Goal: Information Seeking & Learning: Learn about a topic

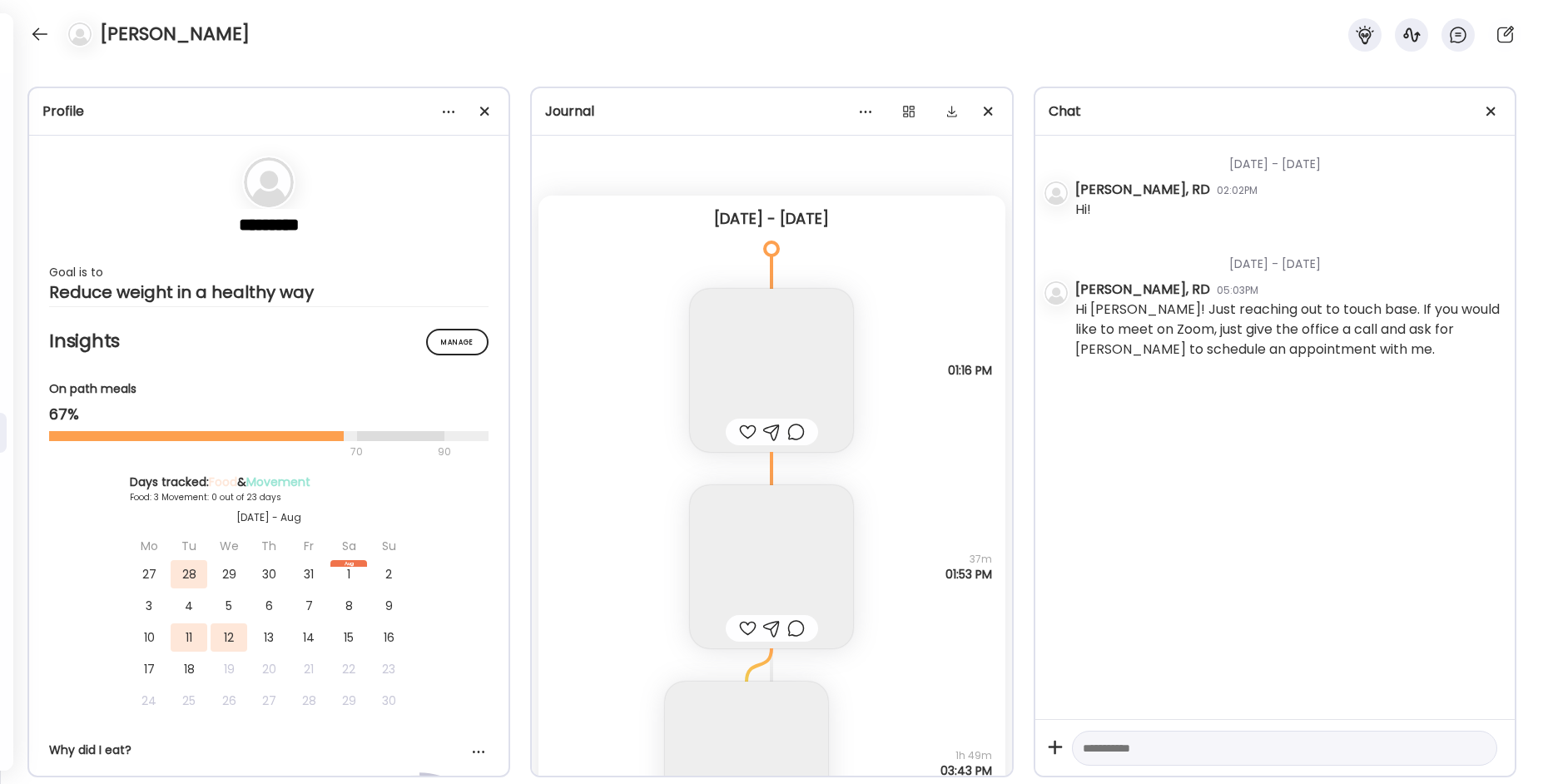
scroll to position [7142, 0]
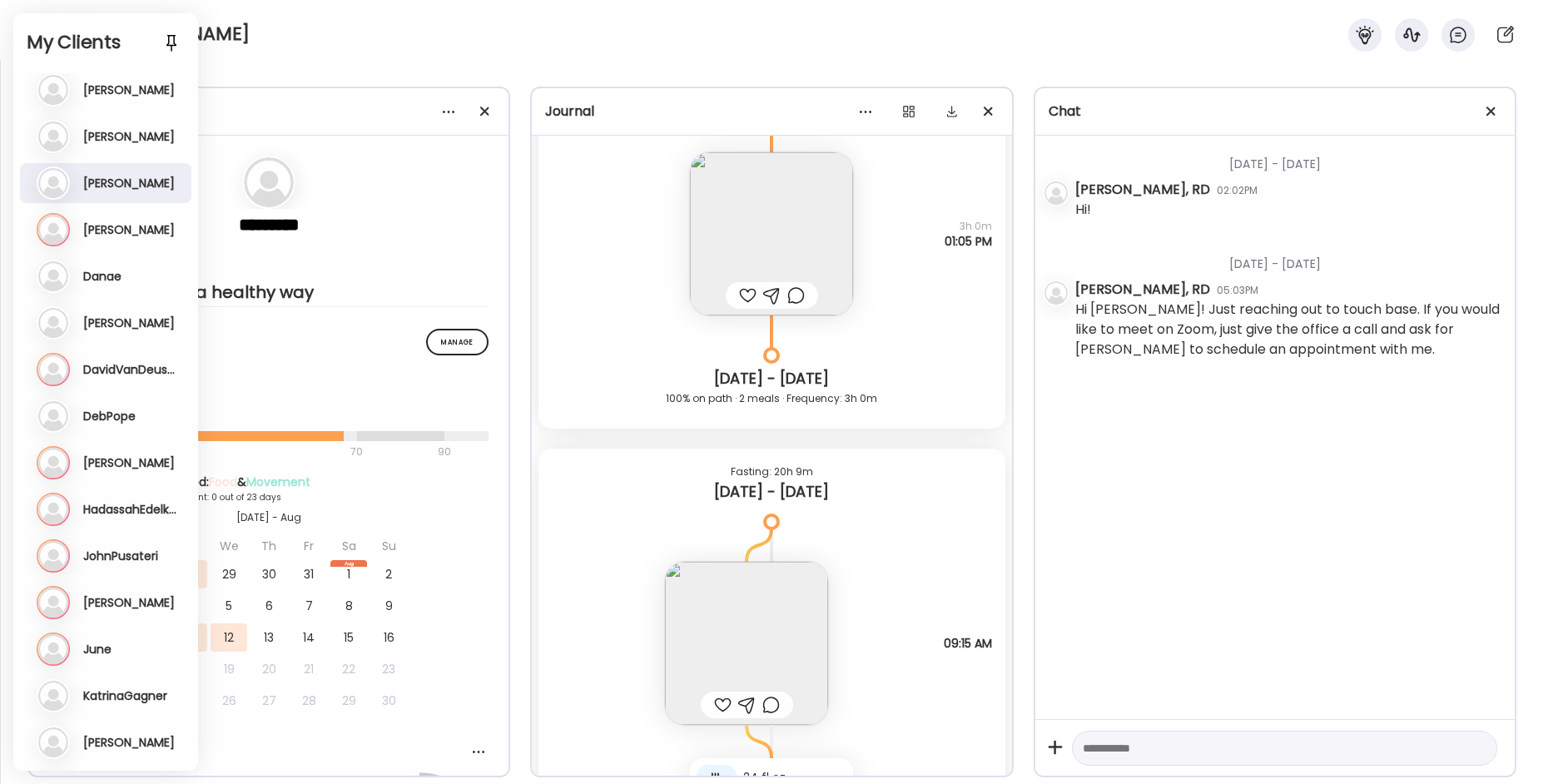
click at [348, 62] on div "Profile ********* Goal is to Reduce weight in a healthy way Manage Insights On …" at bounding box center [771, 421] width 1543 height 724
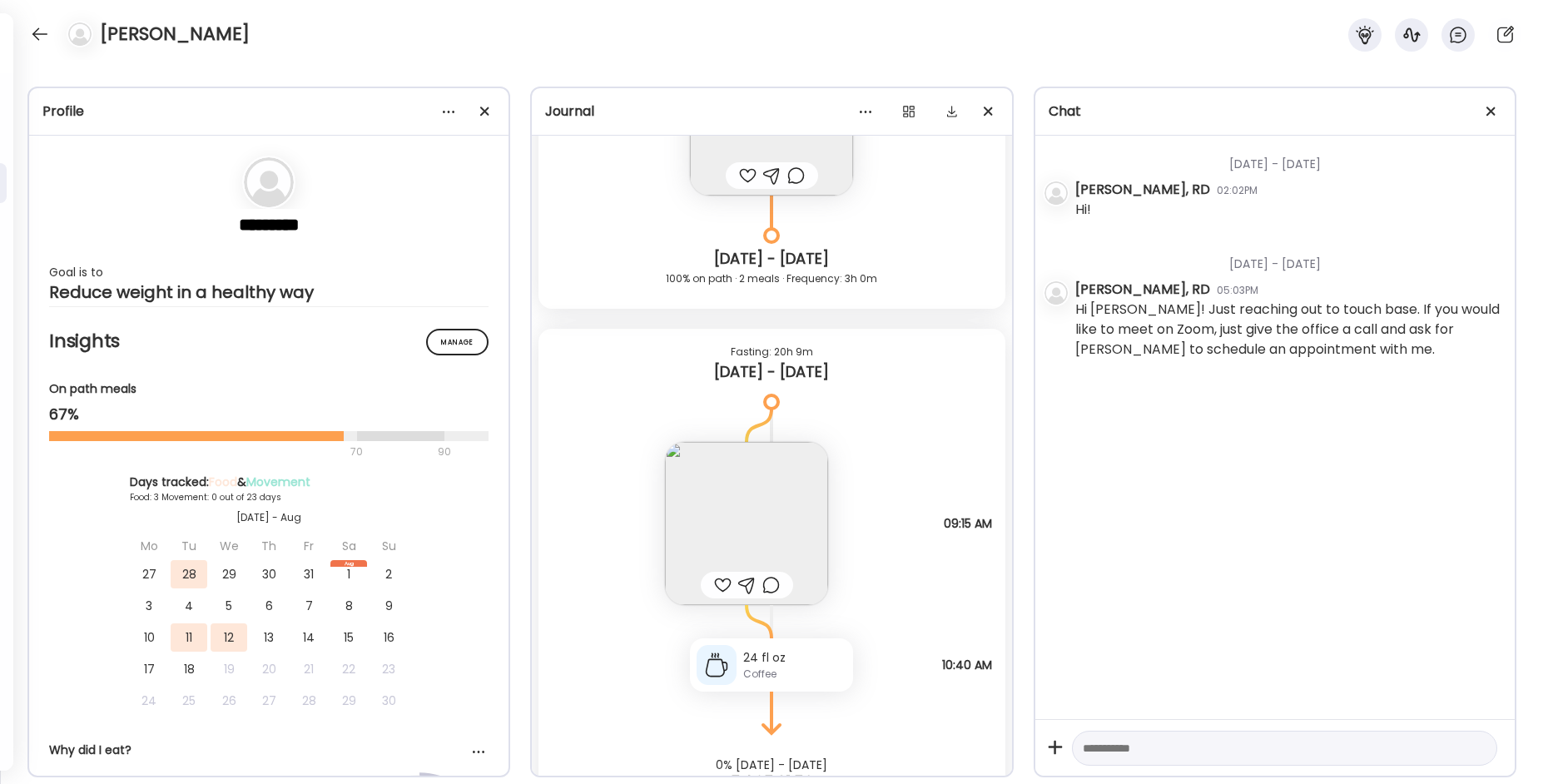
scroll to position [7318, 0]
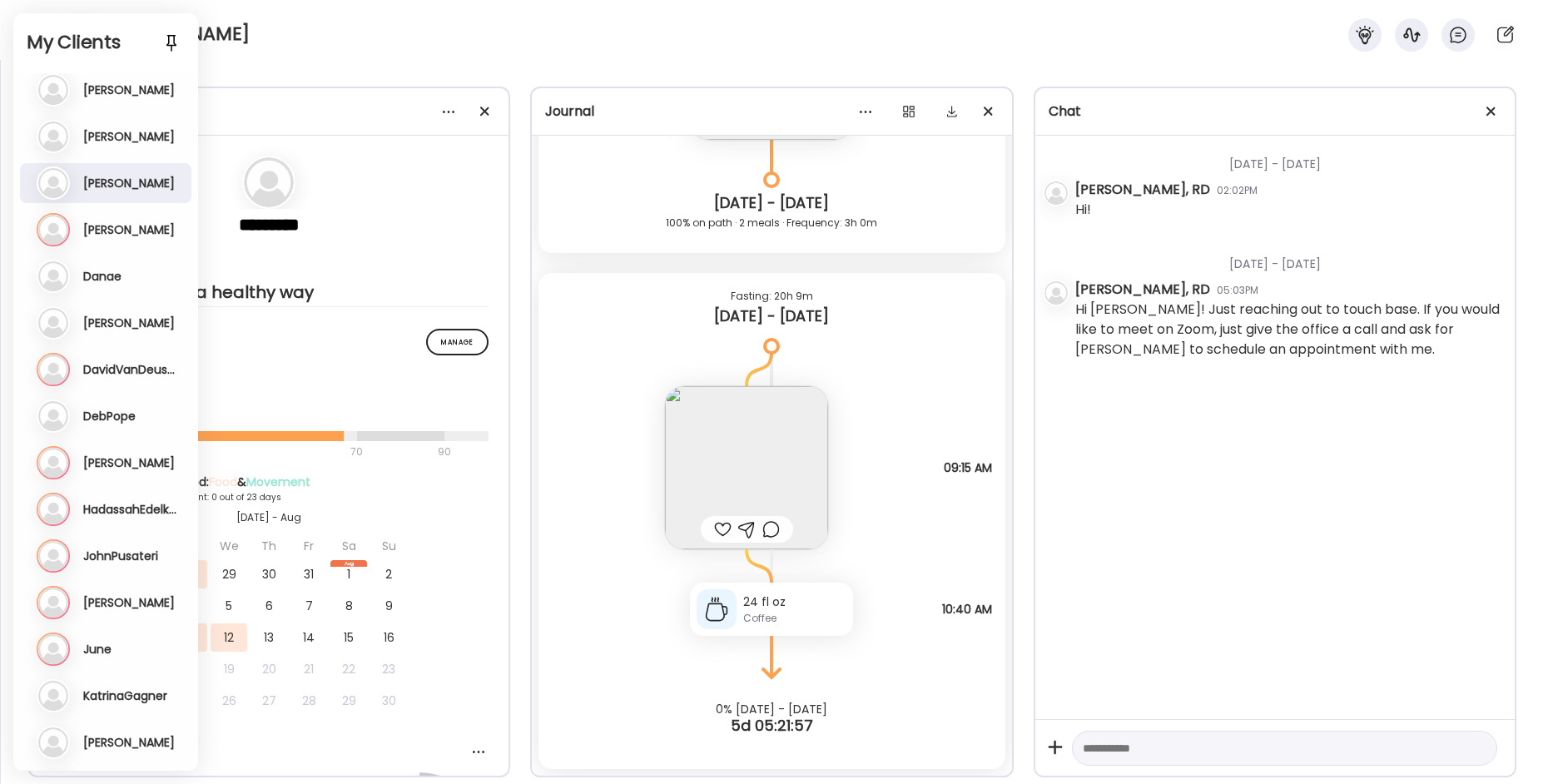
click at [343, 69] on div "Profile ********* Goal is to Reduce weight in a healthy way Manage Insights On …" at bounding box center [771, 421] width 1543 height 724
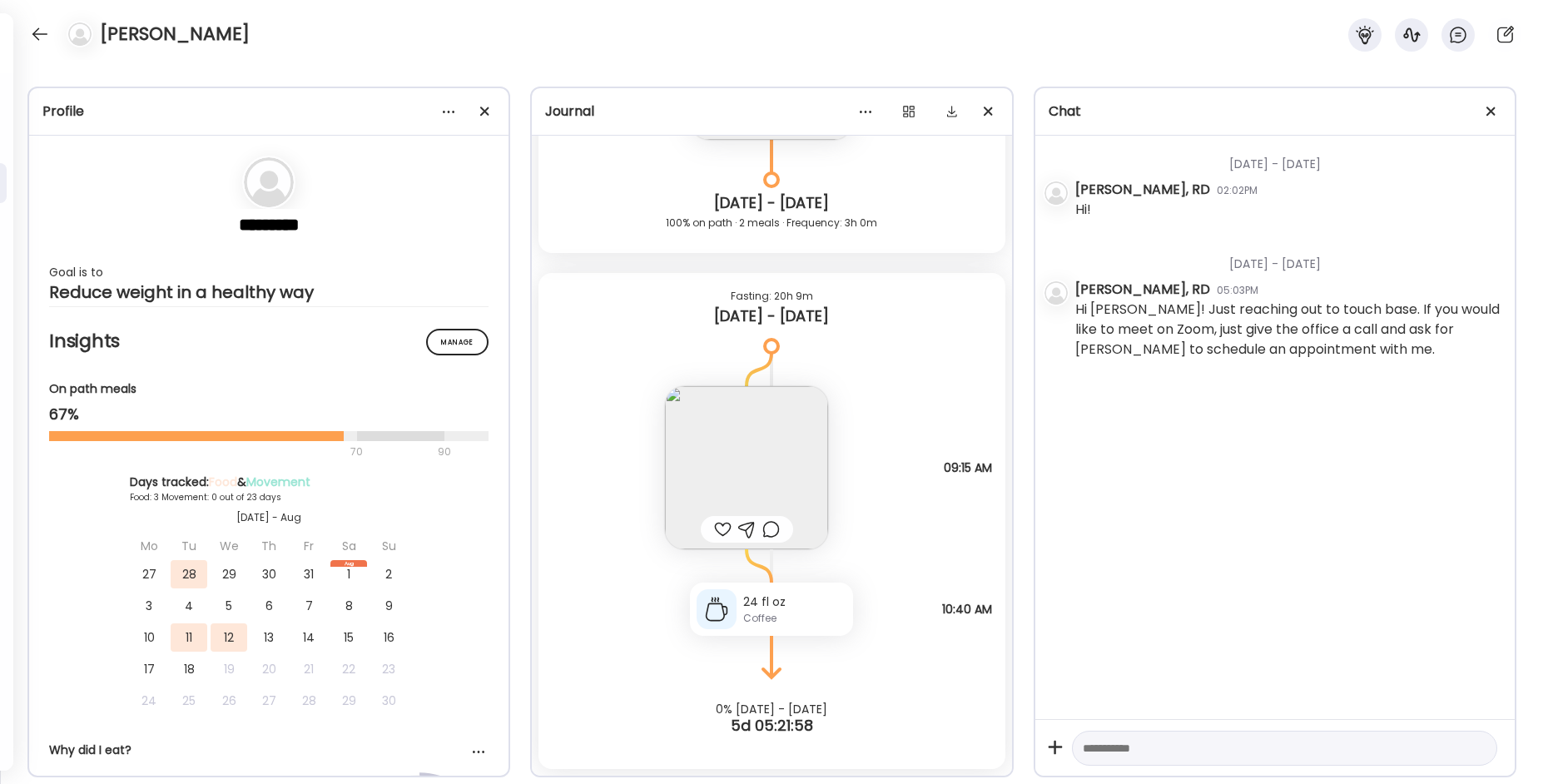
drag, startPoint x: 266, startPoint y: 24, endPoint x: 275, endPoint y: 26, distance: 9.2
click at [268, 24] on div "[PERSON_NAME]" at bounding box center [771, 29] width 1543 height 59
click at [40, 32] on div at bounding box center [40, 34] width 27 height 27
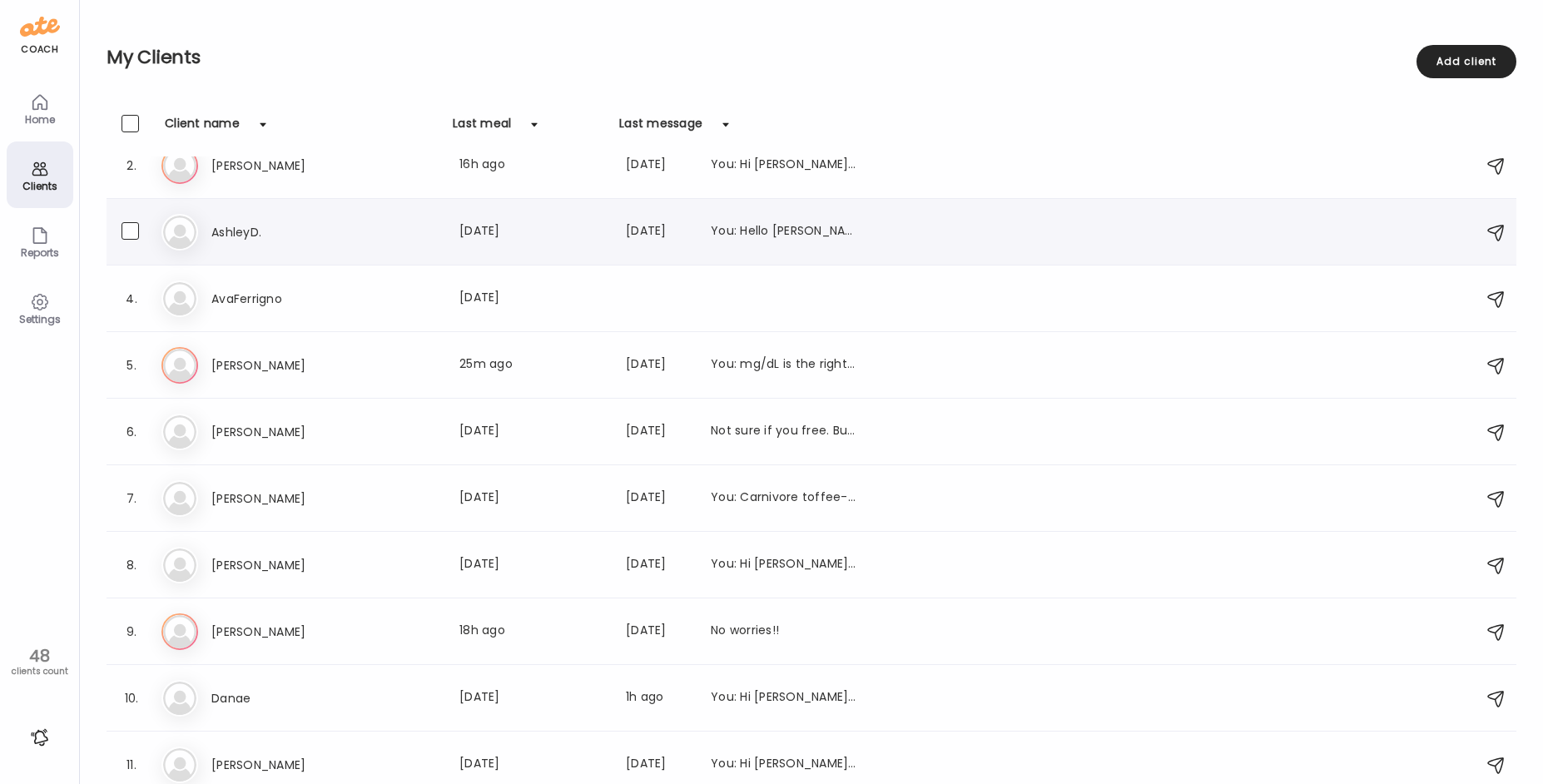
scroll to position [0, 0]
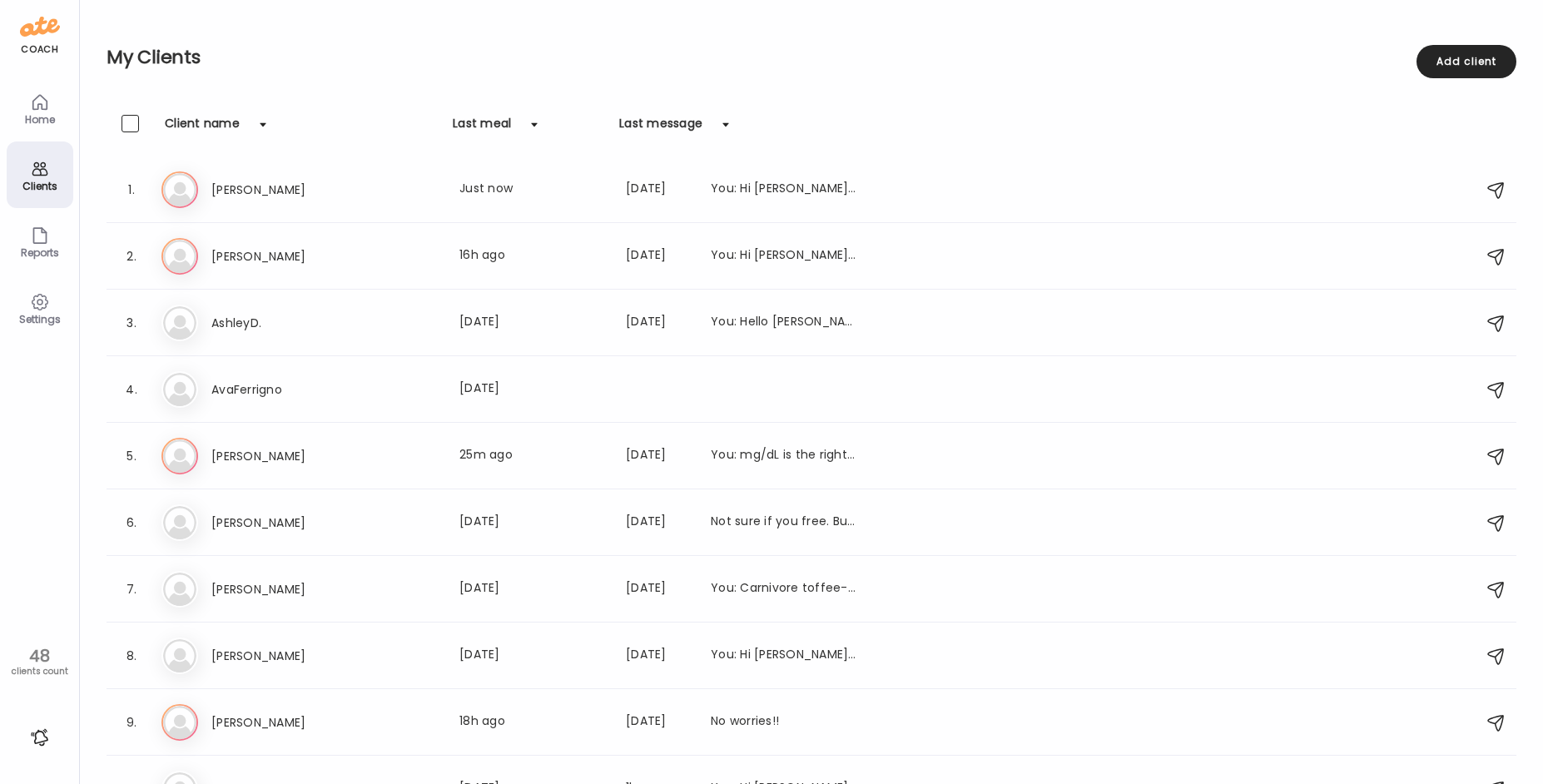
click at [54, 110] on div "Home" at bounding box center [39, 107] width 67 height 67
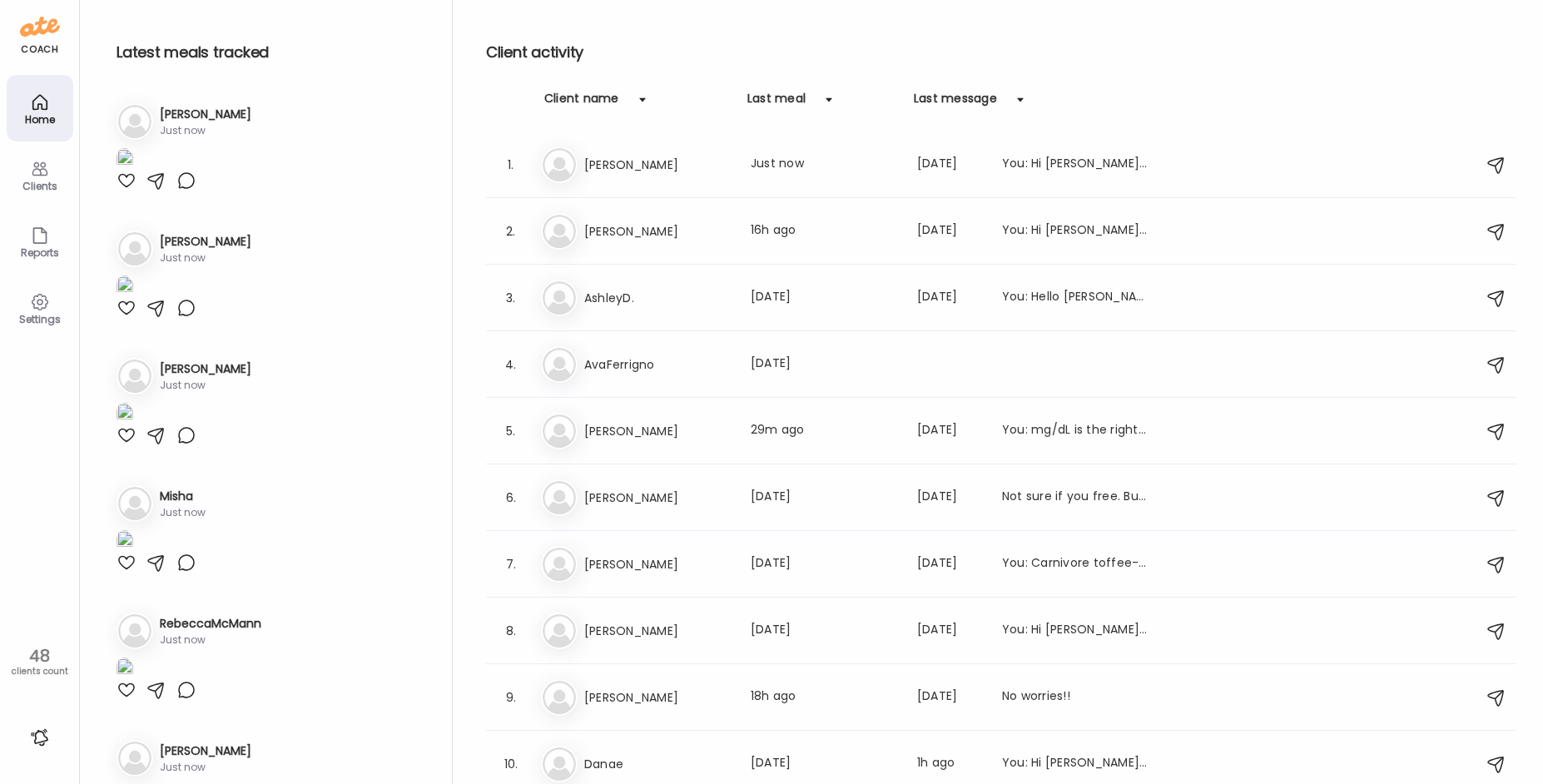
click at [133, 170] on img at bounding box center [124, 159] width 17 height 22
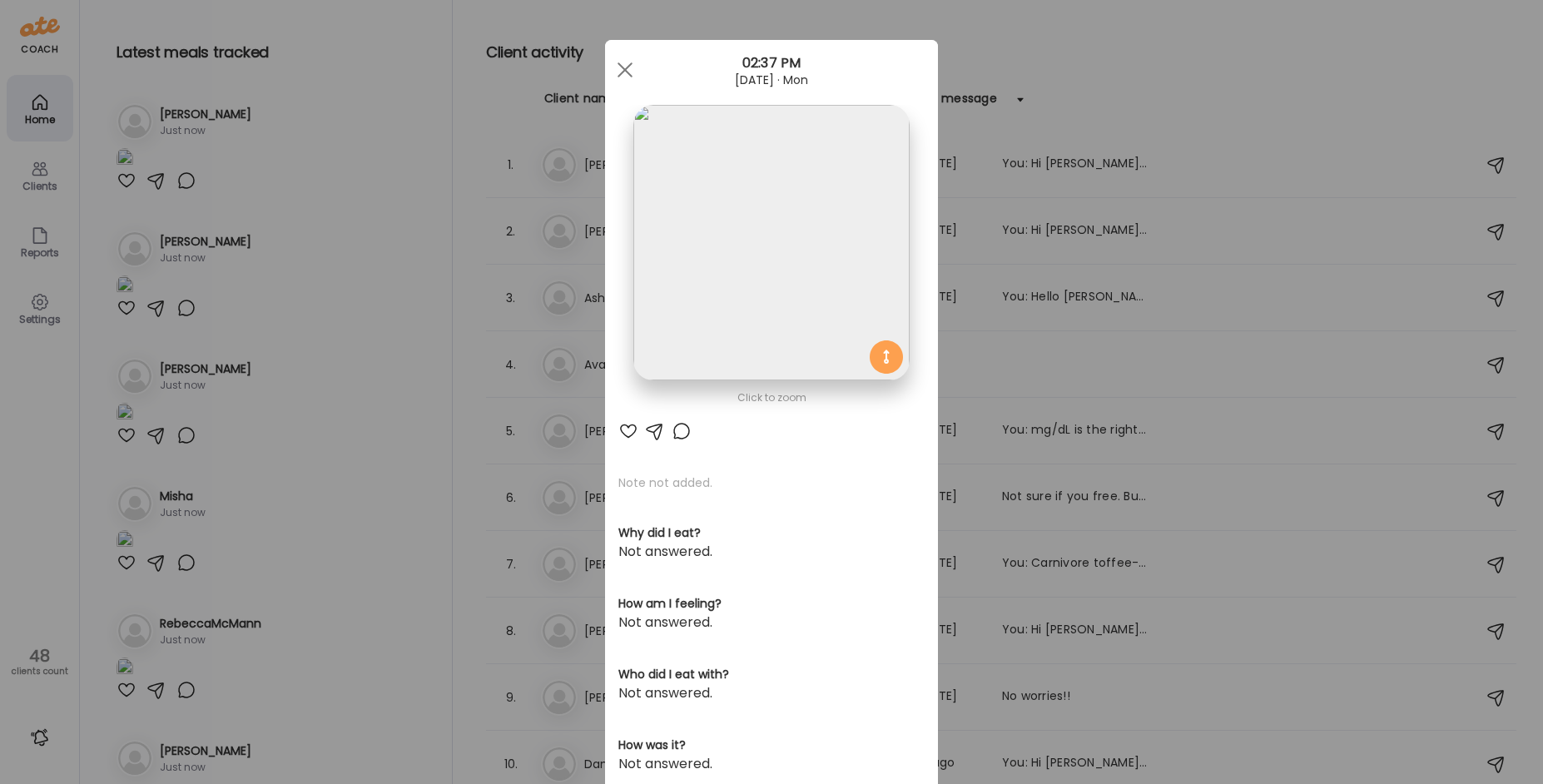
click at [827, 218] on img at bounding box center [771, 242] width 275 height 275
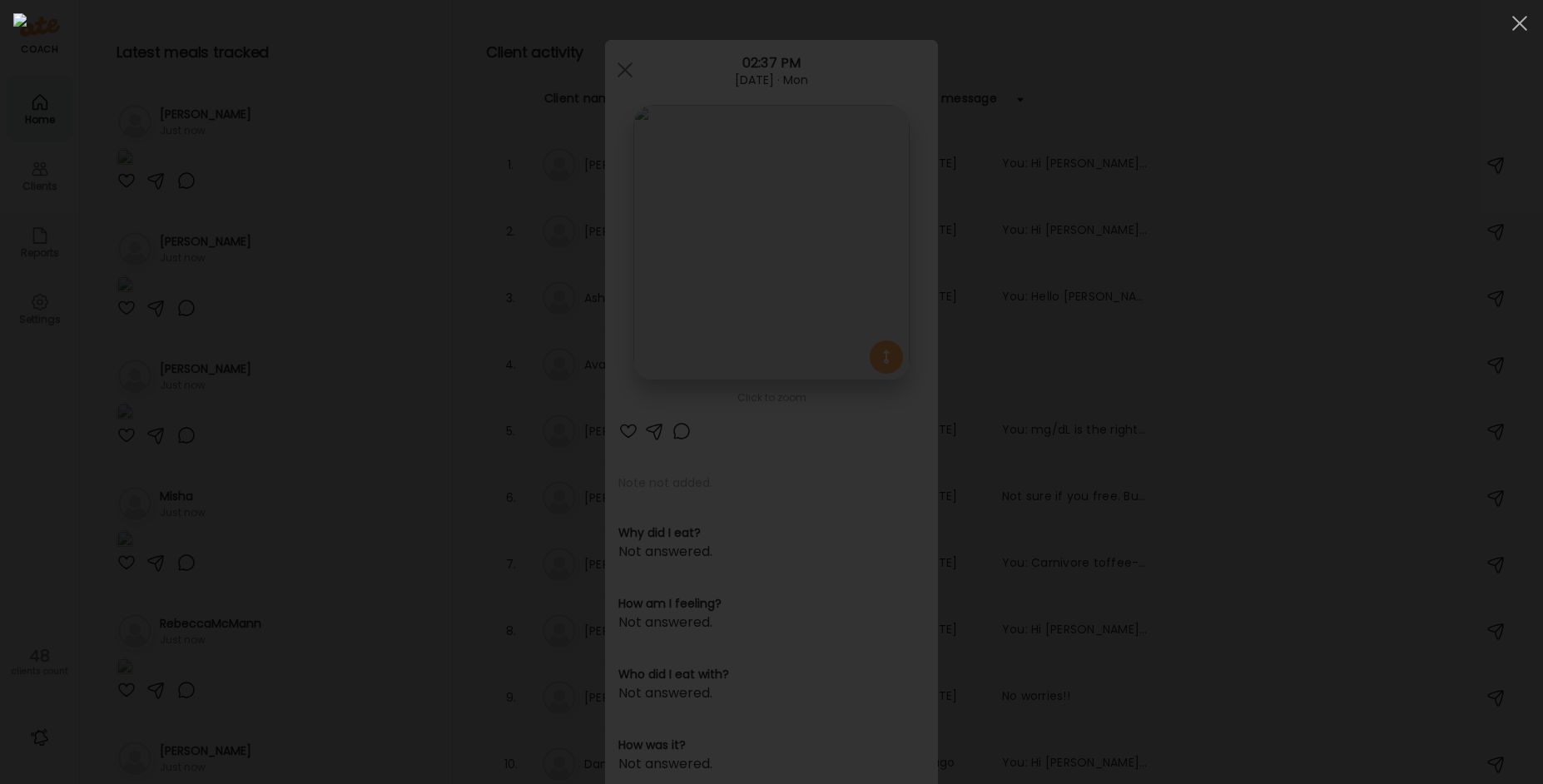
click at [1269, 348] on div at bounding box center [771, 392] width 1516 height 757
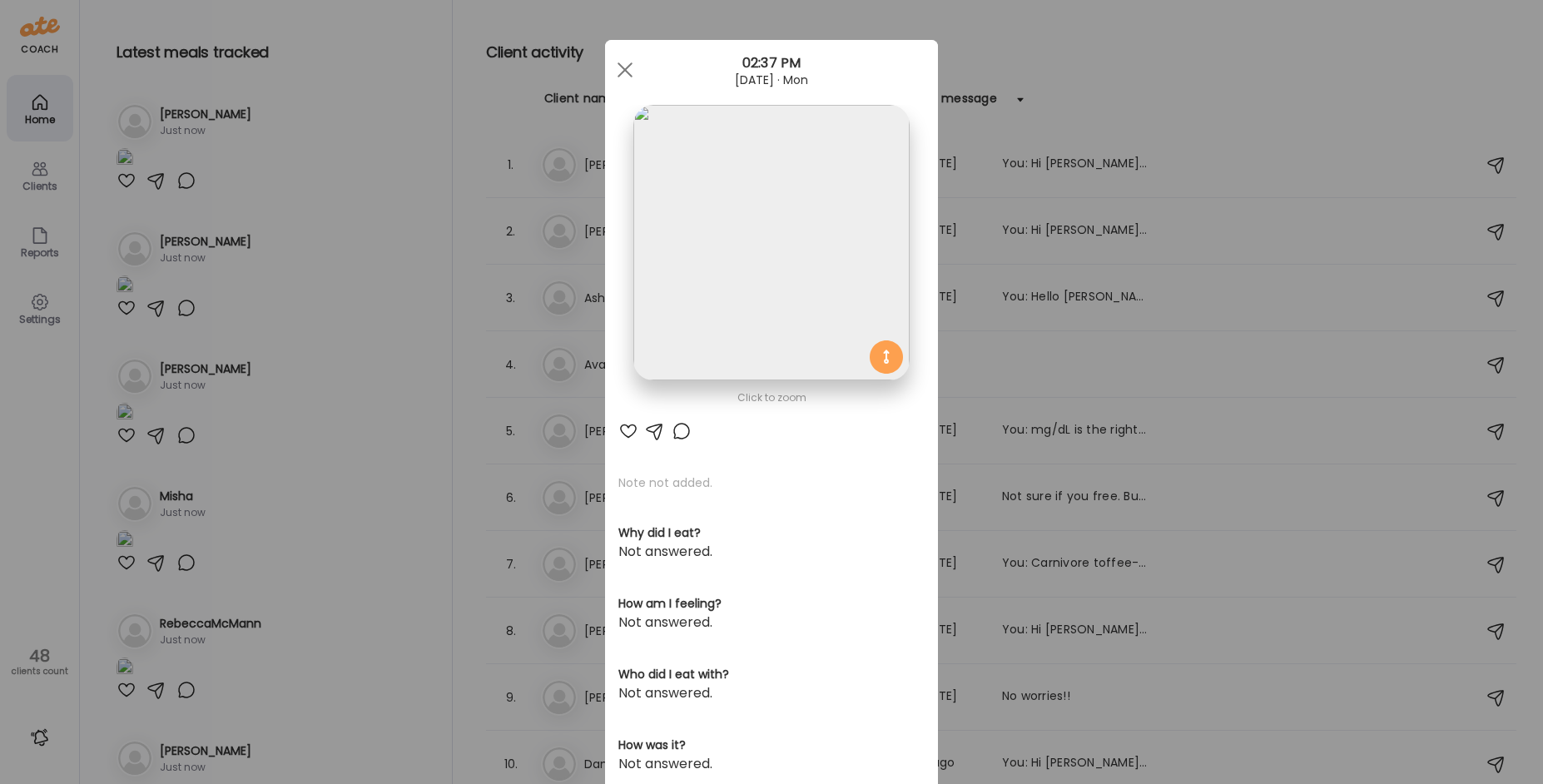
drag, startPoint x: 427, startPoint y: 352, endPoint x: 376, endPoint y: 465, distance: 124.0
click at [428, 353] on div "Ate Coach Dashboard Wahoo! It’s official Take a moment to set up your Coach Pro…" at bounding box center [771, 392] width 1543 height 784
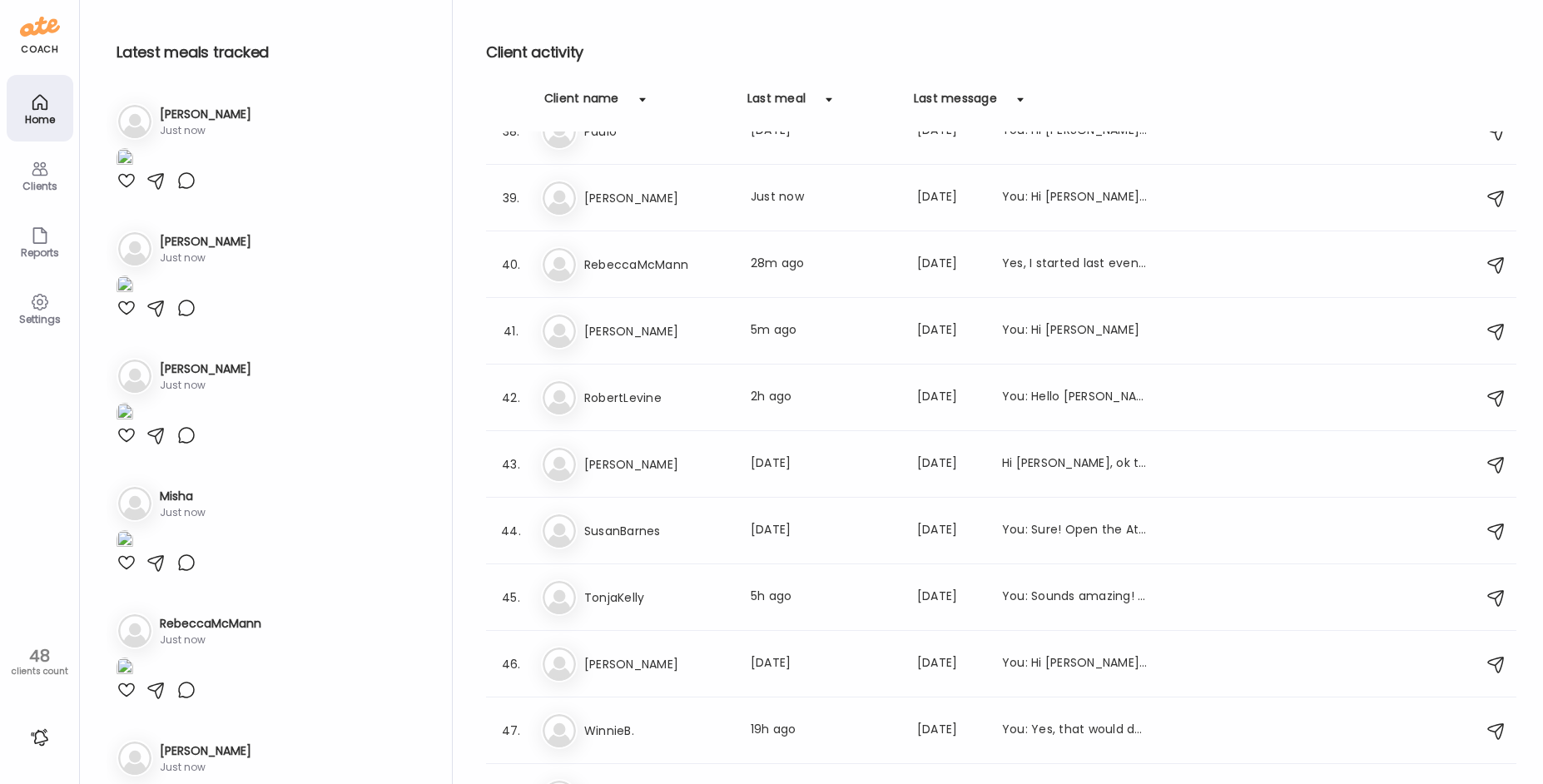
scroll to position [2534, 0]
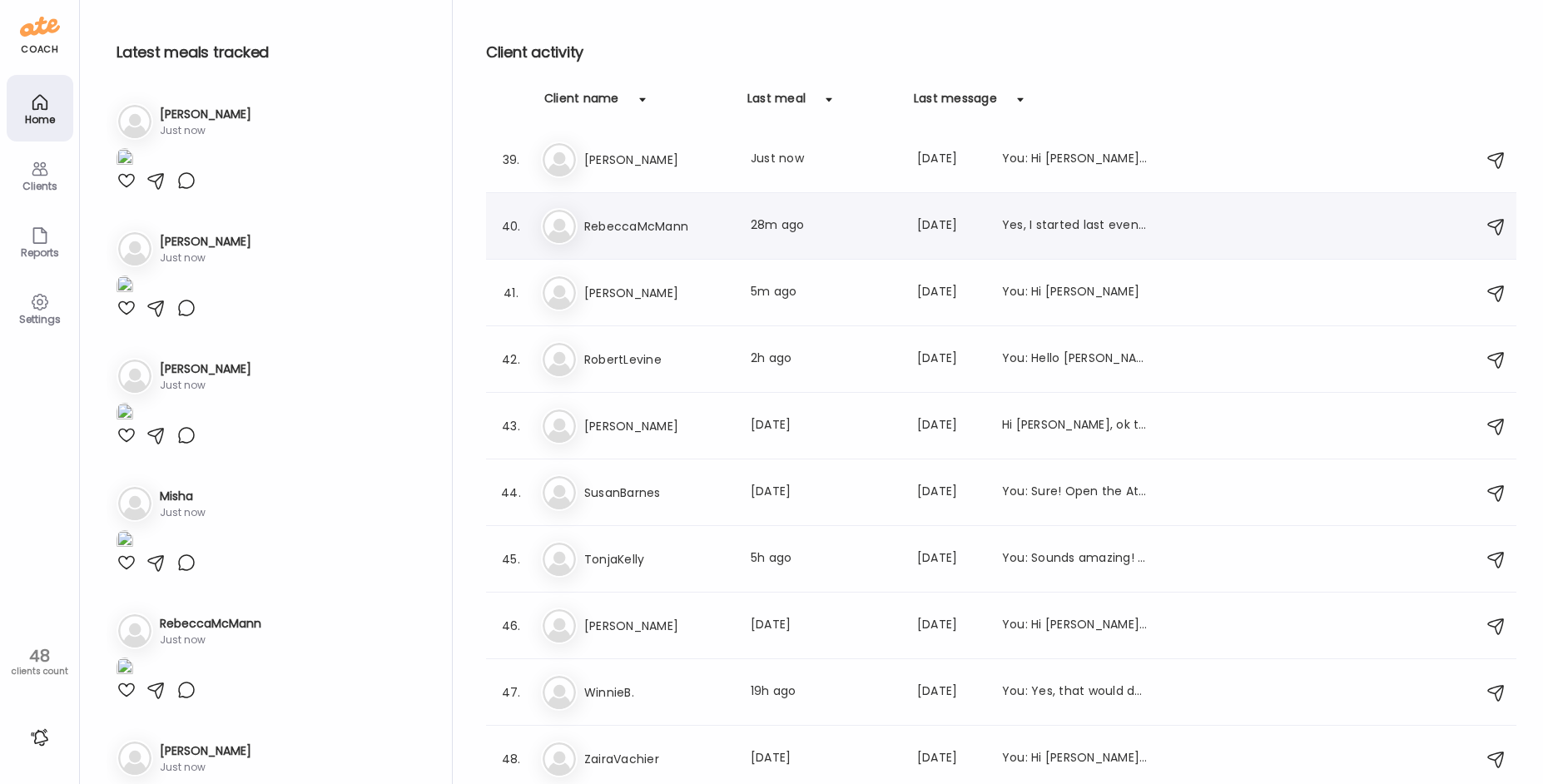
click at [692, 228] on h3 "RebeccaMcMann" at bounding box center [657, 226] width 147 height 20
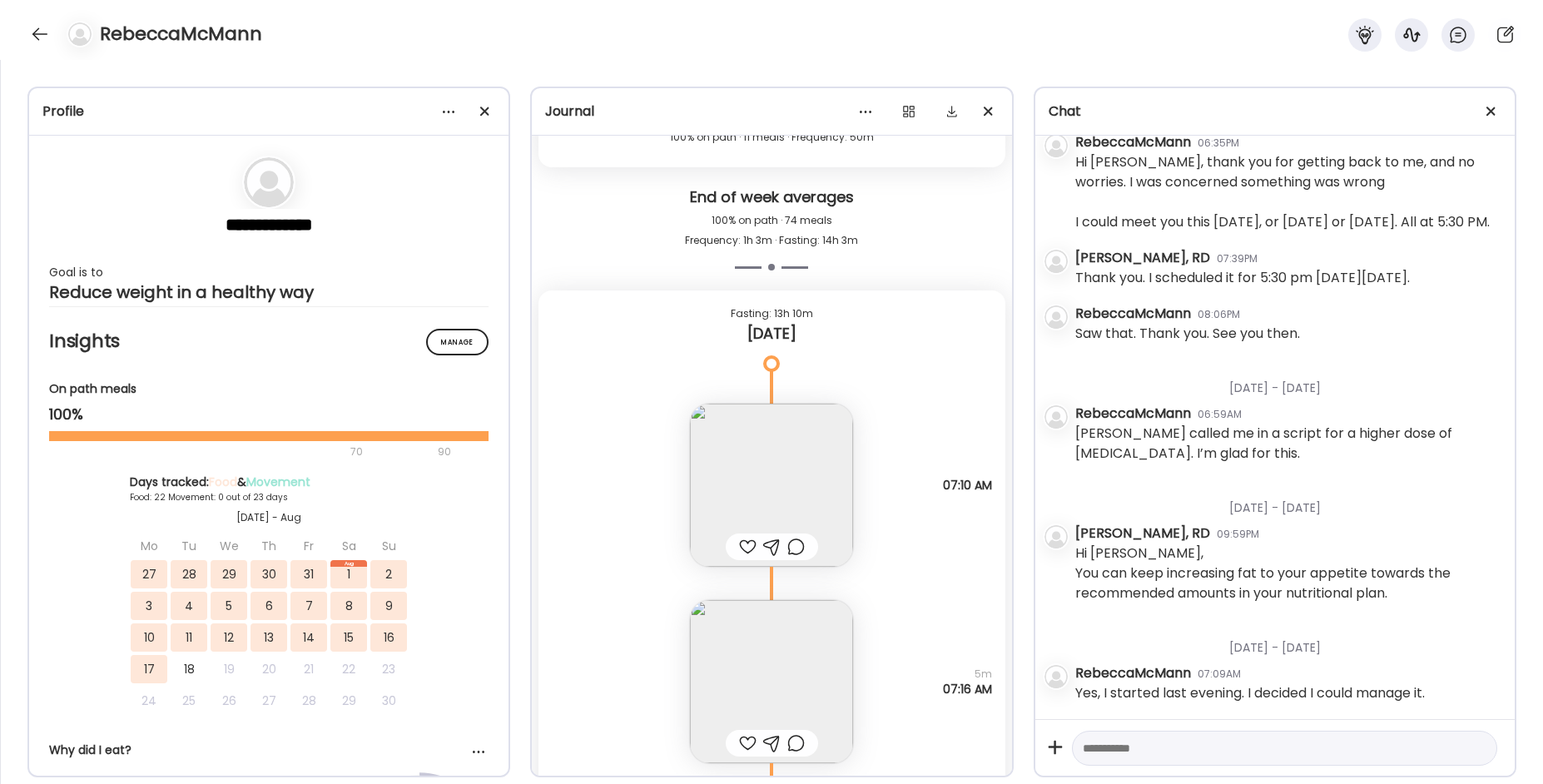
scroll to position [81270, 0]
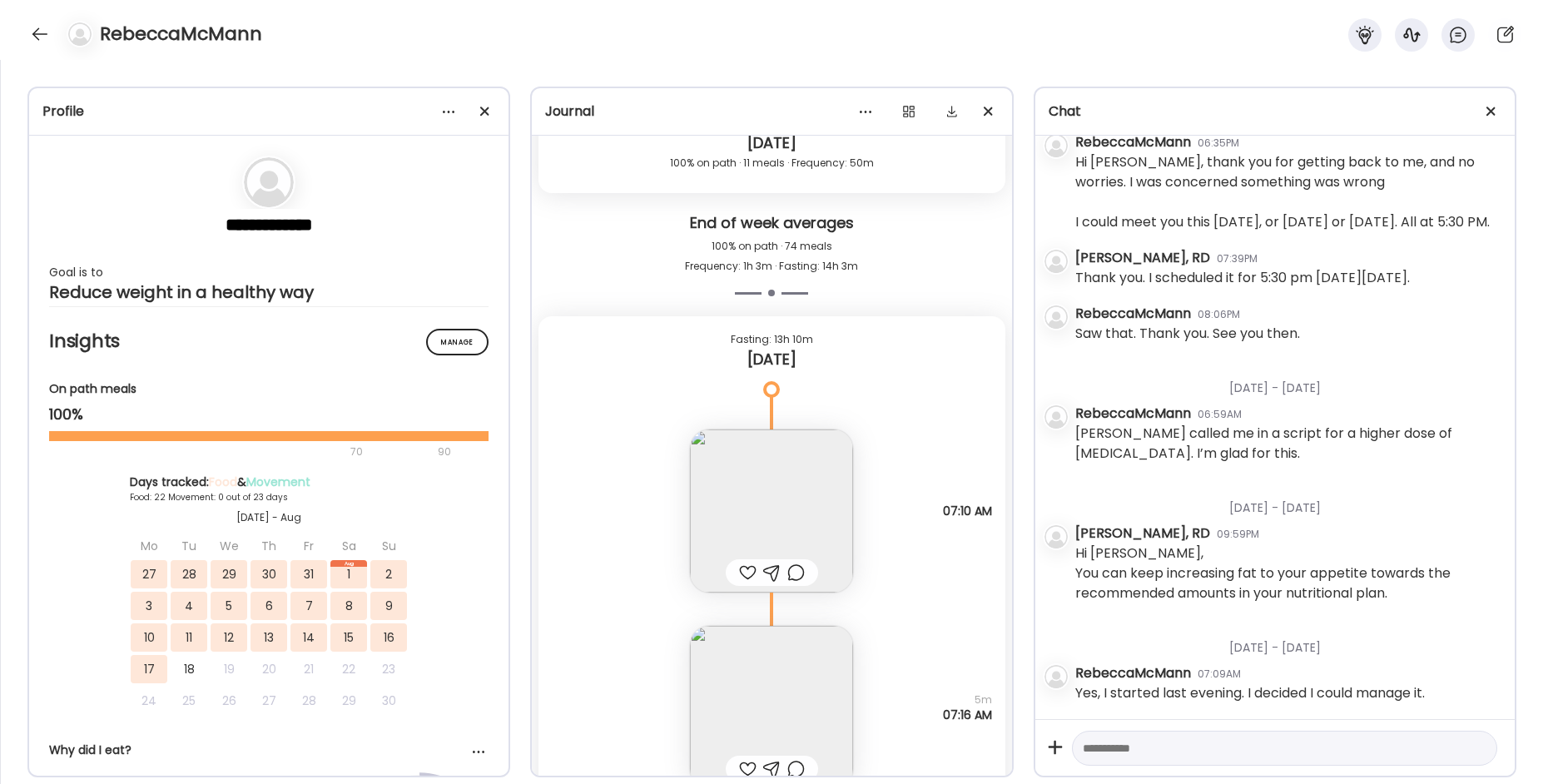
click at [769, 705] on img at bounding box center [772, 708] width 163 height 163
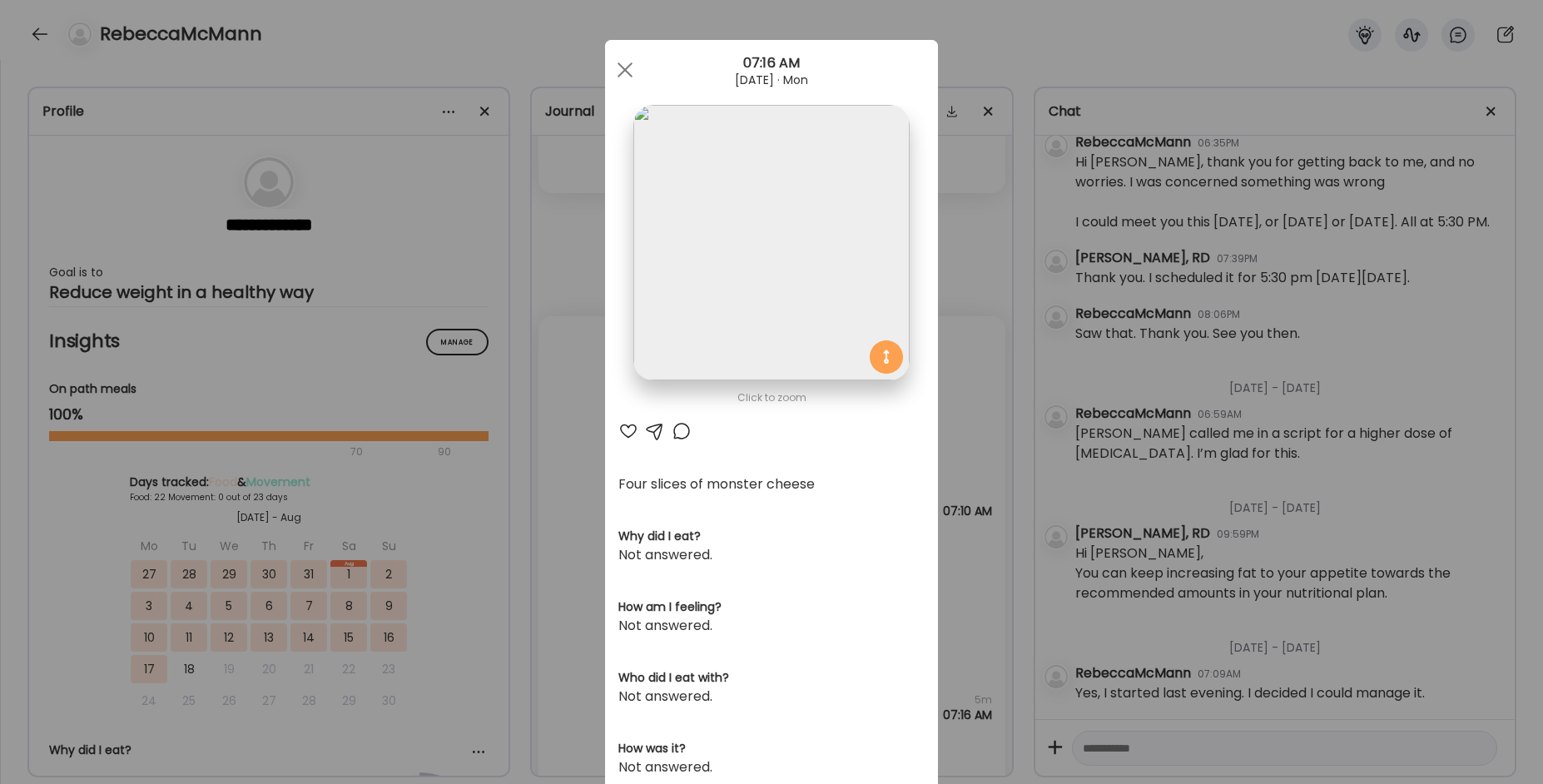
click at [522, 424] on div "Ate Coach Dashboard Wahoo! It’s official Take a moment to set up your Coach Pro…" at bounding box center [771, 392] width 1543 height 784
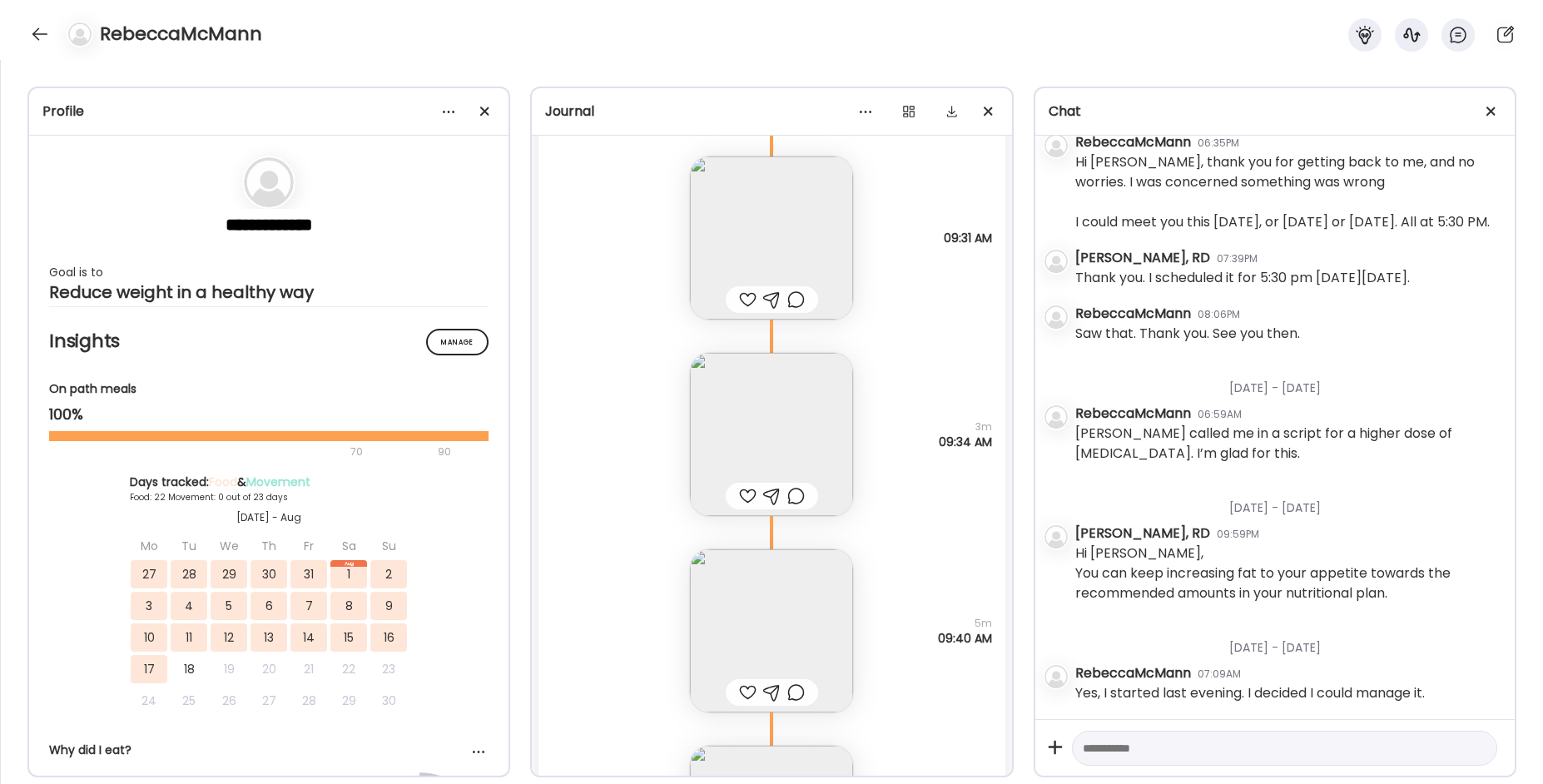
scroll to position [78940, 0]
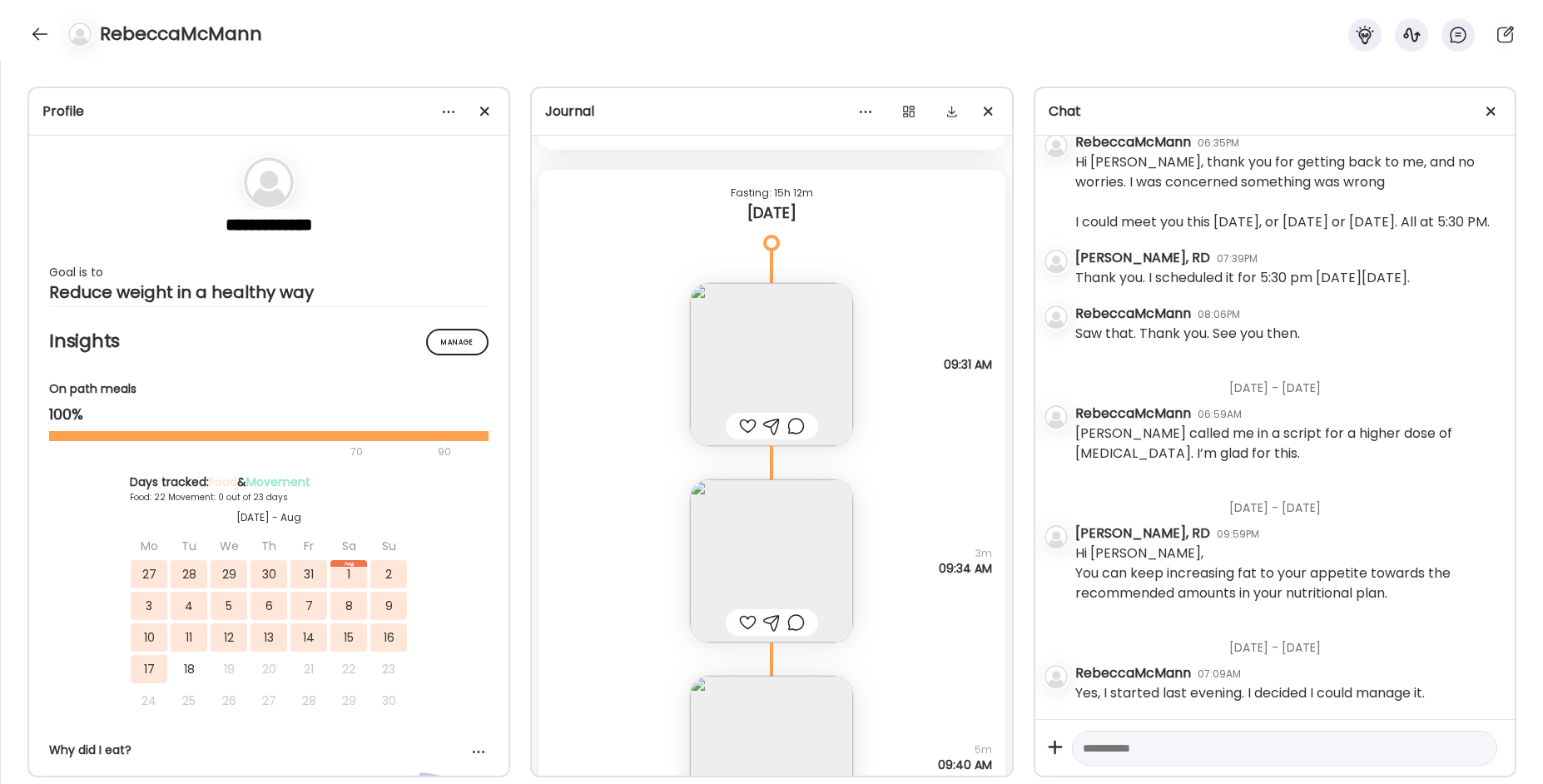
click at [767, 351] on img at bounding box center [772, 365] width 163 height 163
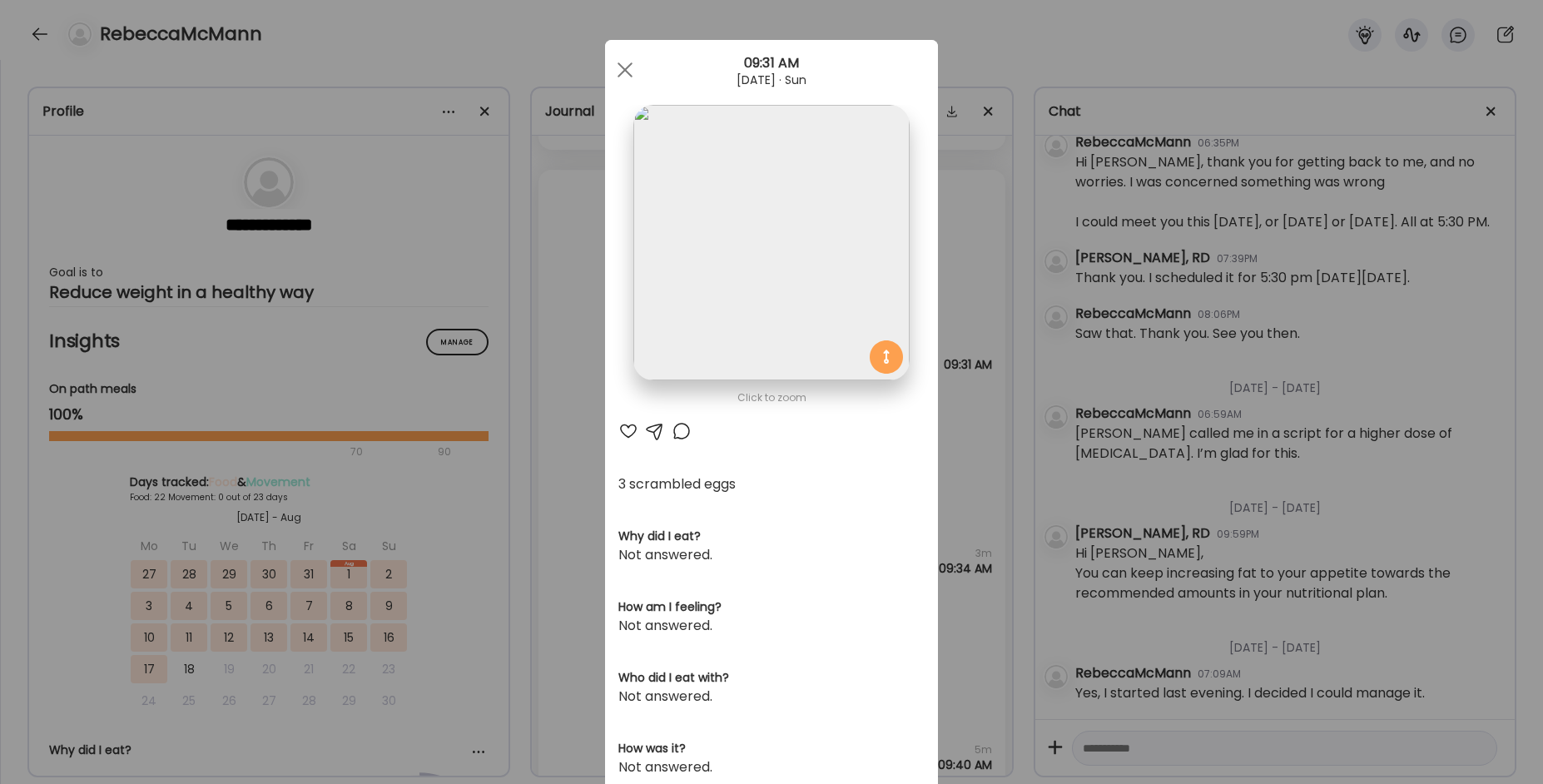
click at [764, 254] on img at bounding box center [771, 242] width 275 height 275
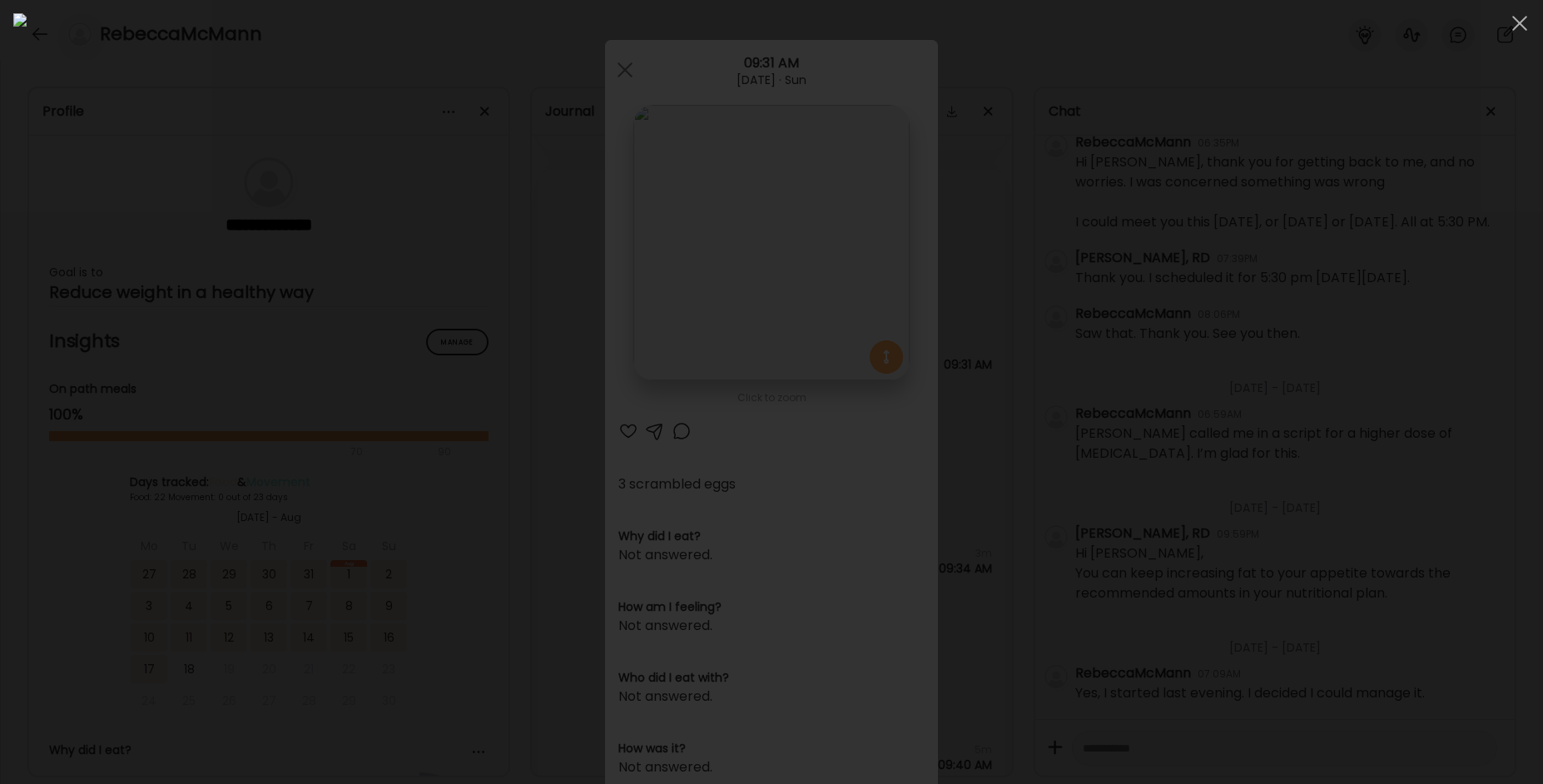
click at [308, 441] on div at bounding box center [771, 392] width 1516 height 757
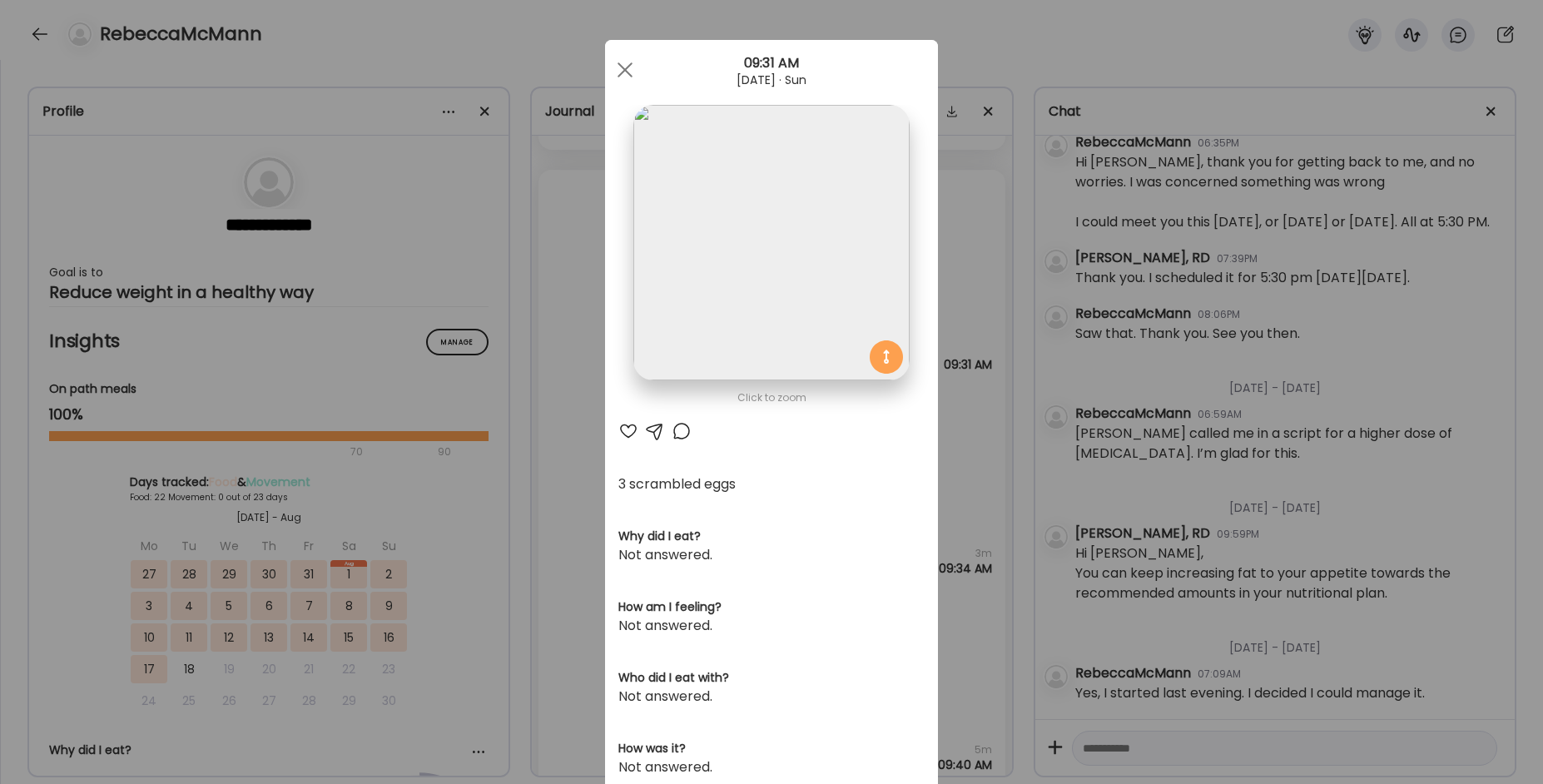
click at [542, 556] on div "Ate Coach Dashboard Wahoo! It’s official Take a moment to set up your Coach Pro…" at bounding box center [771, 392] width 1543 height 784
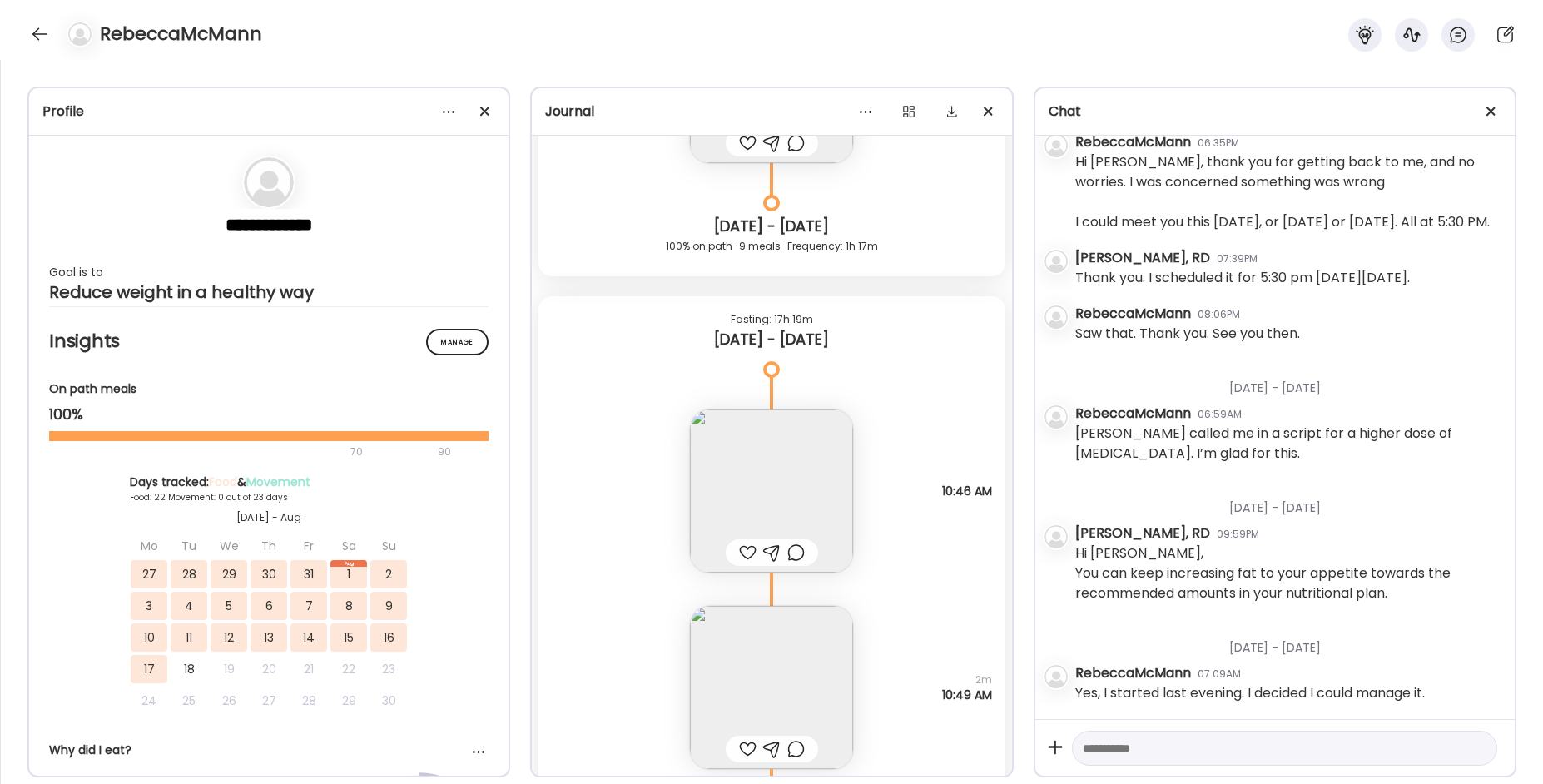
scroll to position [76361, 0]
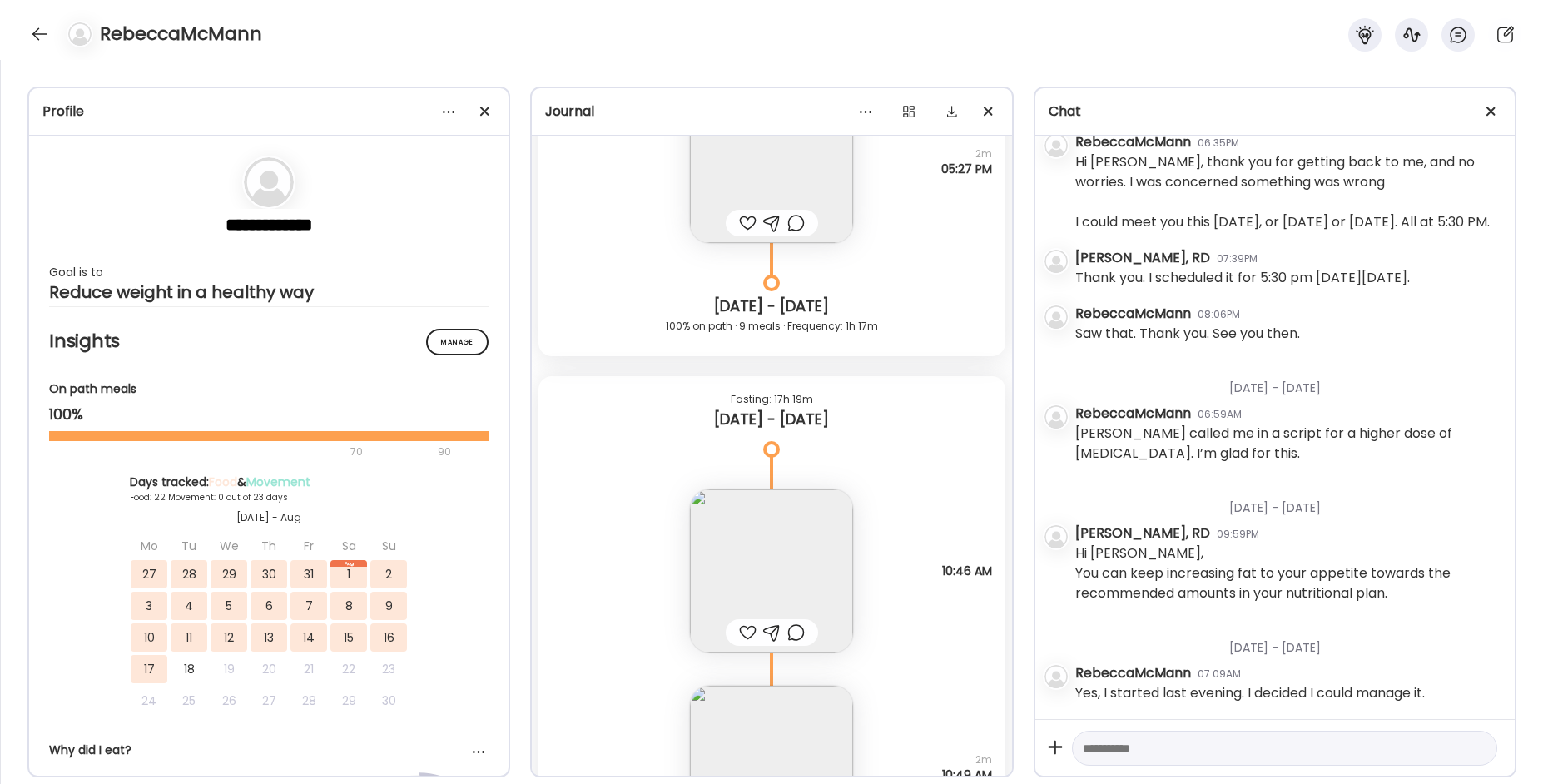
click at [771, 575] on img at bounding box center [772, 571] width 163 height 163
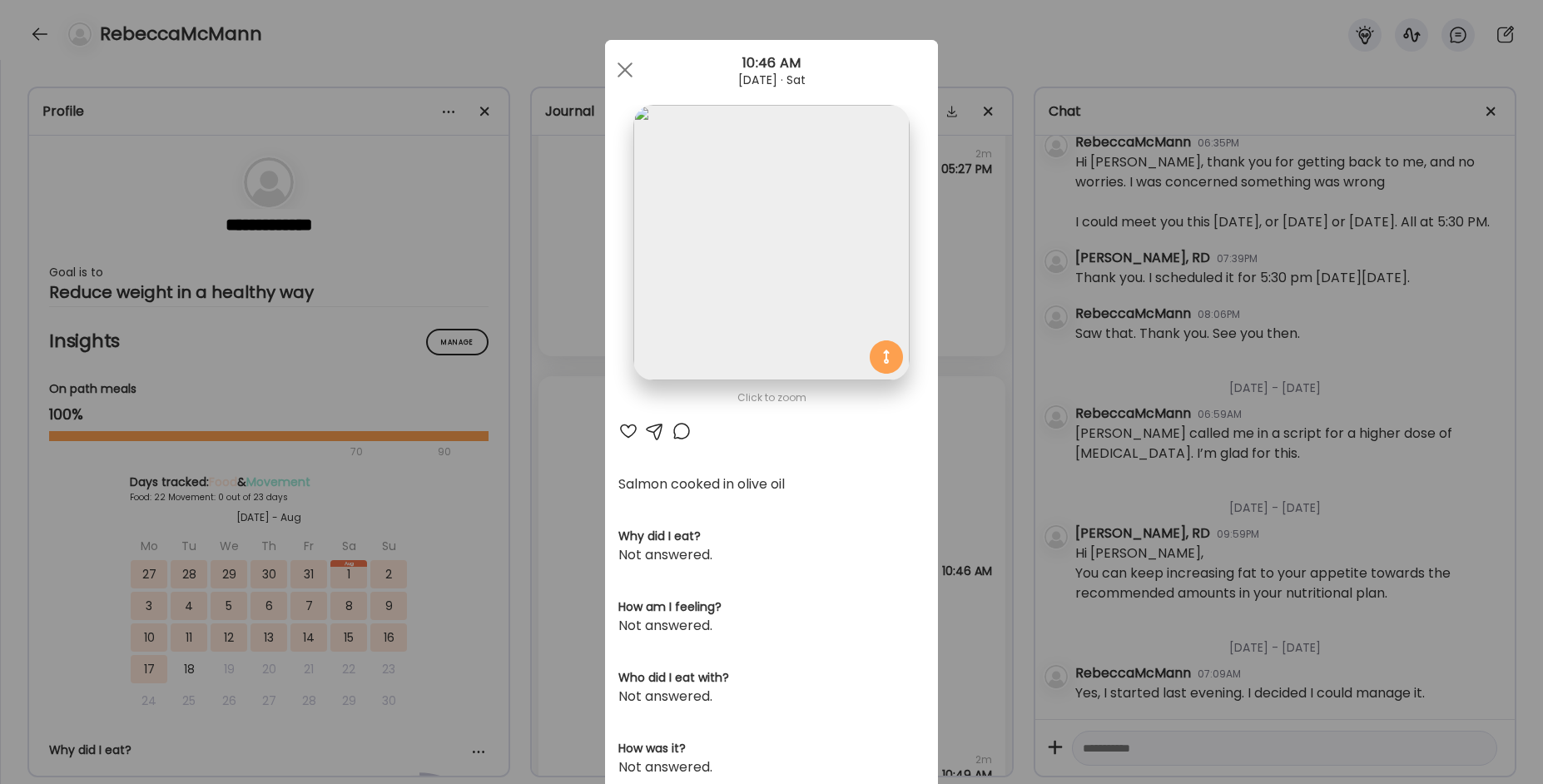
click at [753, 226] on img at bounding box center [771, 242] width 275 height 275
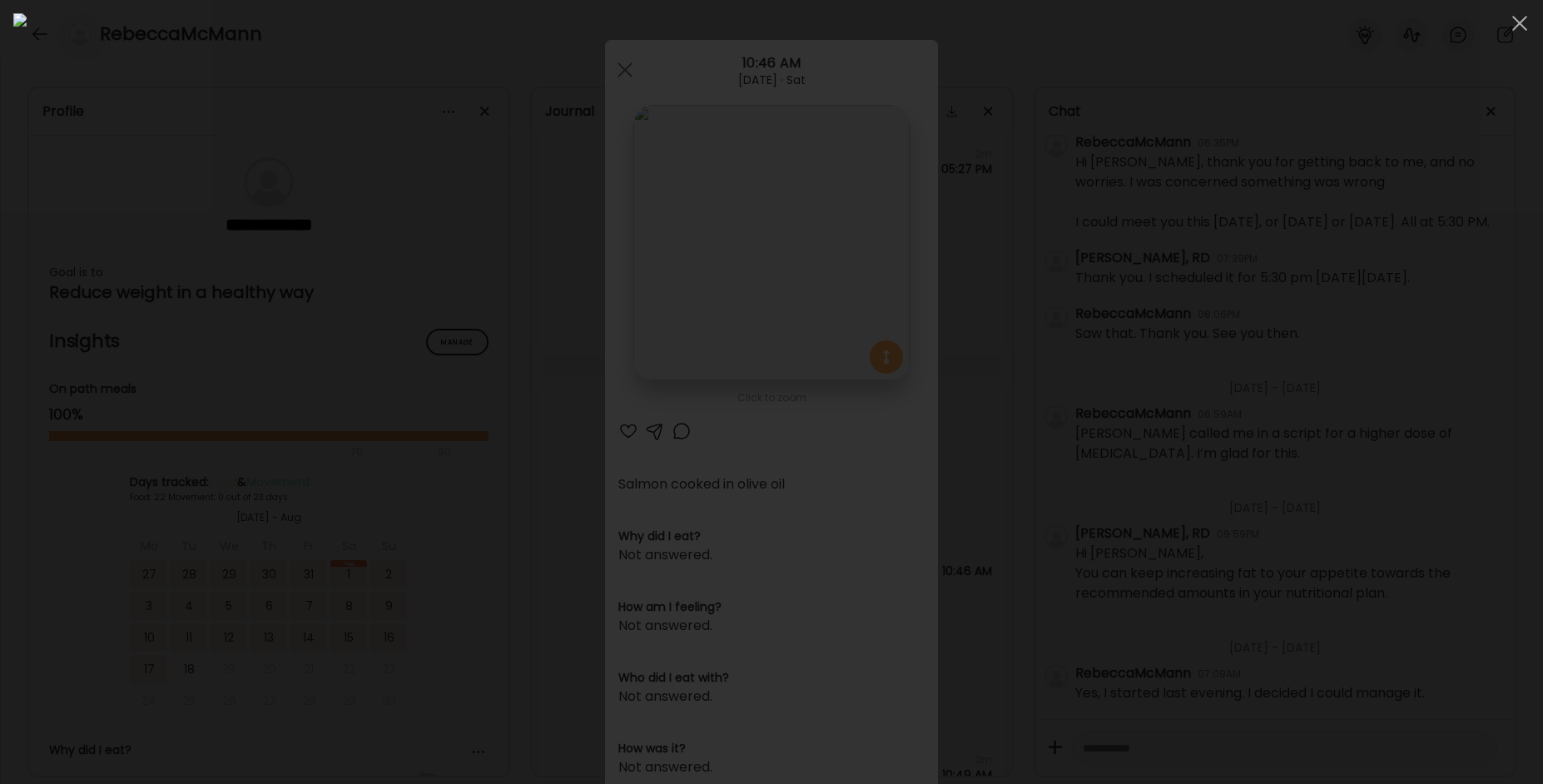
click at [753, 226] on img at bounding box center [771, 392] width 1516 height 757
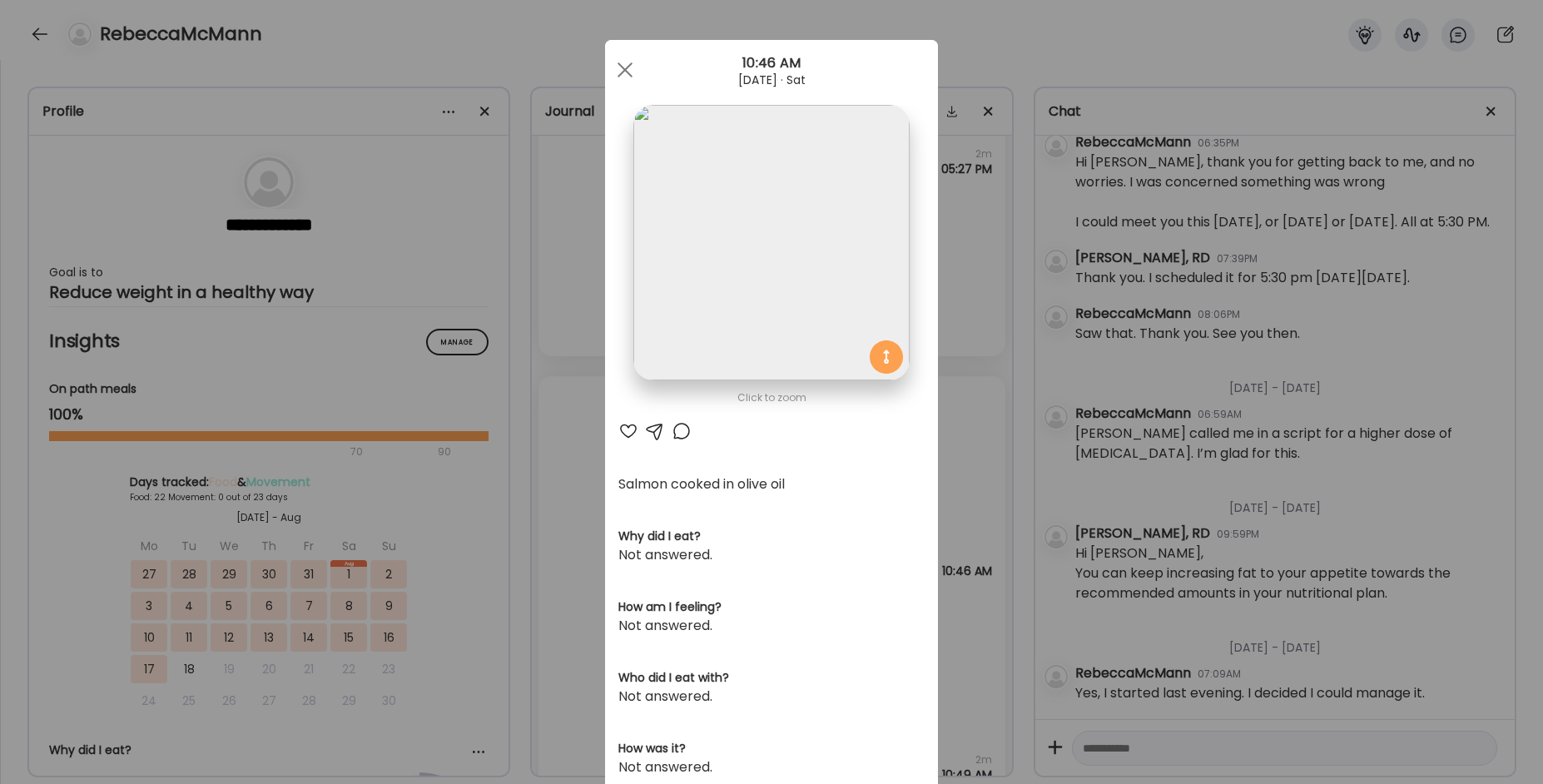
click at [551, 495] on div "Ate Coach Dashboard Wahoo! It’s official Take a moment to set up your Coach Pro…" at bounding box center [771, 392] width 1543 height 784
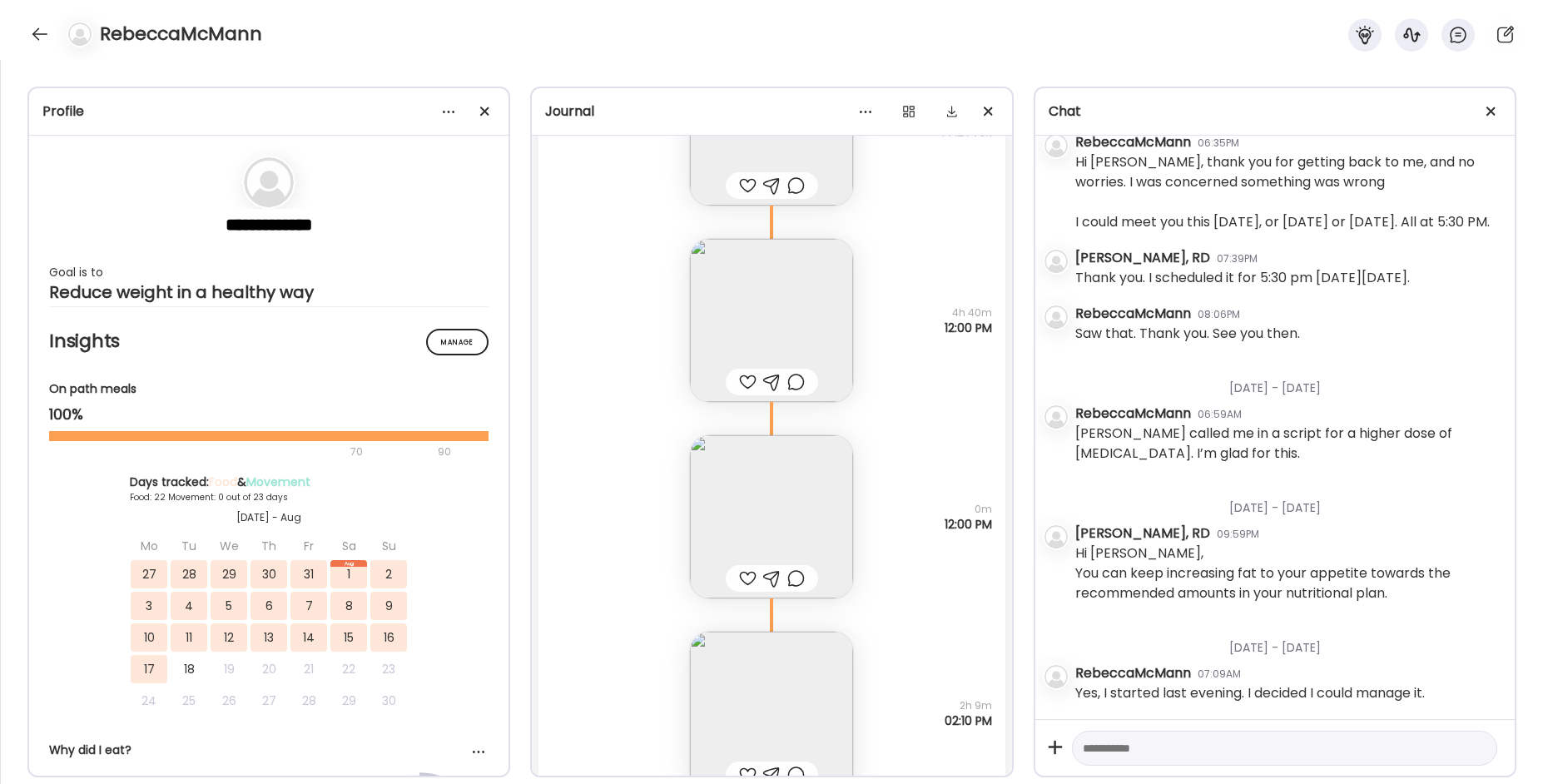
scroll to position [82601, 0]
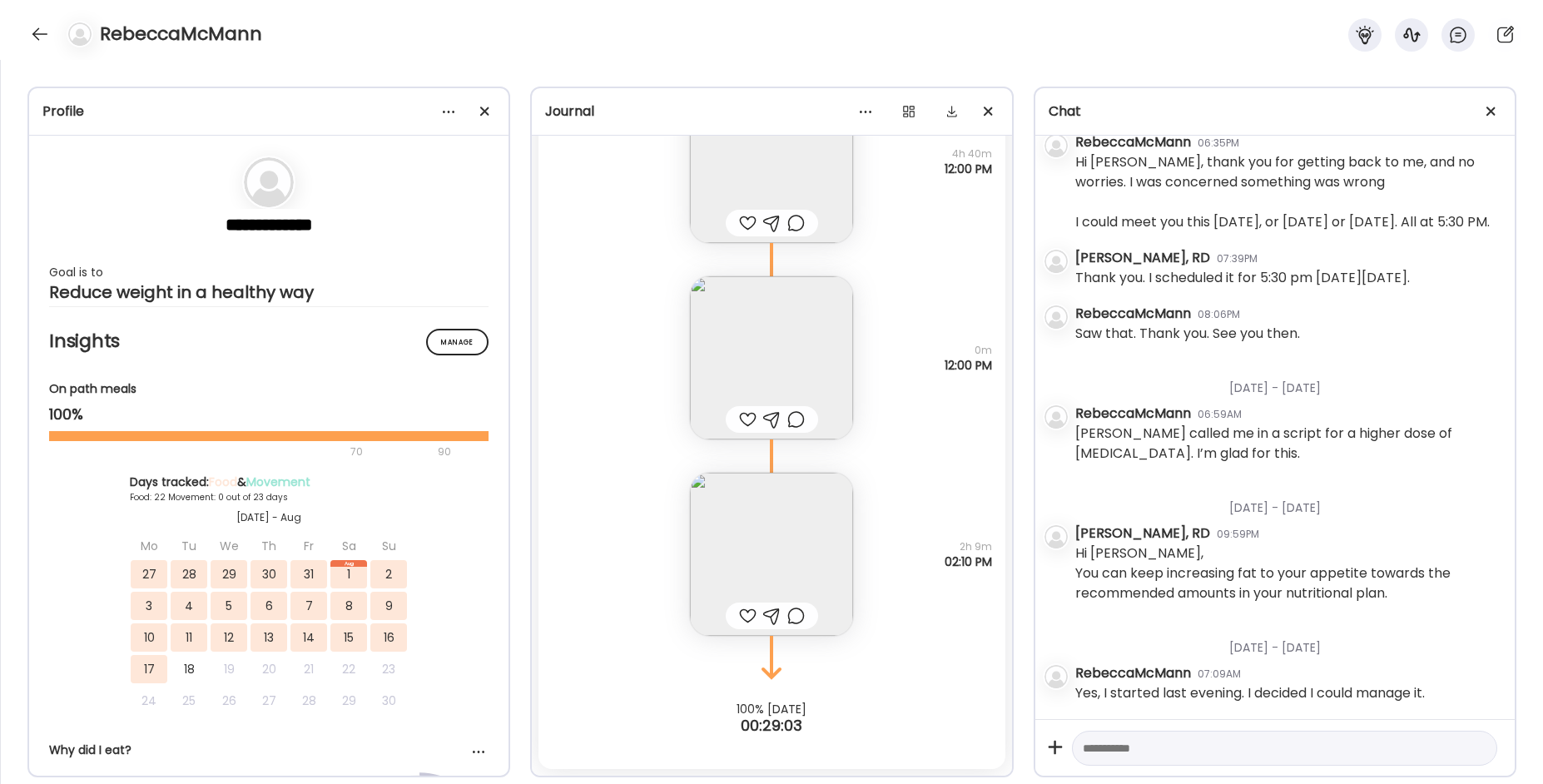
click at [44, 38] on div at bounding box center [40, 34] width 27 height 27
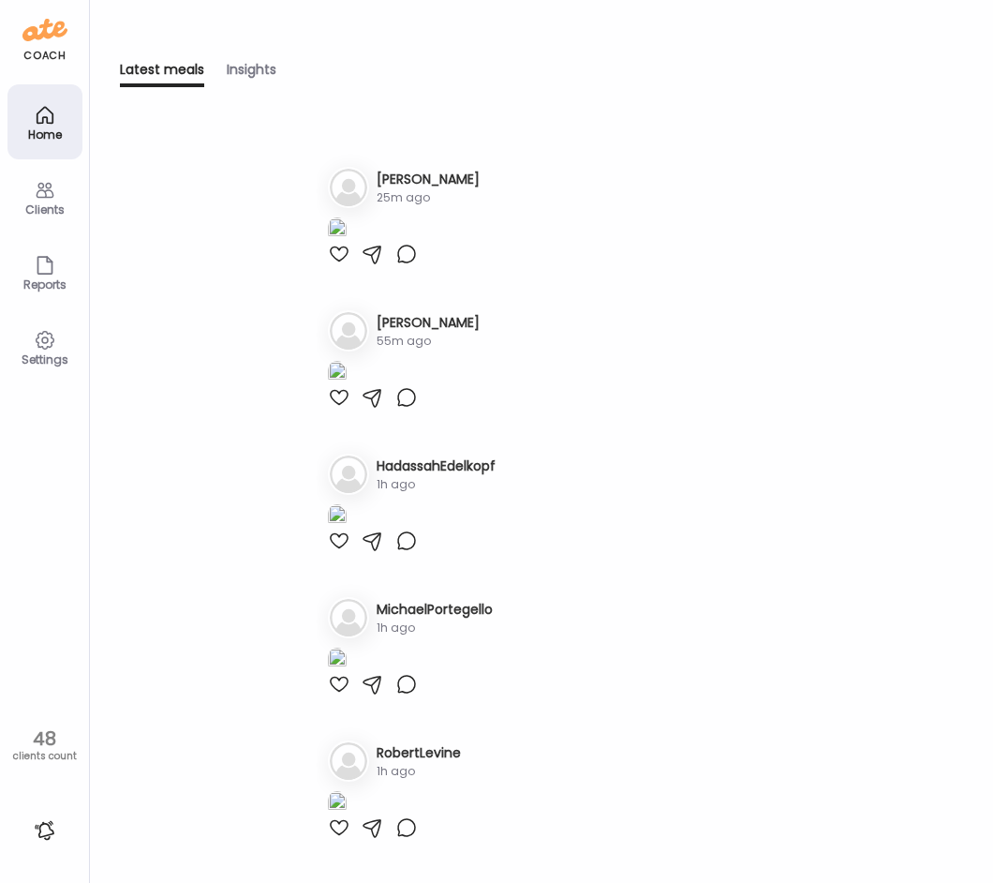
scroll to position [2530, 0]
click at [38, 208] on div "Clients" at bounding box center [44, 209] width 67 height 12
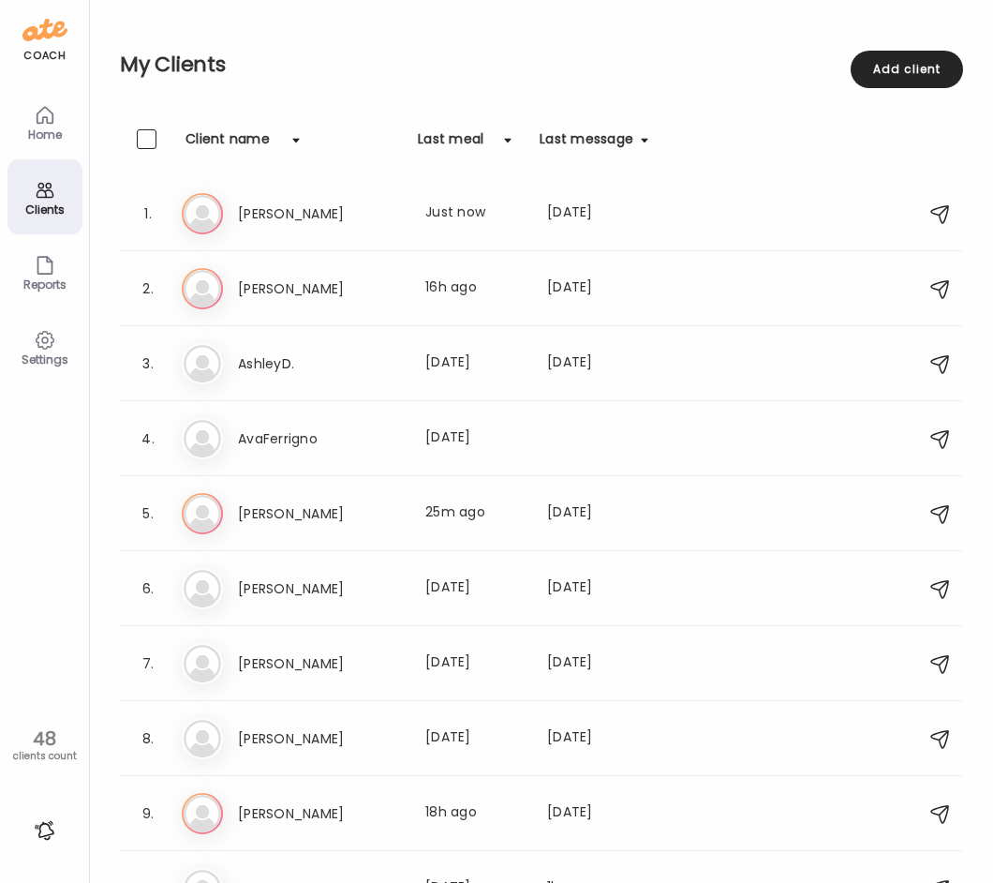
click at [222, 131] on div "Client name" at bounding box center [228, 144] width 84 height 30
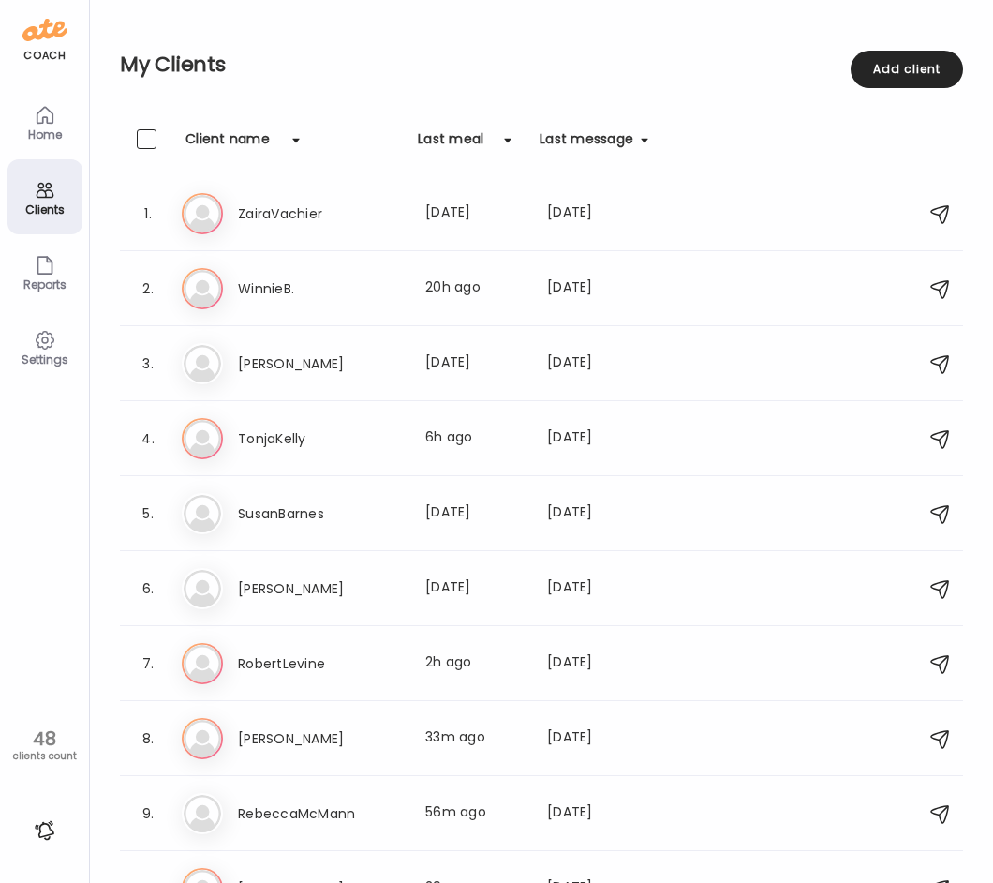
click at [221, 141] on div "Client name" at bounding box center [228, 144] width 84 height 30
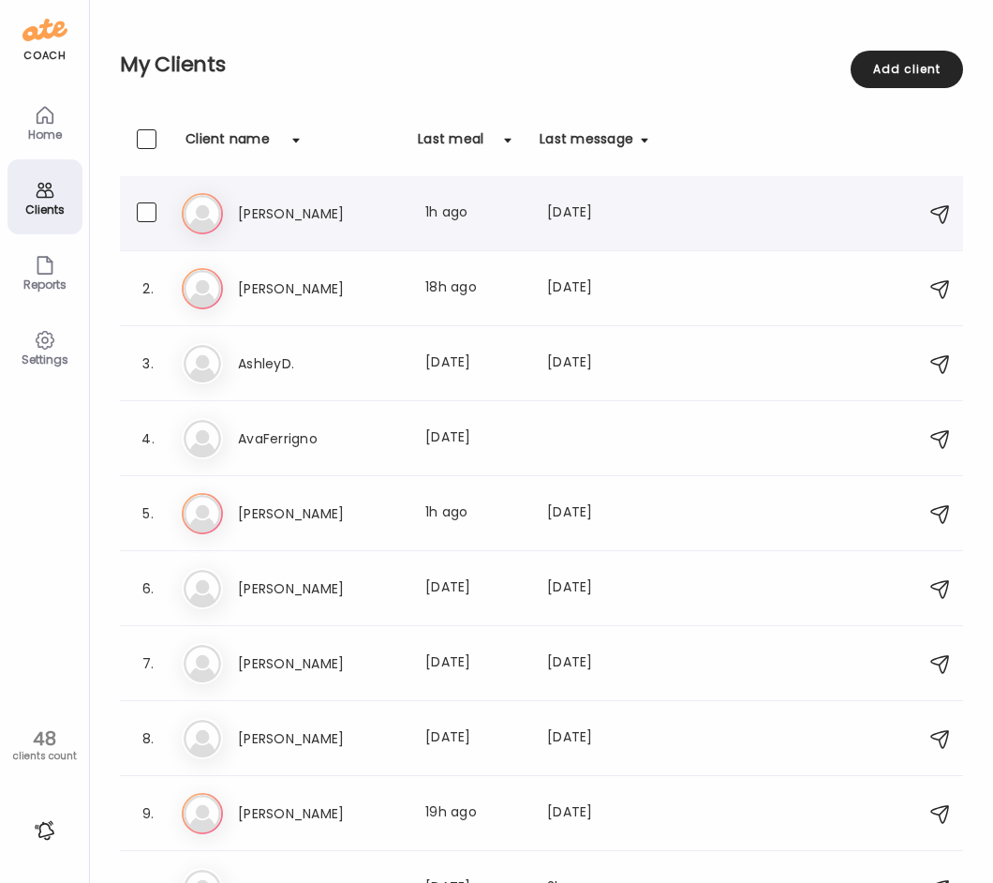
click at [309, 218] on h3 "[PERSON_NAME]" at bounding box center [320, 213] width 165 height 22
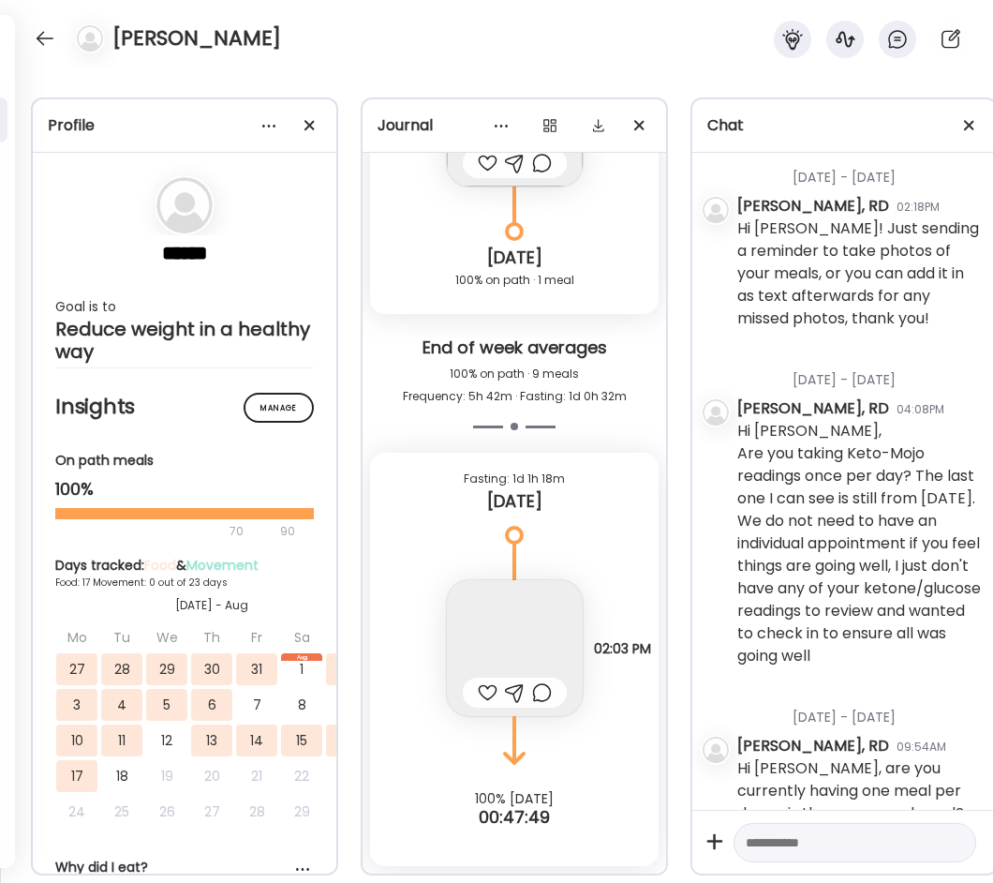
scroll to position [77, 0]
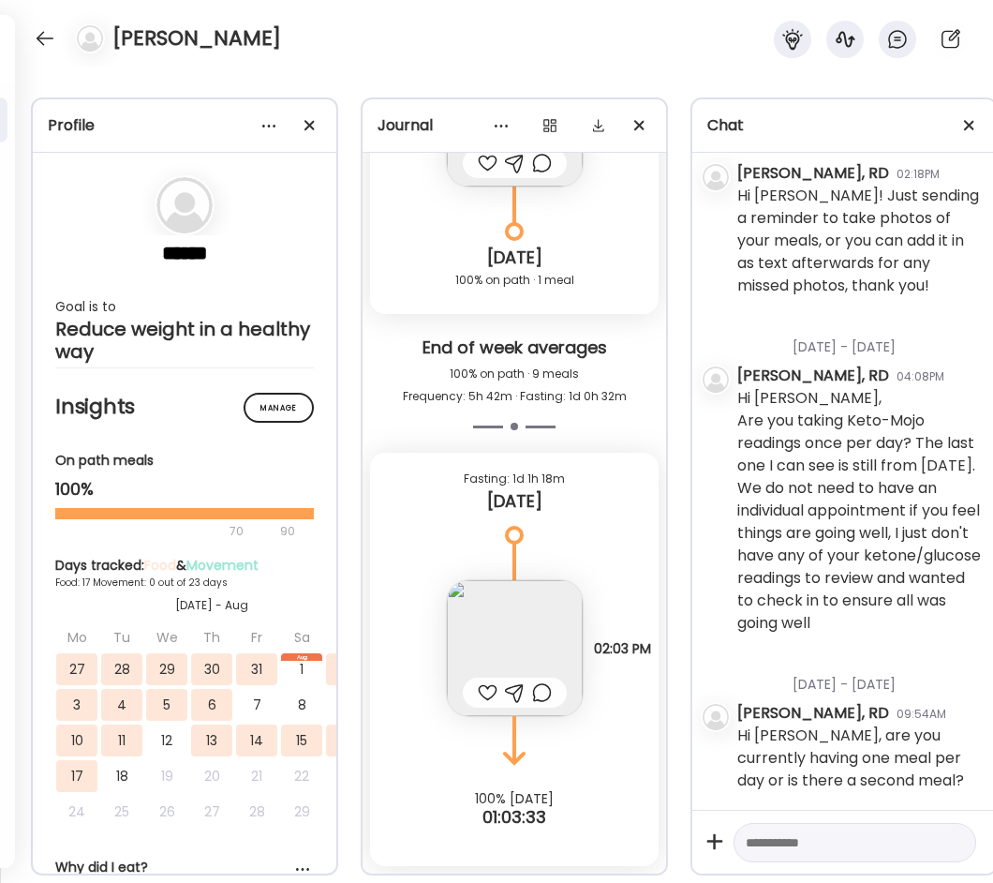
click at [511, 628] on img at bounding box center [515, 648] width 136 height 136
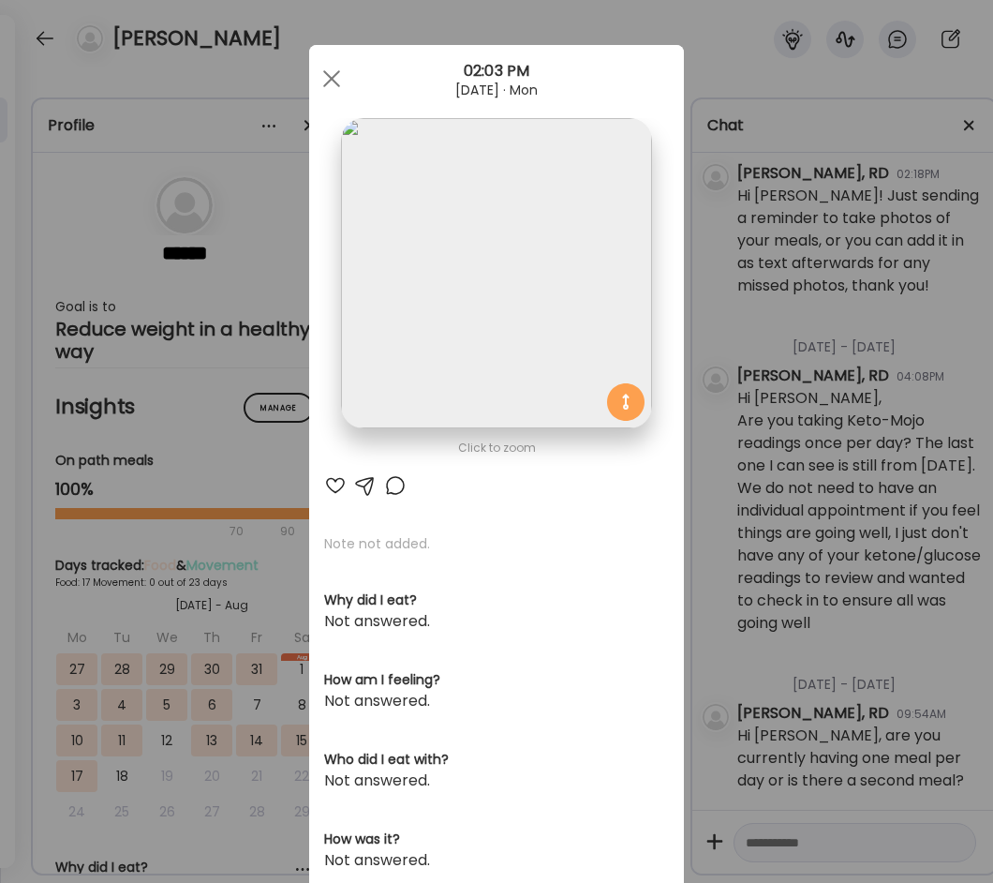
click at [469, 309] on img at bounding box center [496, 273] width 310 height 310
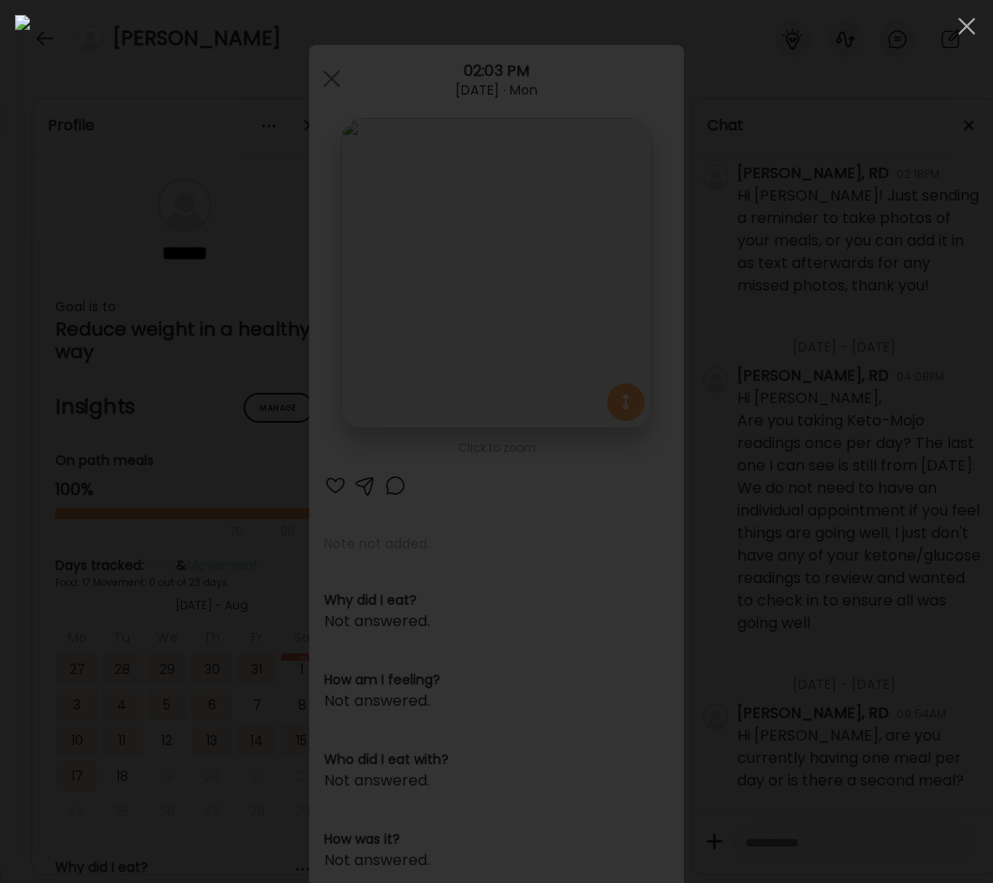
click at [523, 466] on img at bounding box center [496, 441] width 963 height 853
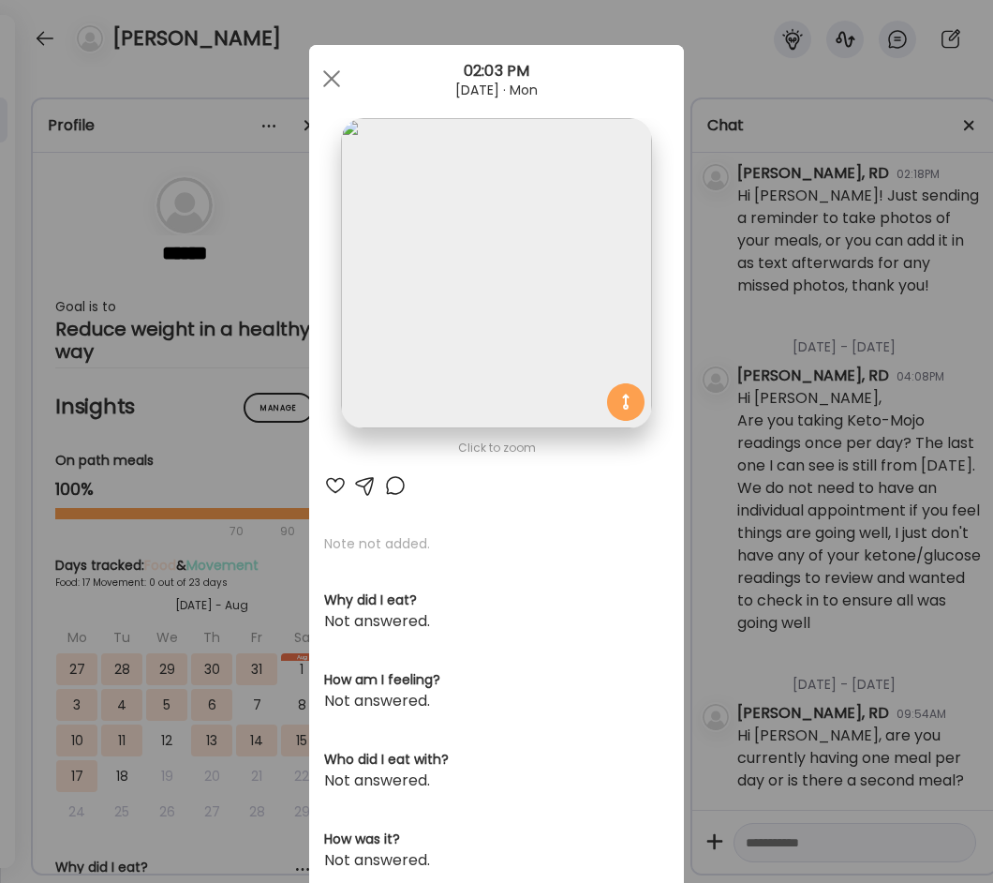
click at [710, 413] on div "Ate Coach Dashboard Wahoo! It’s official Take a moment to set up your Coach Pro…" at bounding box center [496, 441] width 993 height 883
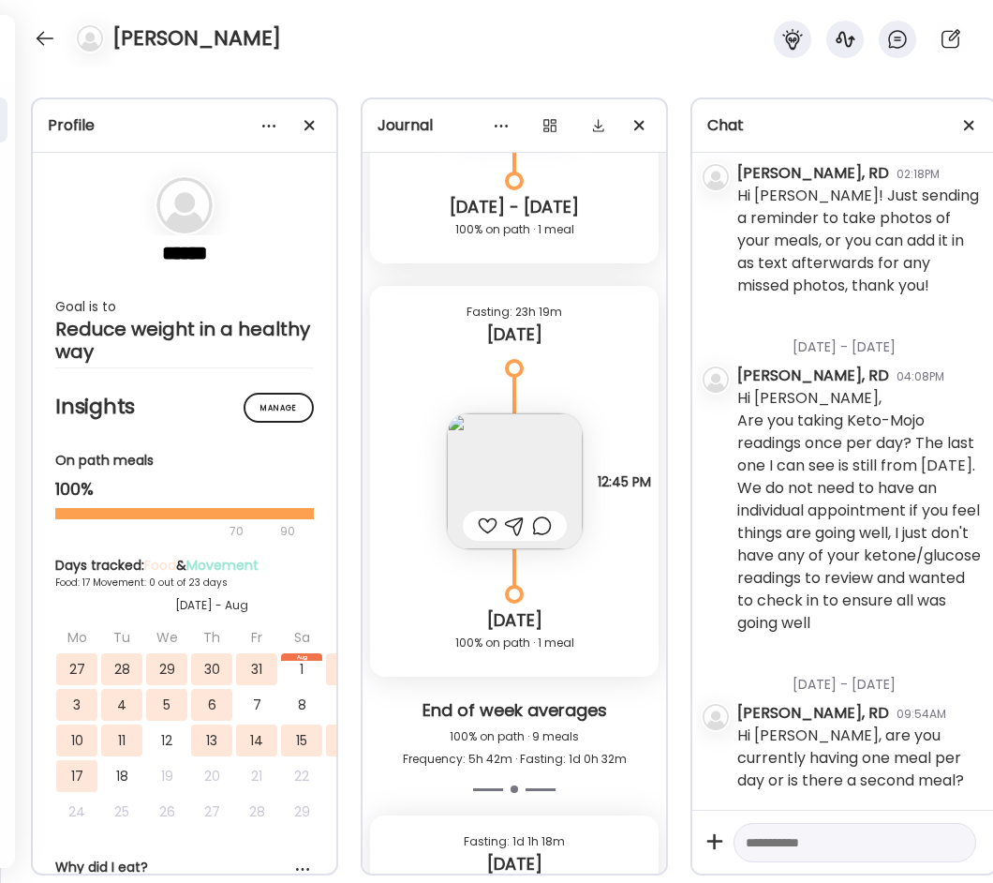
scroll to position [12804, 0]
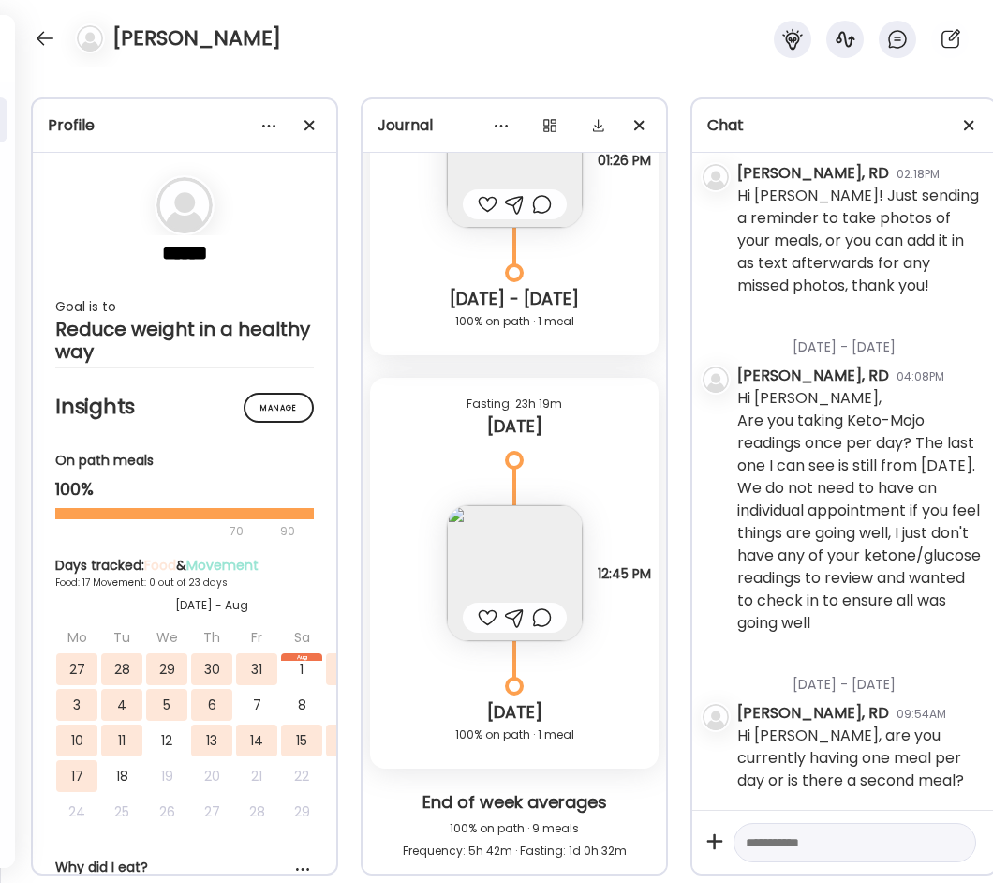
click at [514, 562] on img at bounding box center [515, 573] width 136 height 136
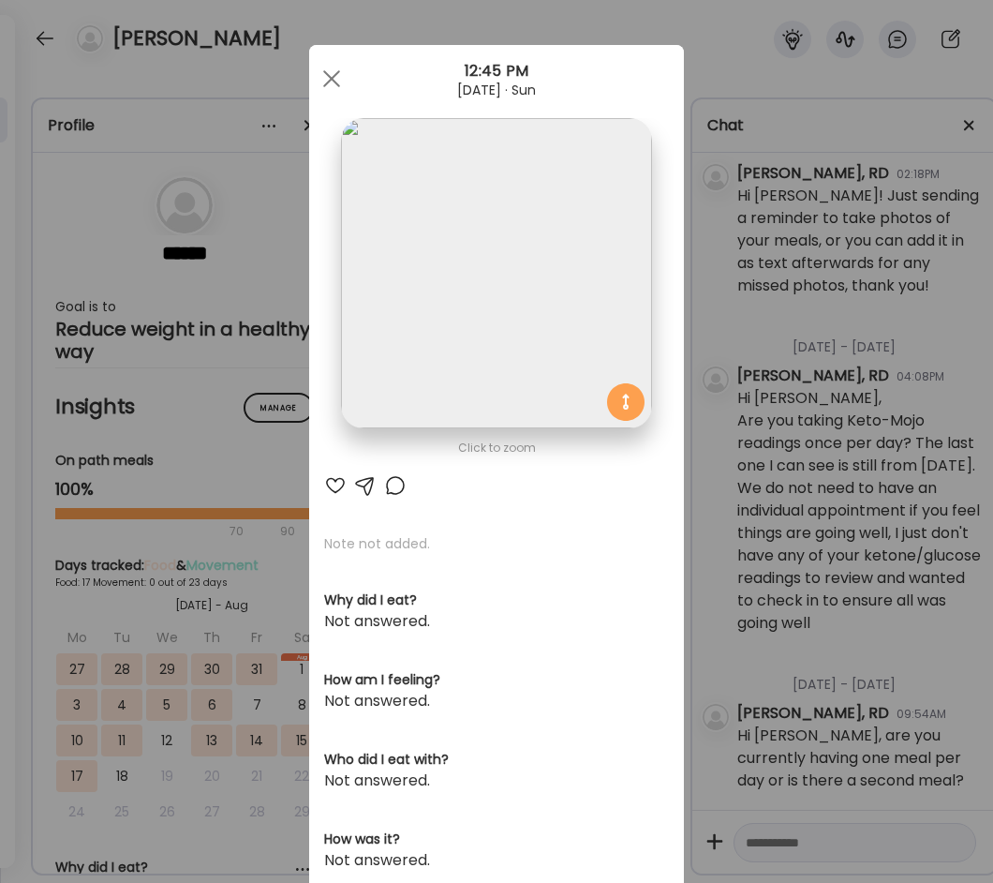
click at [481, 301] on img at bounding box center [496, 273] width 310 height 310
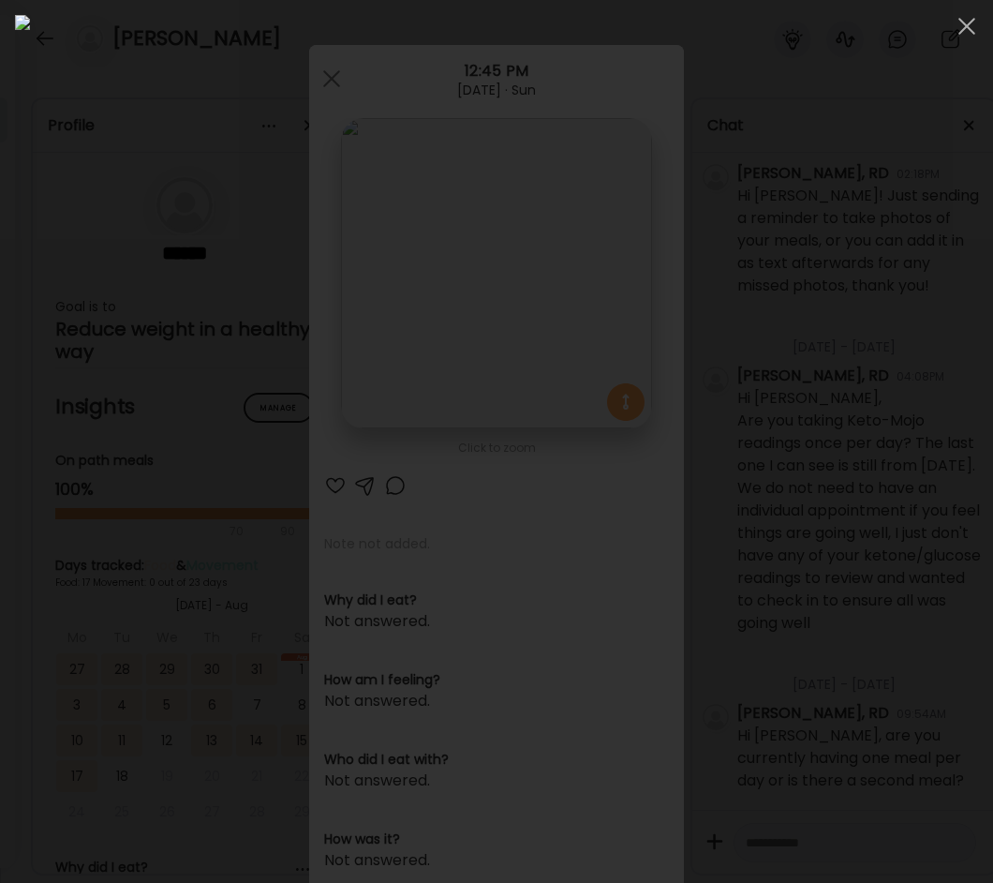
click at [481, 301] on img at bounding box center [496, 441] width 963 height 853
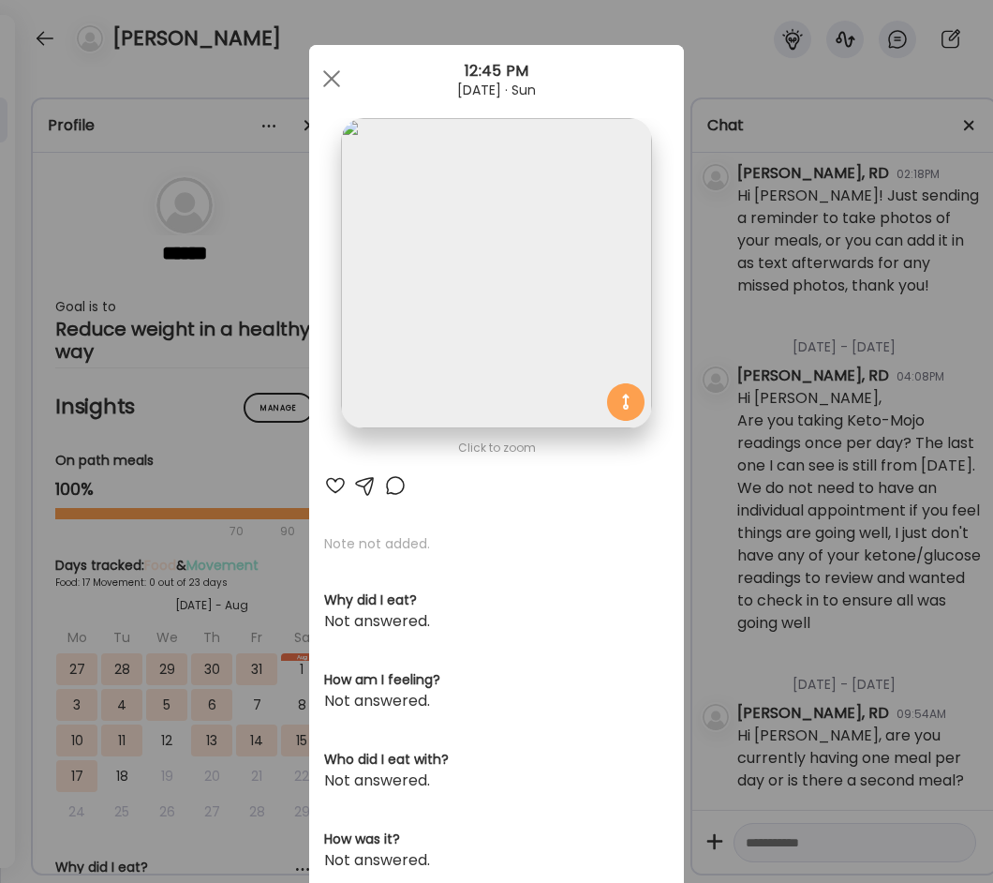
click at [680, 500] on div "Ate Coach Dashboard Wahoo! It’s official Take a moment to set up your Coach Pro…" at bounding box center [496, 441] width 993 height 883
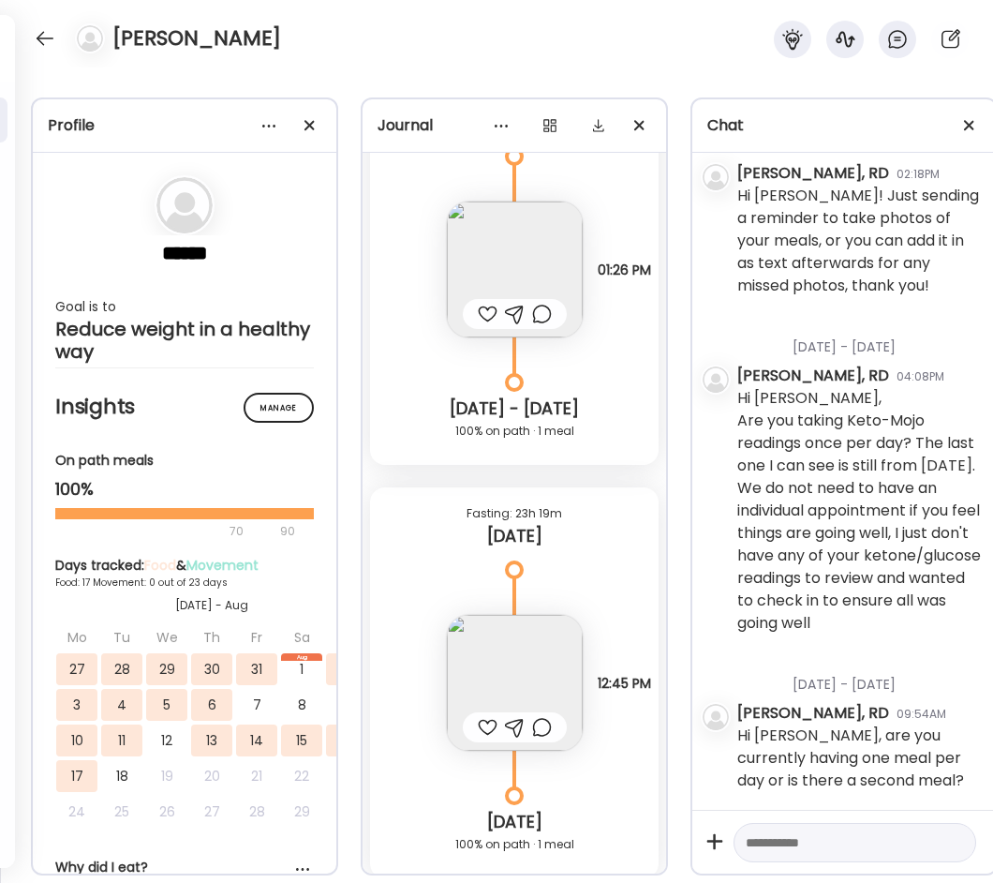
scroll to position [12335, 0]
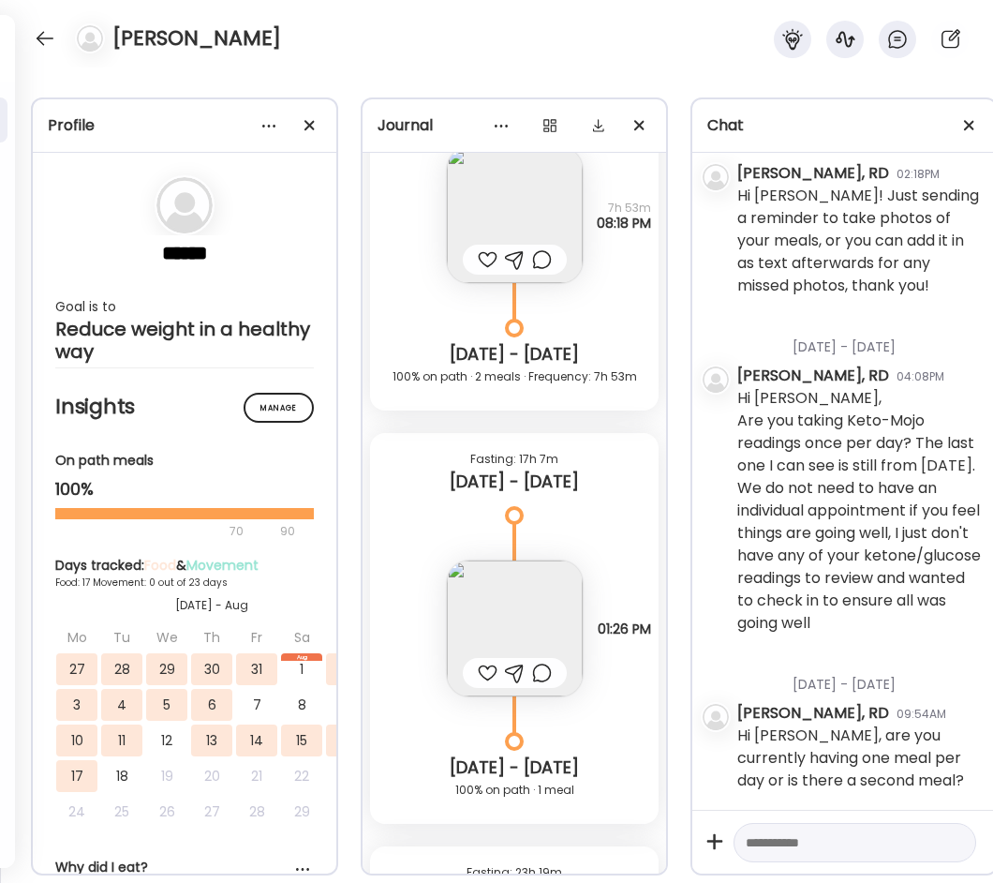
click at [520, 592] on img at bounding box center [515, 628] width 136 height 136
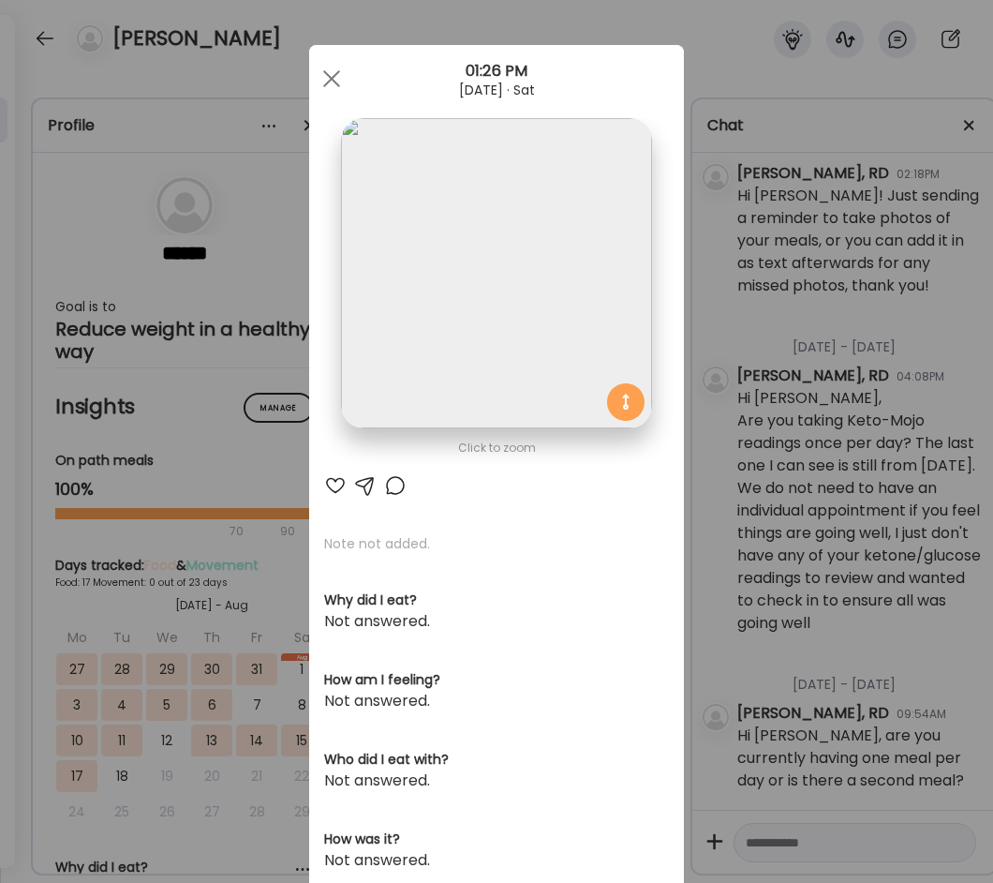
click at [491, 231] on img at bounding box center [496, 273] width 310 height 310
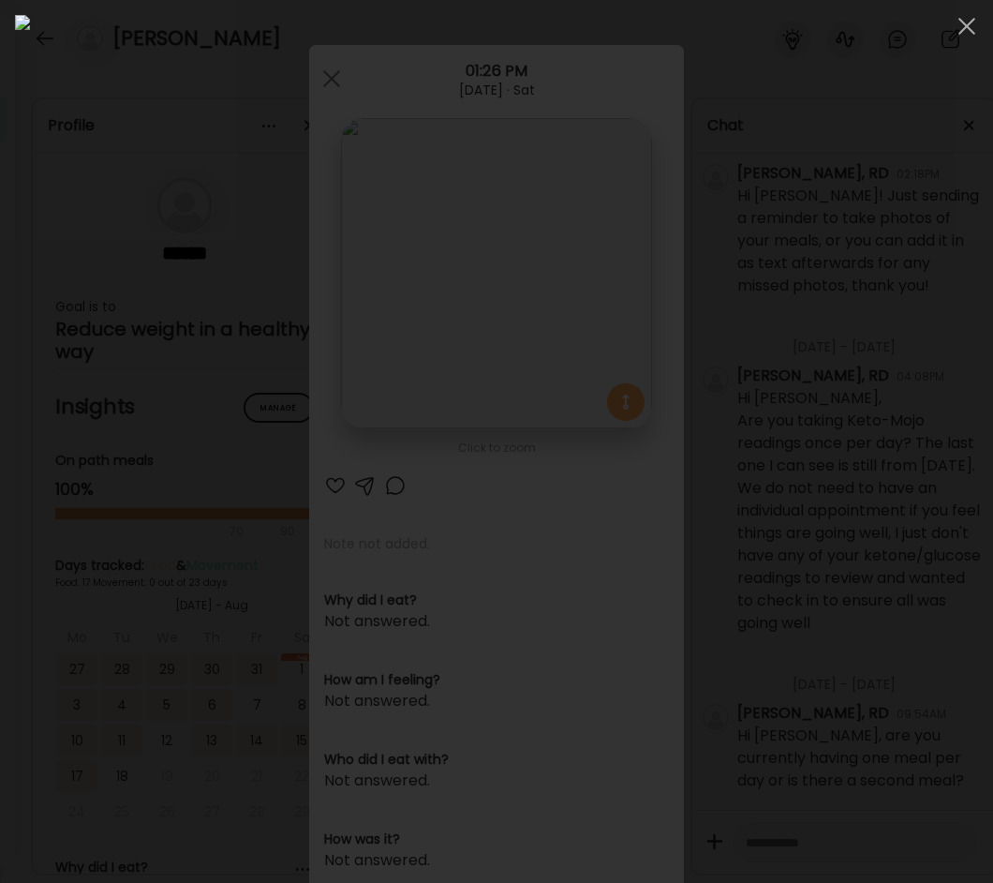
click at [412, 380] on img at bounding box center [496, 441] width 963 height 853
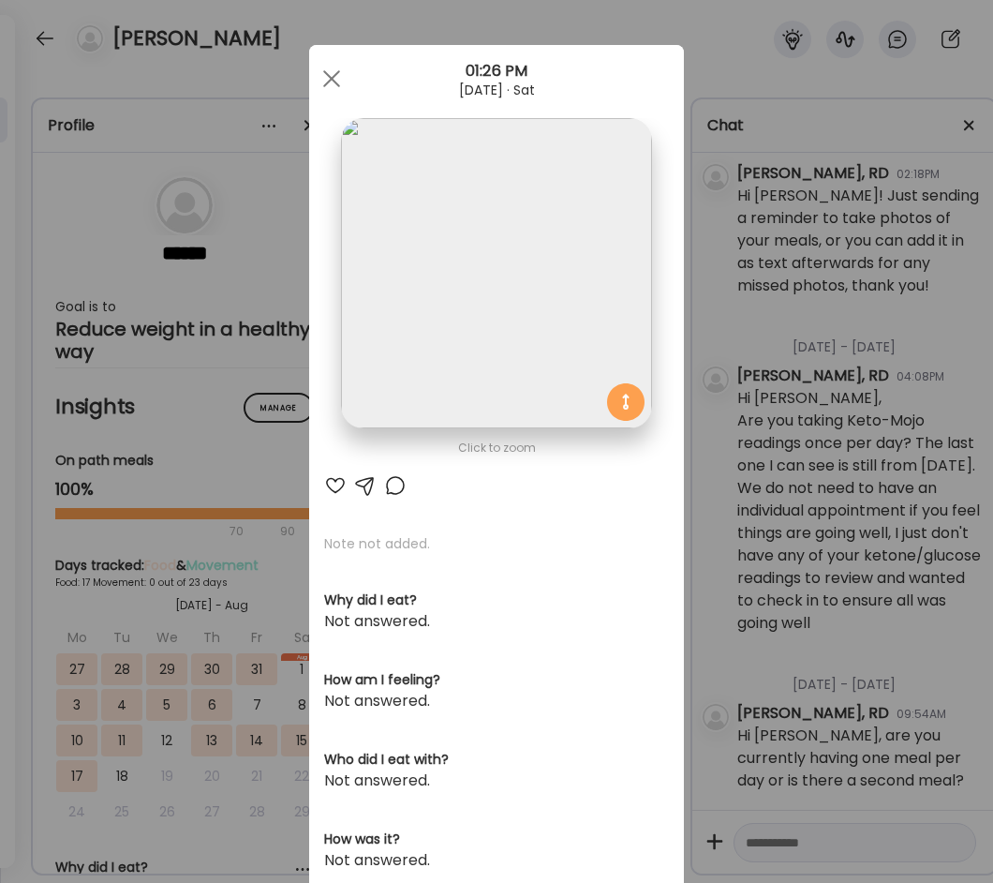
click at [269, 487] on div "Ate Coach Dashboard Wahoo! It’s official Take a moment to set up your Coach Pro…" at bounding box center [496, 441] width 993 height 883
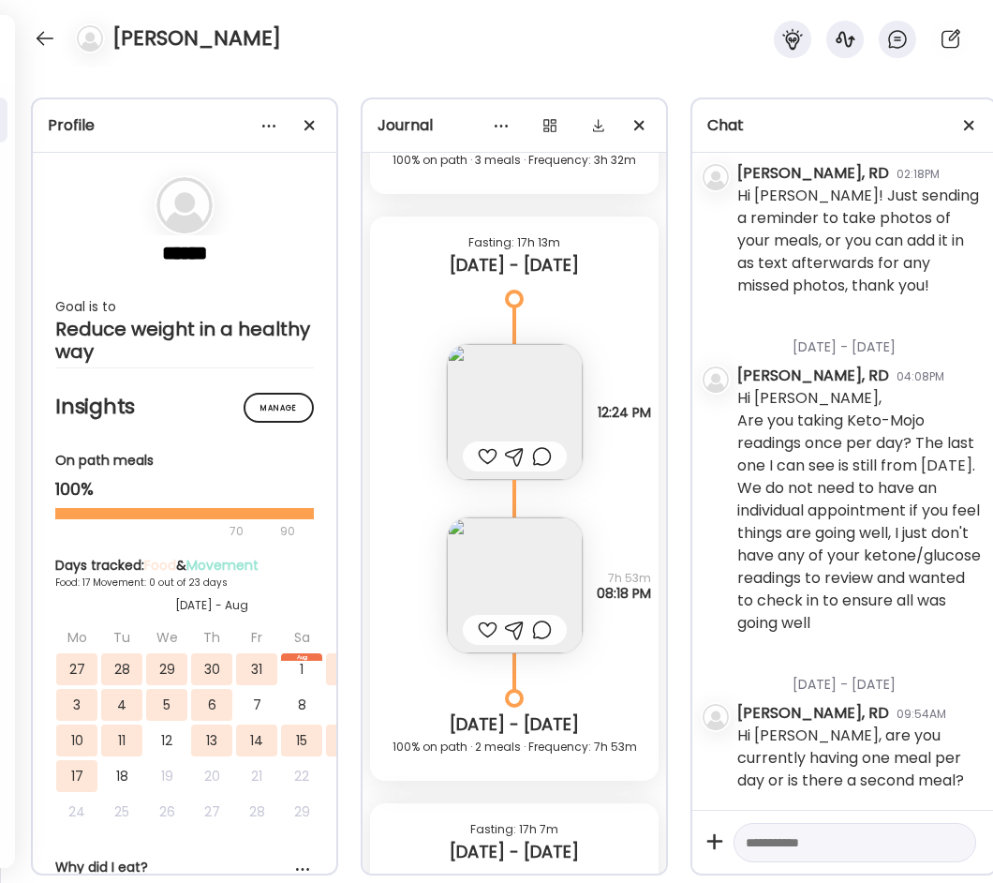
scroll to position [11960, 0]
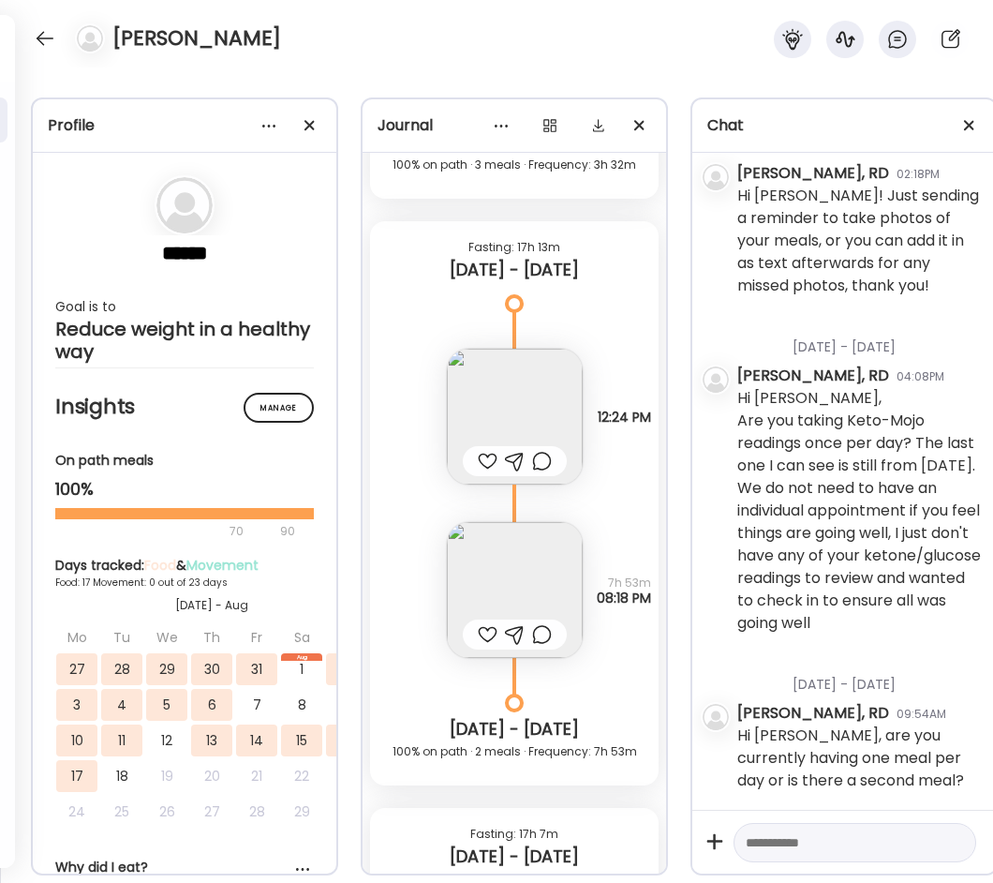
click at [529, 539] on img at bounding box center [515, 590] width 136 height 136
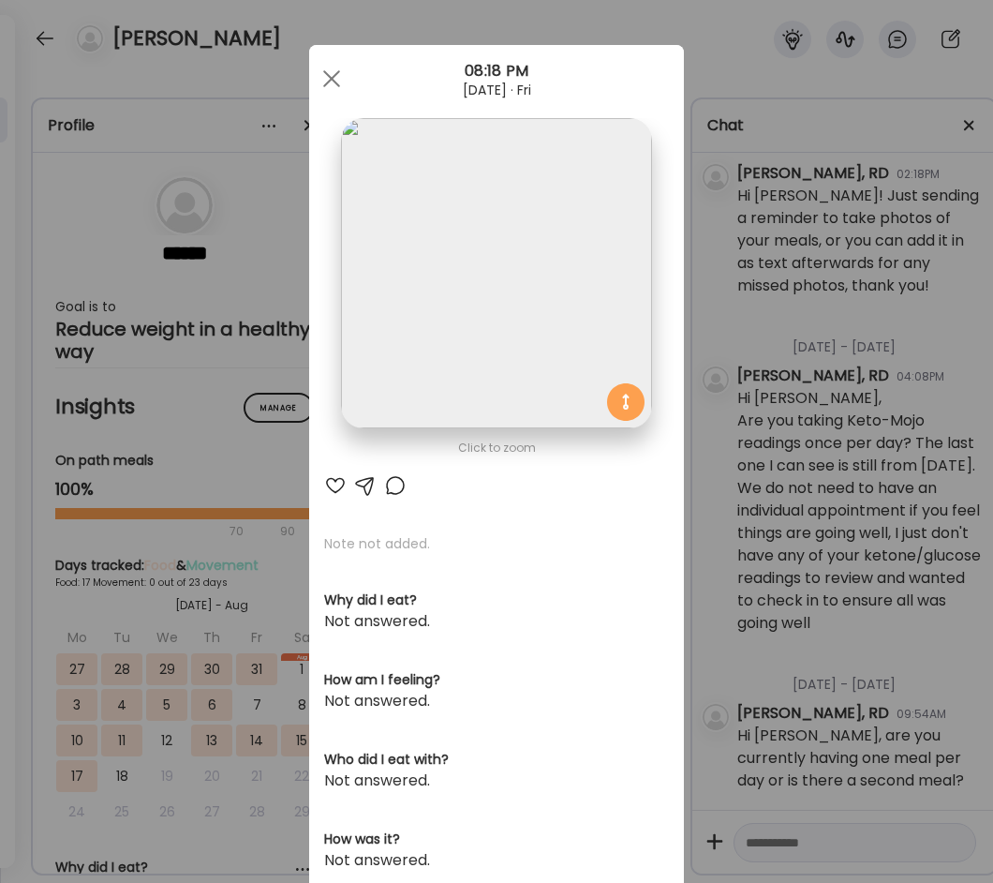
click at [522, 253] on img at bounding box center [496, 273] width 310 height 310
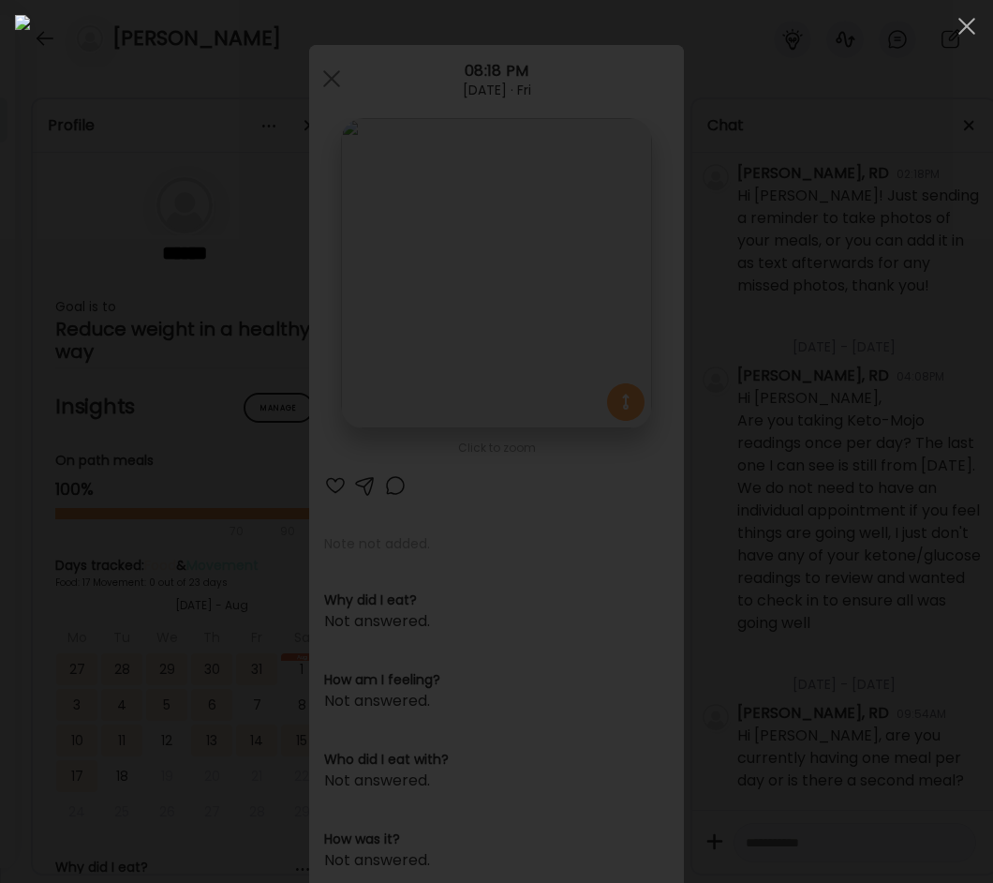
click at [522, 253] on img at bounding box center [496, 441] width 963 height 853
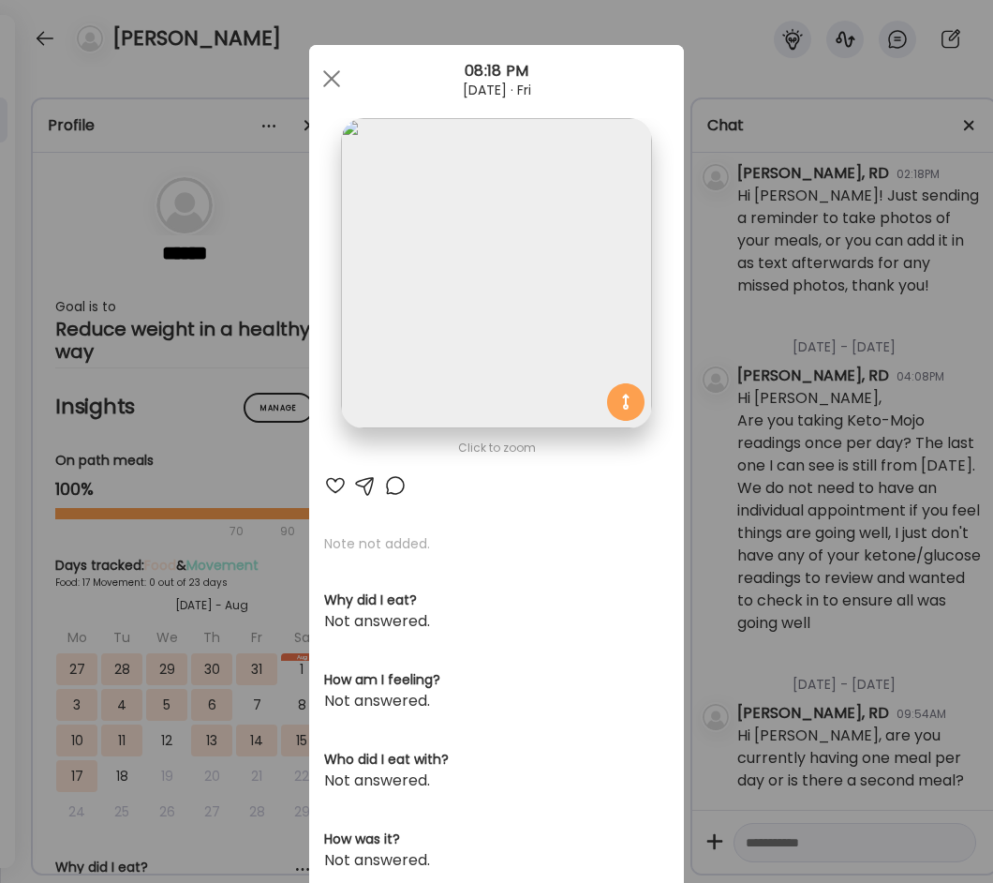
click at [712, 267] on div "Ate Coach Dashboard Wahoo! It’s official Take a moment to set up your Coach Pro…" at bounding box center [496, 441] width 993 height 883
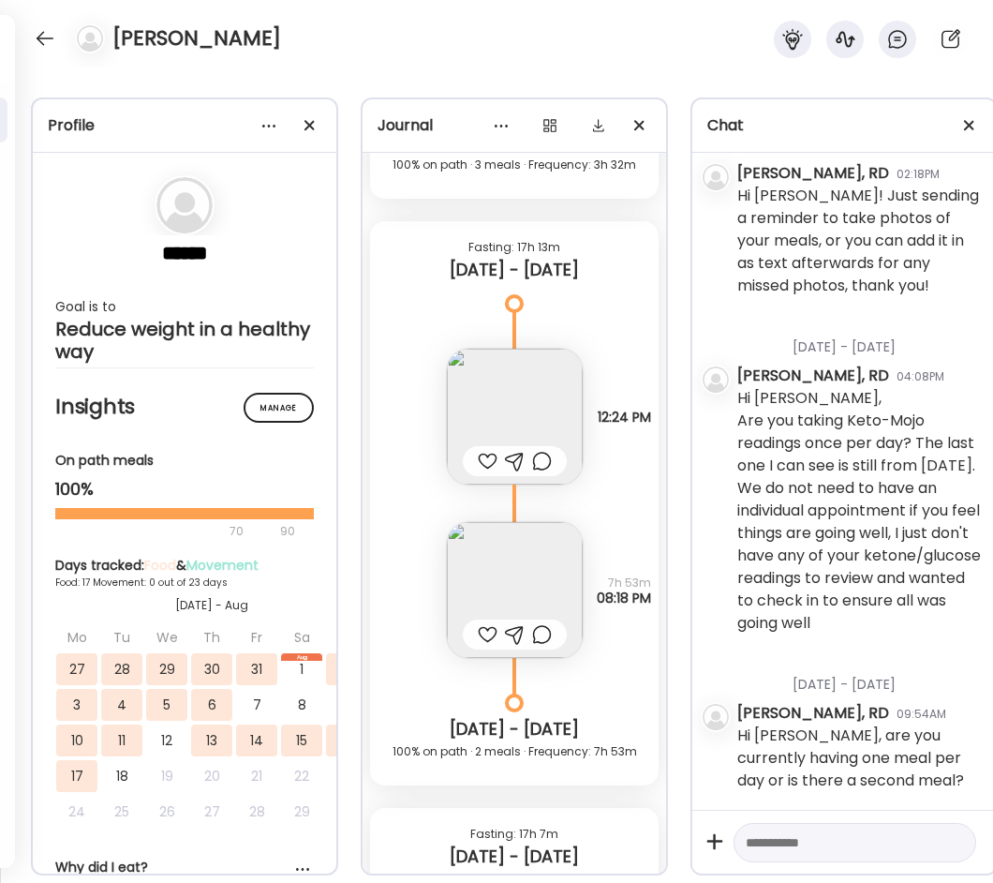
click at [529, 405] on img at bounding box center [515, 417] width 136 height 136
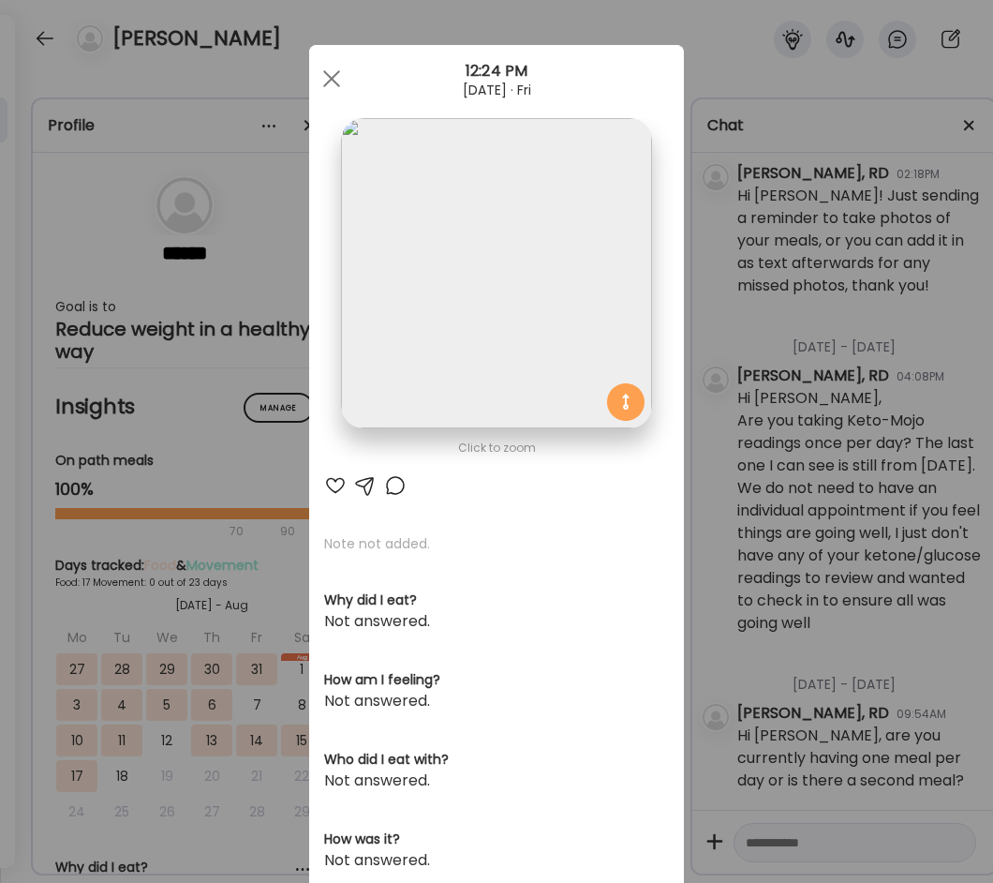
click at [500, 272] on img at bounding box center [496, 273] width 310 height 310
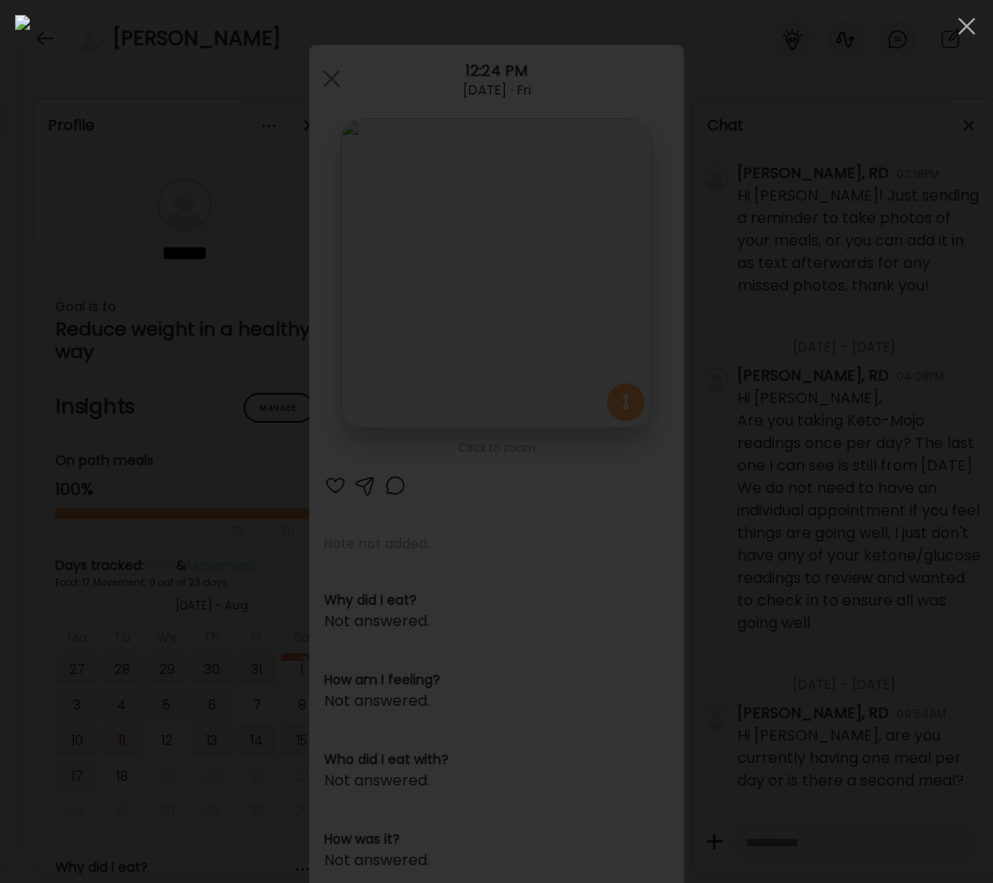
click at [499, 293] on img at bounding box center [496, 441] width 963 height 853
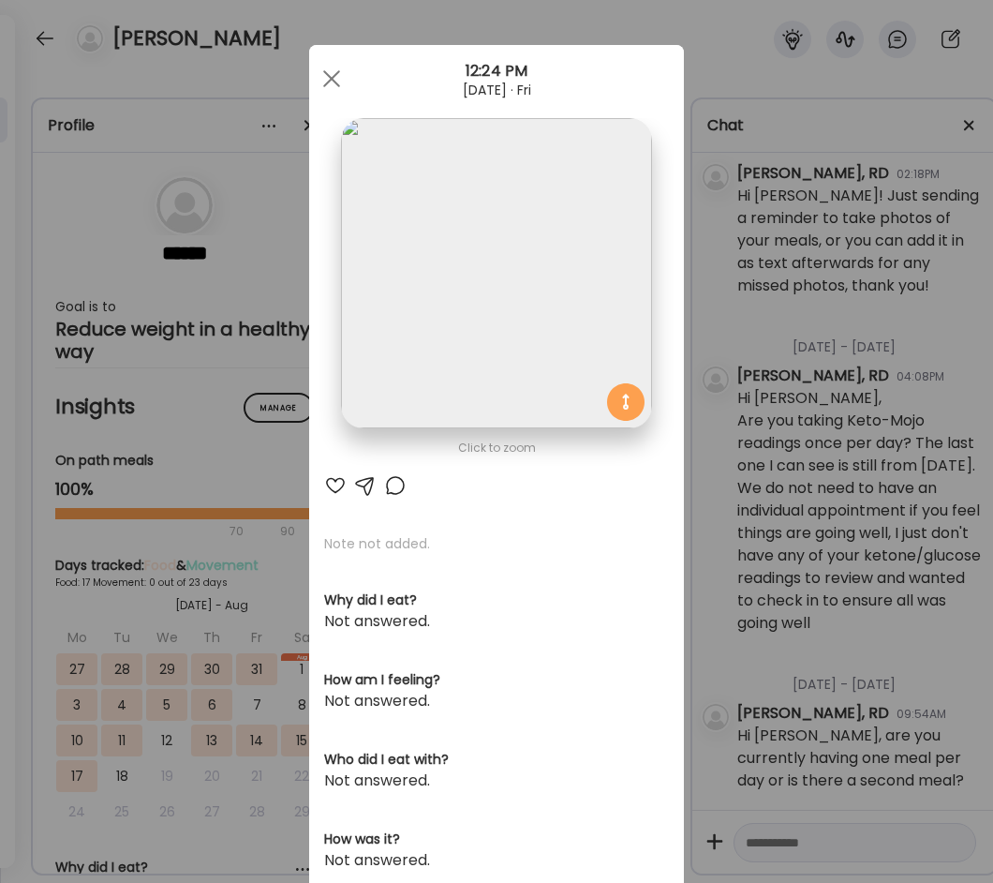
click at [713, 295] on div "Ate Coach Dashboard Wahoo! It’s official Take a moment to set up your Coach Pro…" at bounding box center [496, 441] width 993 height 883
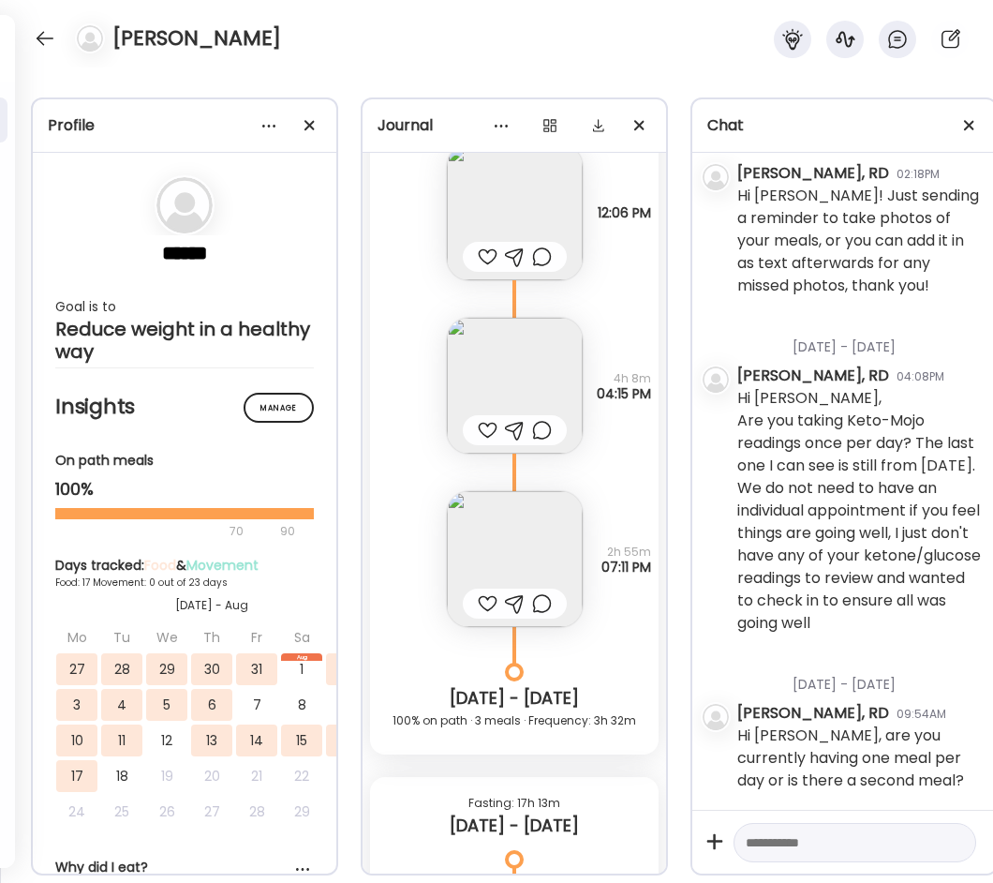
scroll to position [11398, 0]
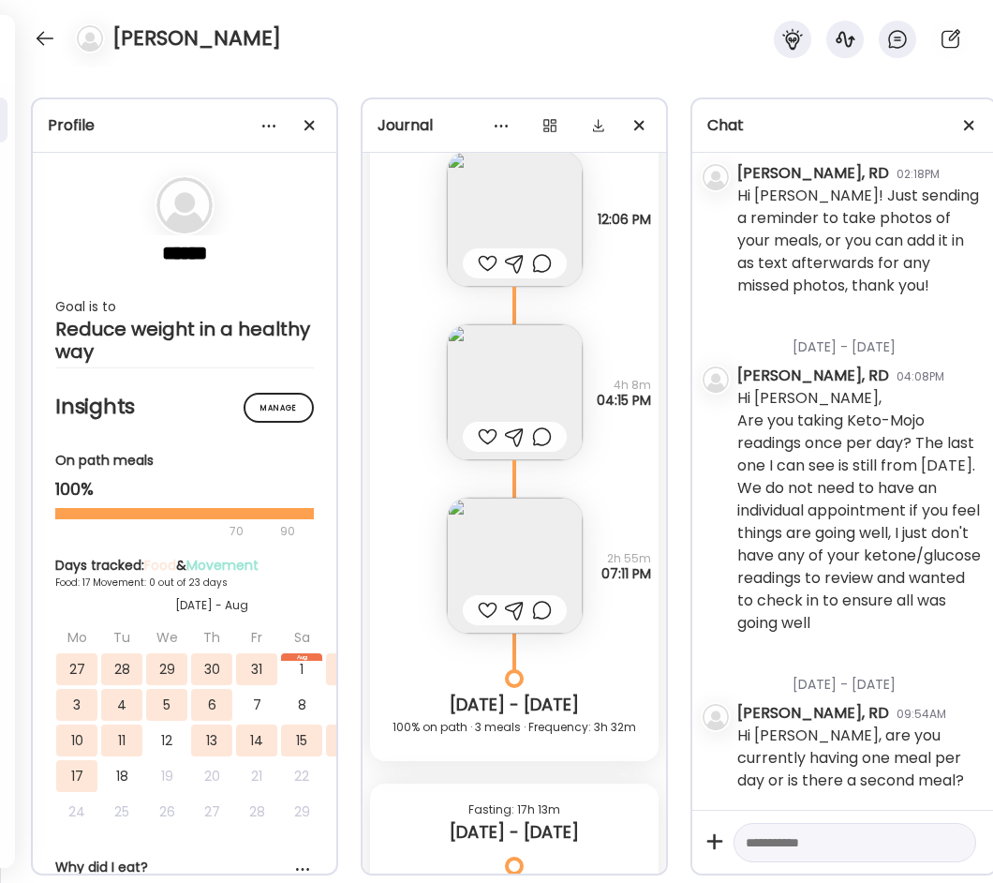
click at [499, 378] on img at bounding box center [515, 392] width 136 height 136
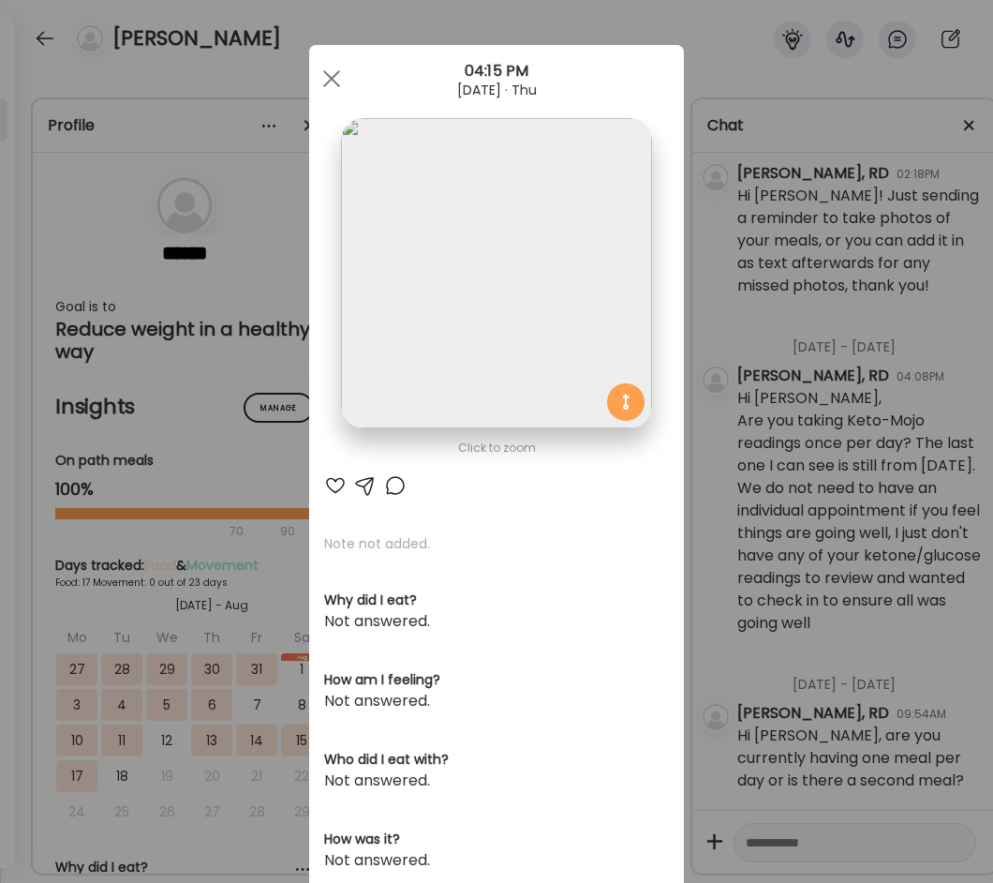
click at [481, 283] on img at bounding box center [496, 273] width 310 height 310
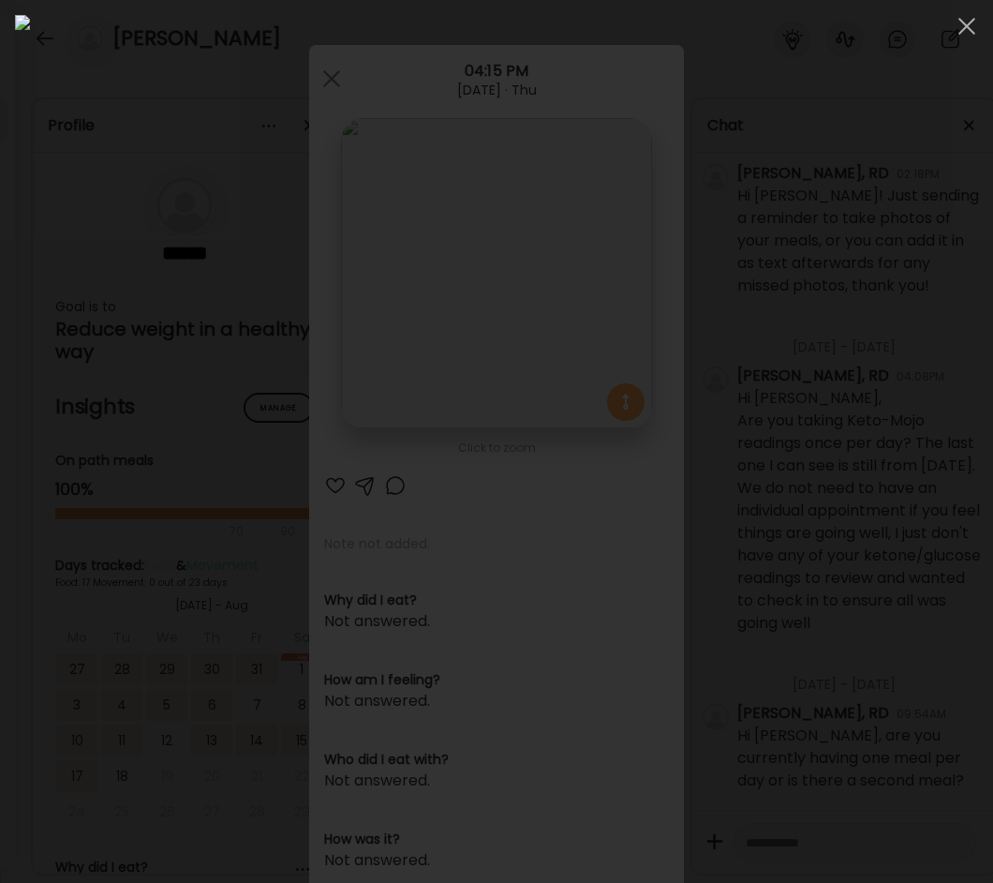
click at [481, 283] on img at bounding box center [496, 441] width 963 height 853
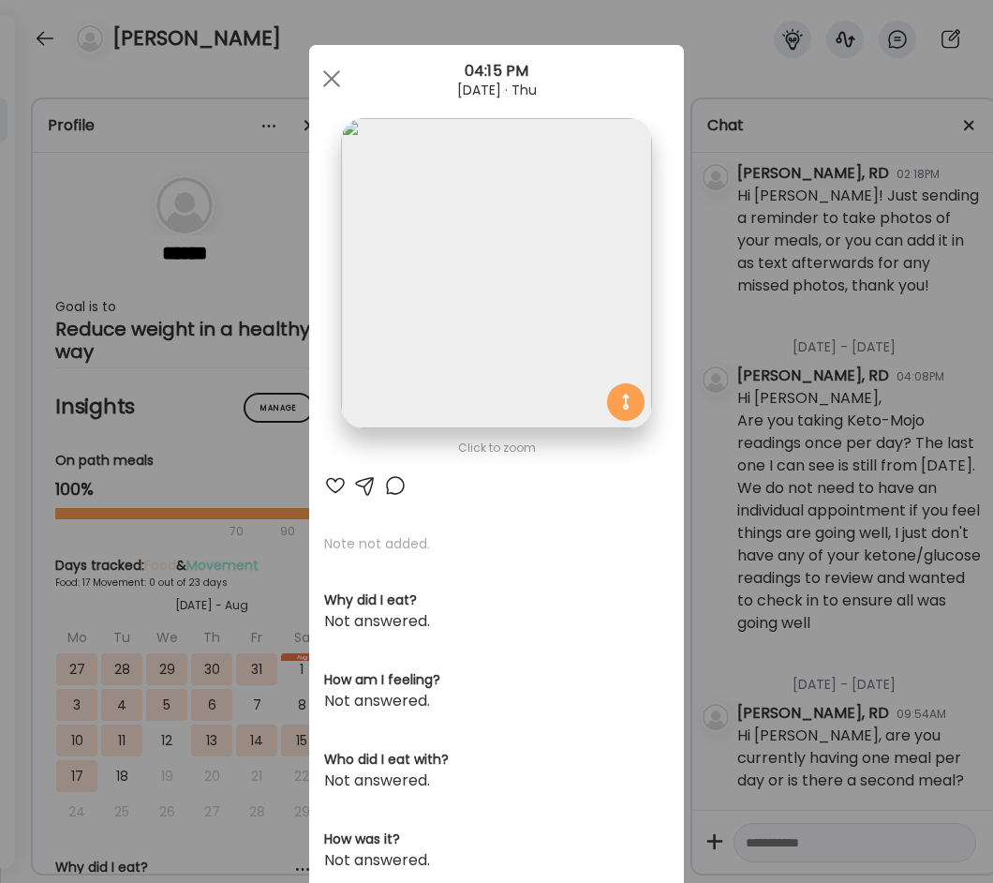
click at [690, 338] on div "Ate Coach Dashboard Wahoo! It’s official Take a moment to set up your Coach Pro…" at bounding box center [496, 441] width 993 height 883
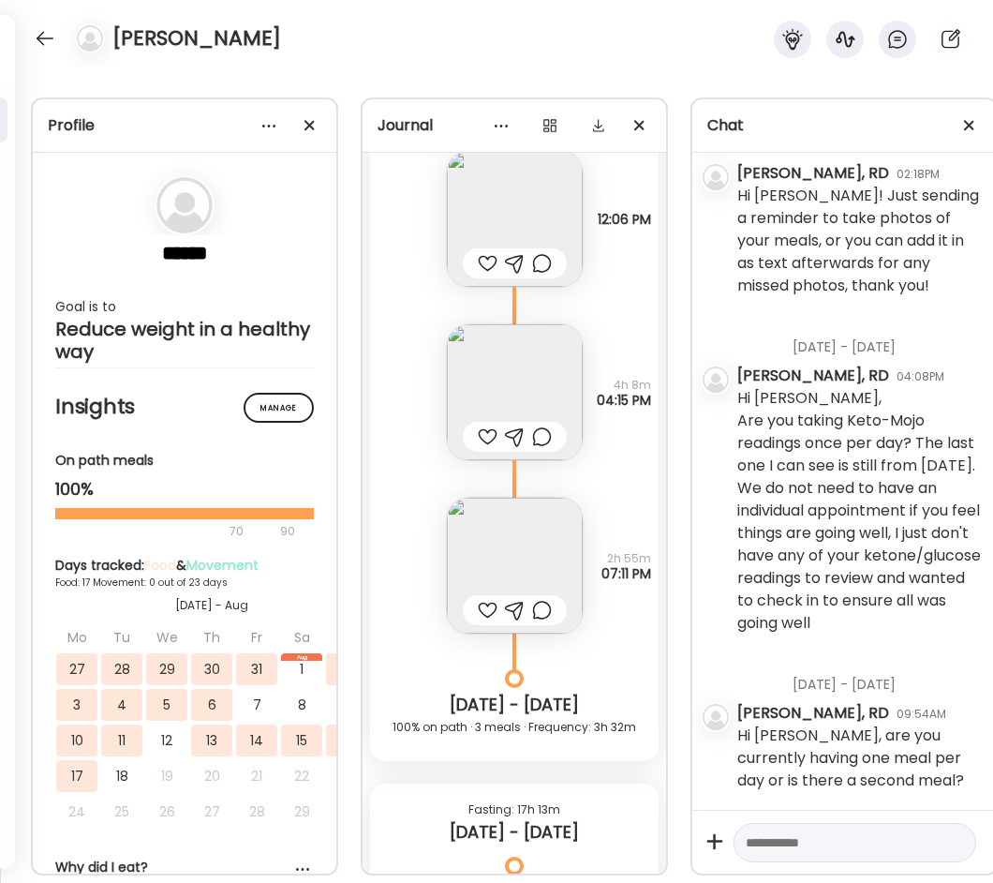
click at [542, 537] on img at bounding box center [515, 566] width 136 height 136
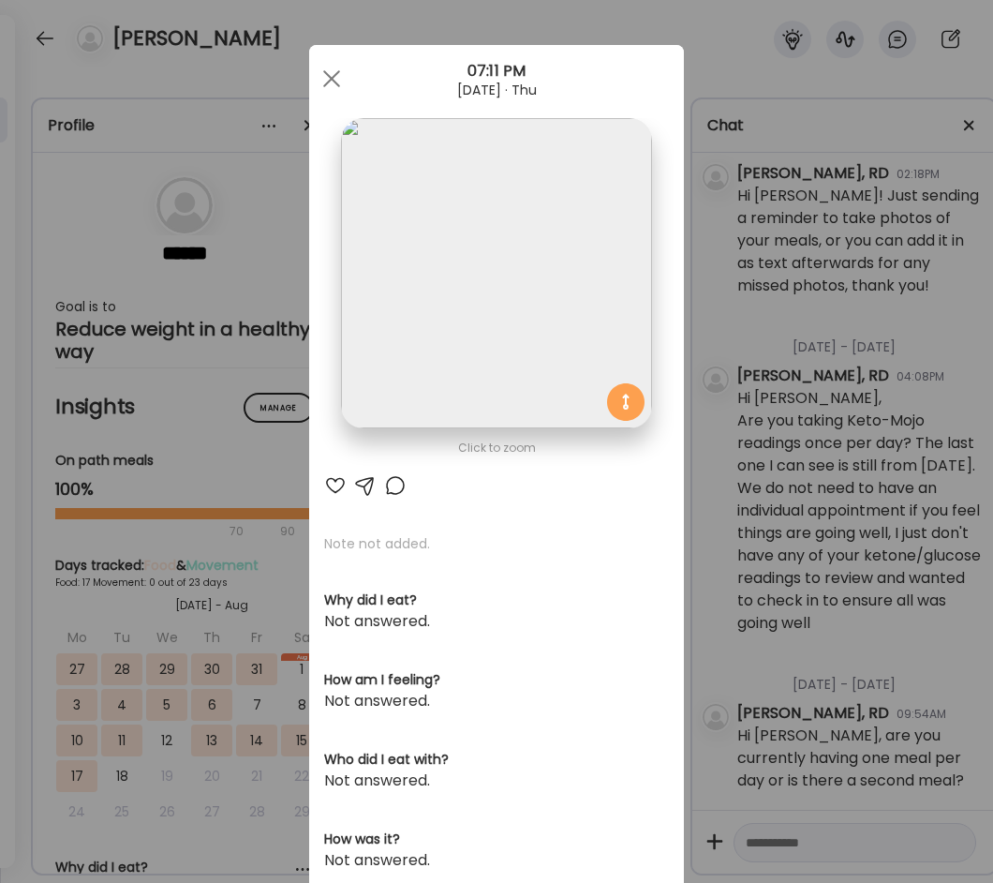
click at [502, 290] on img at bounding box center [496, 273] width 310 height 310
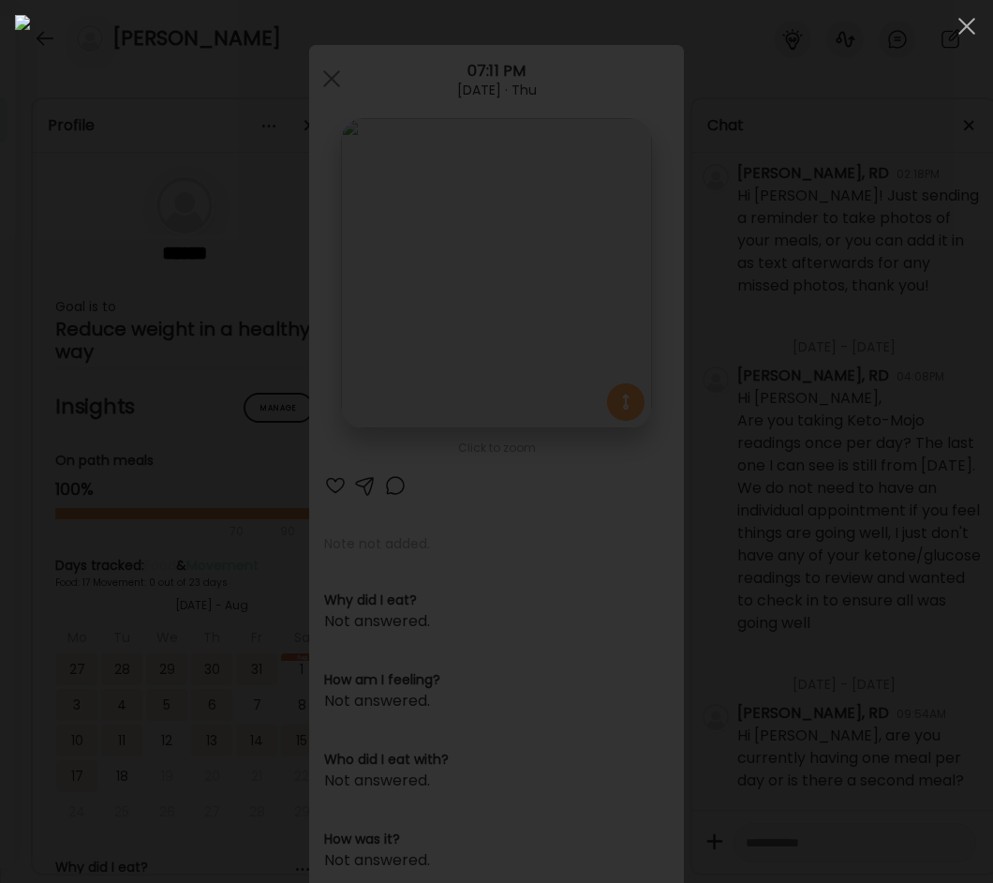
click at [502, 290] on img at bounding box center [496, 441] width 963 height 853
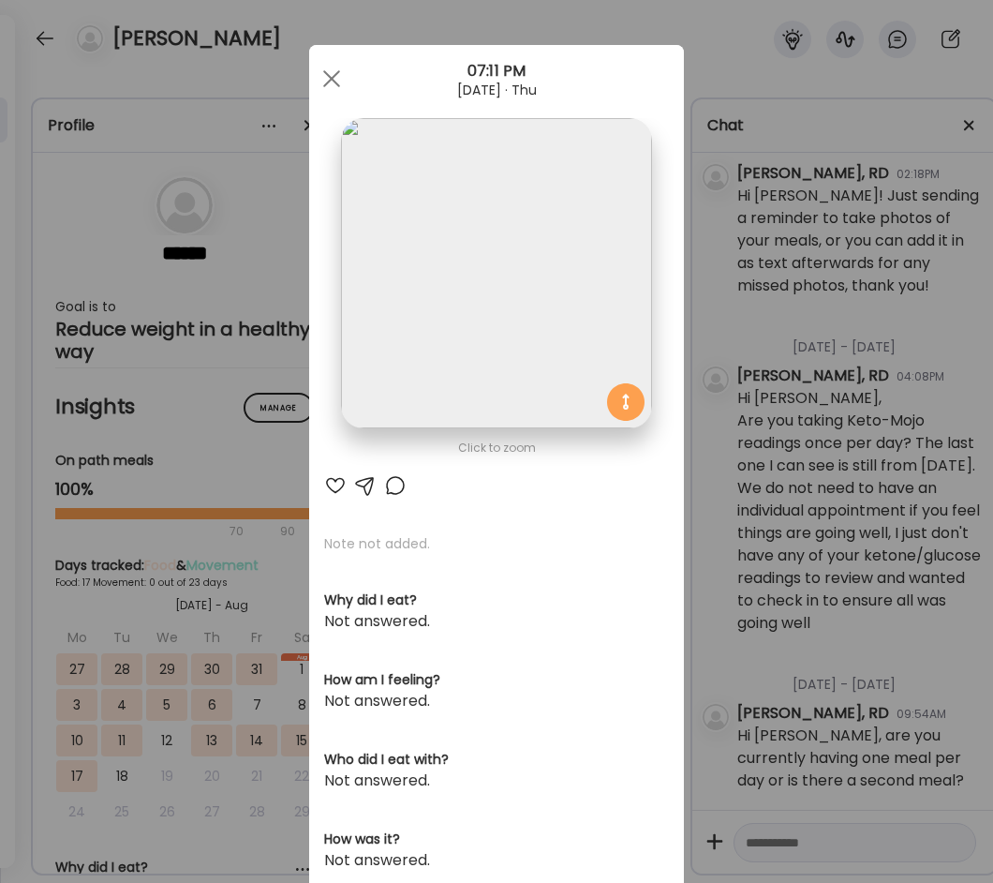
click at [699, 280] on div "Ate Coach Dashboard Wahoo! It’s official Take a moment to set up your Coach Pro…" at bounding box center [496, 441] width 993 height 883
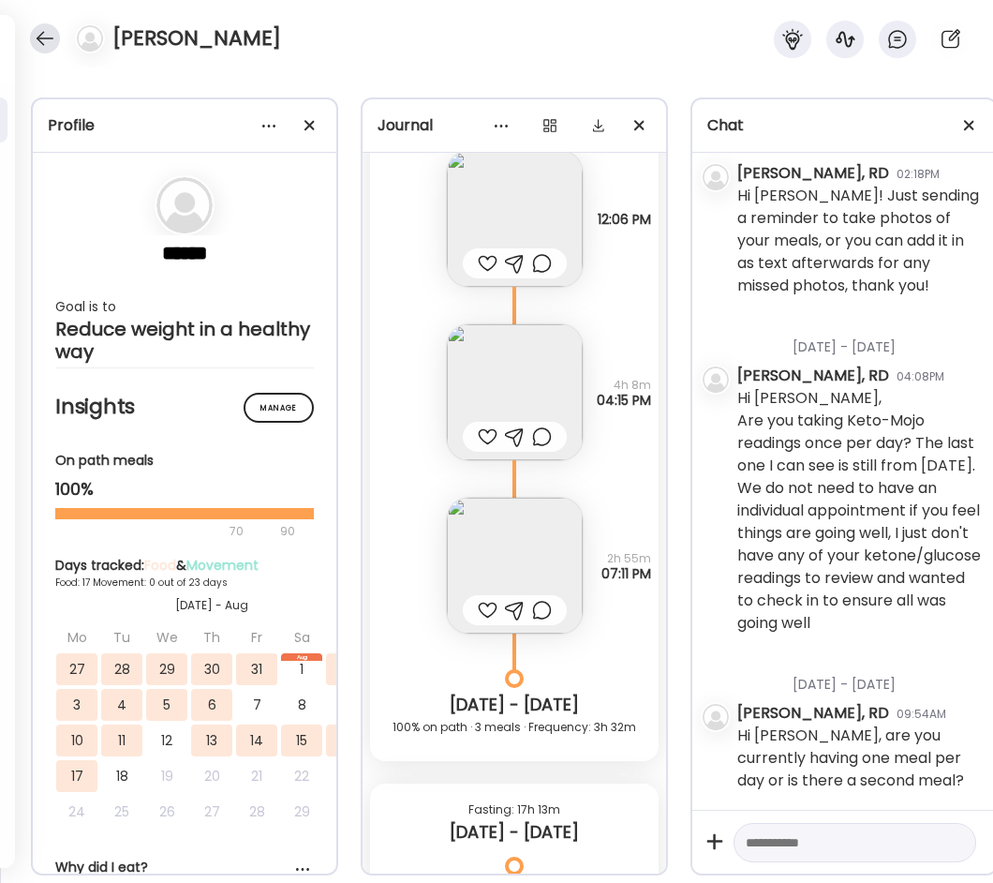
click at [41, 49] on div at bounding box center [45, 38] width 30 height 30
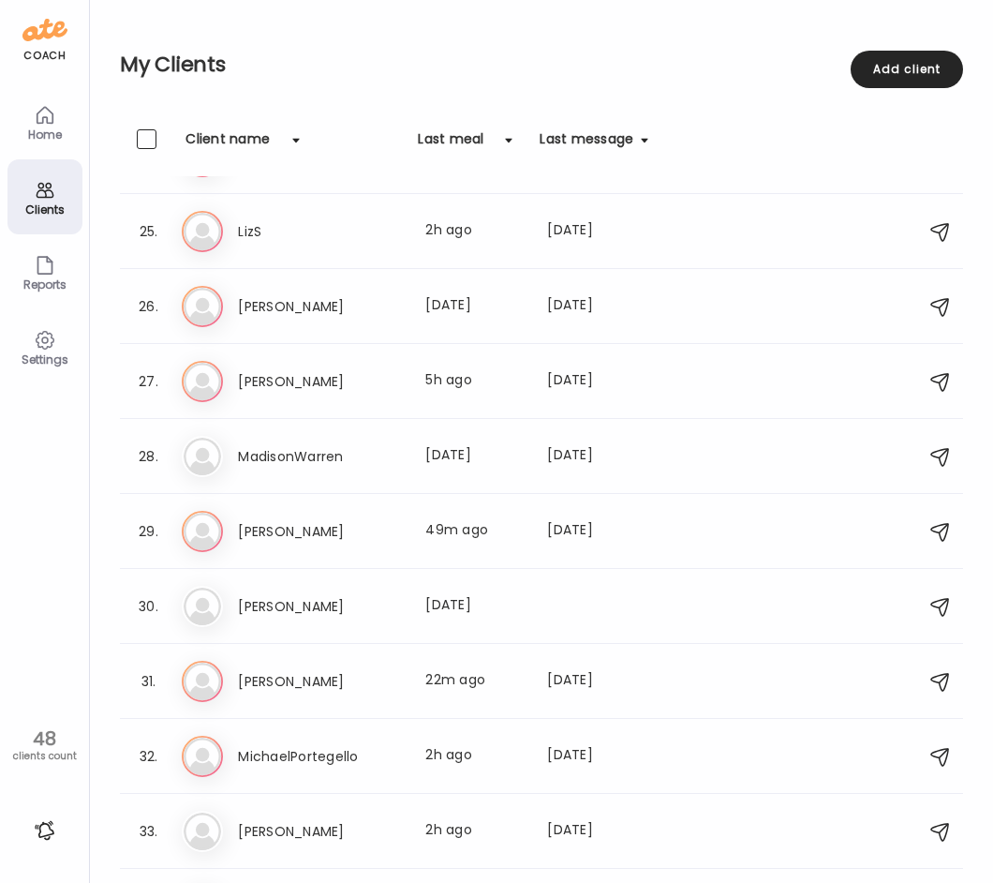
scroll to position [1874, 0]
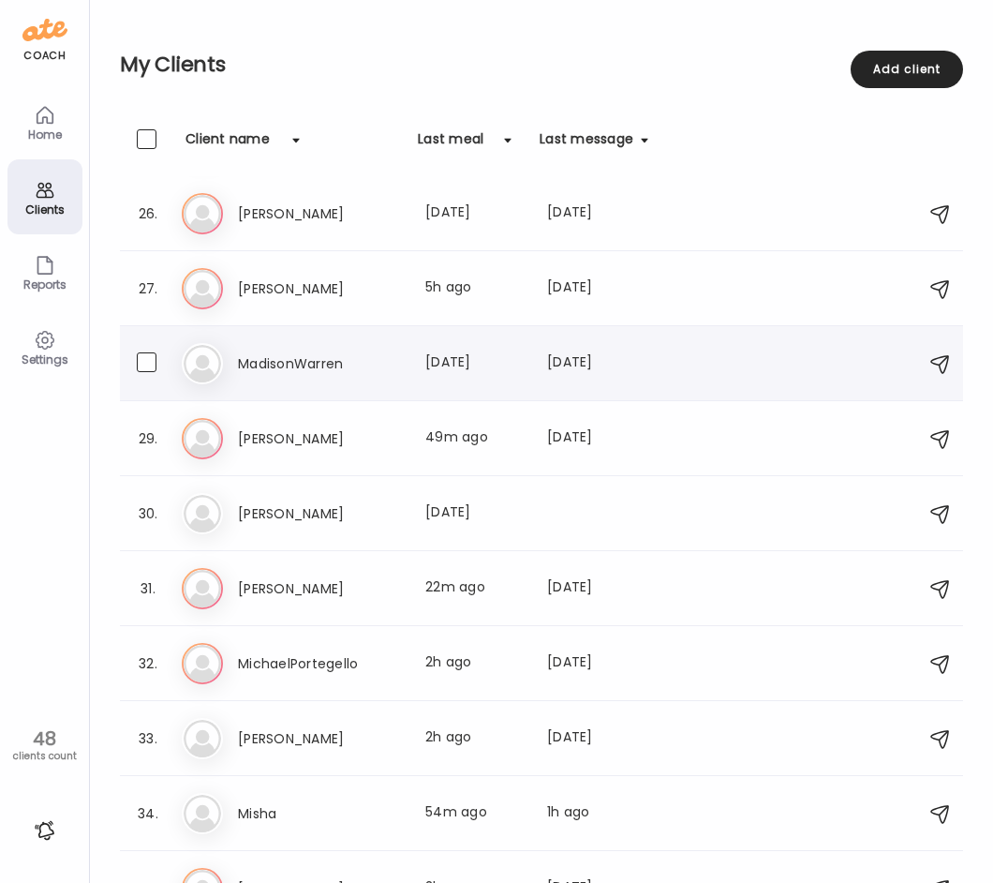
click at [358, 355] on h3 "MadisonWarren" at bounding box center [320, 363] width 165 height 22
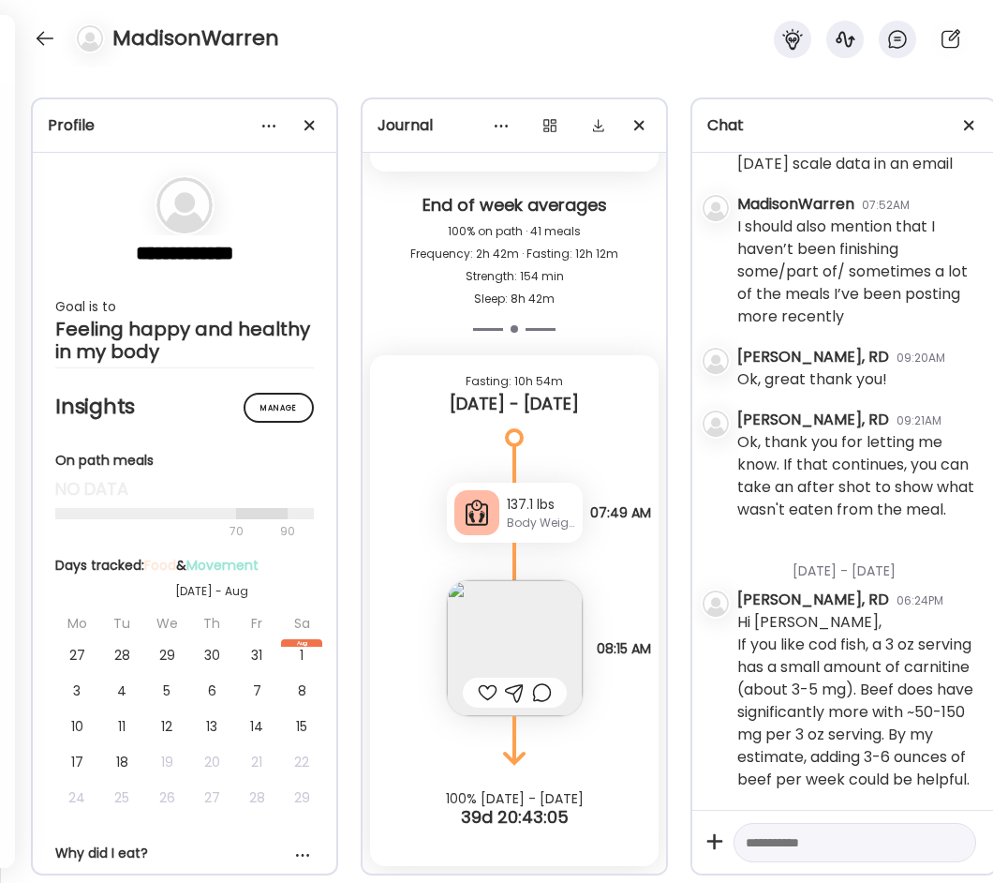
scroll to position [1300, 0]
click at [48, 36] on div at bounding box center [45, 38] width 30 height 30
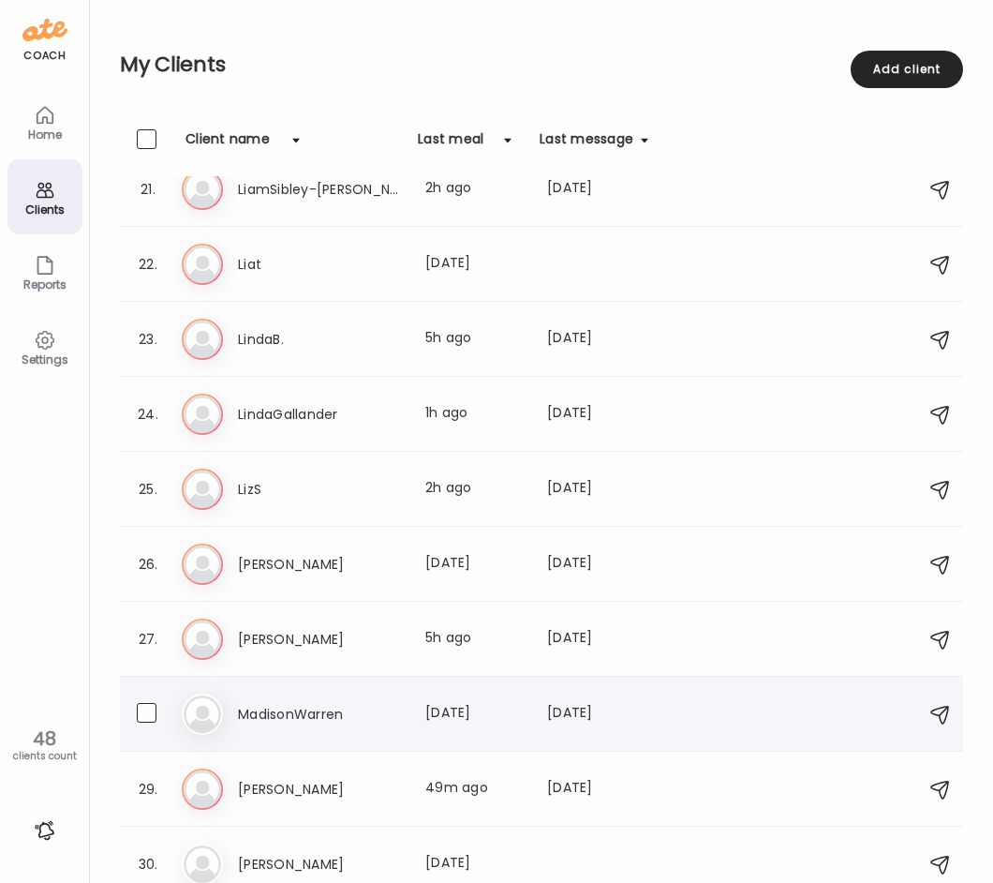
click at [297, 714] on h3 "MadisonWarren" at bounding box center [320, 714] width 165 height 22
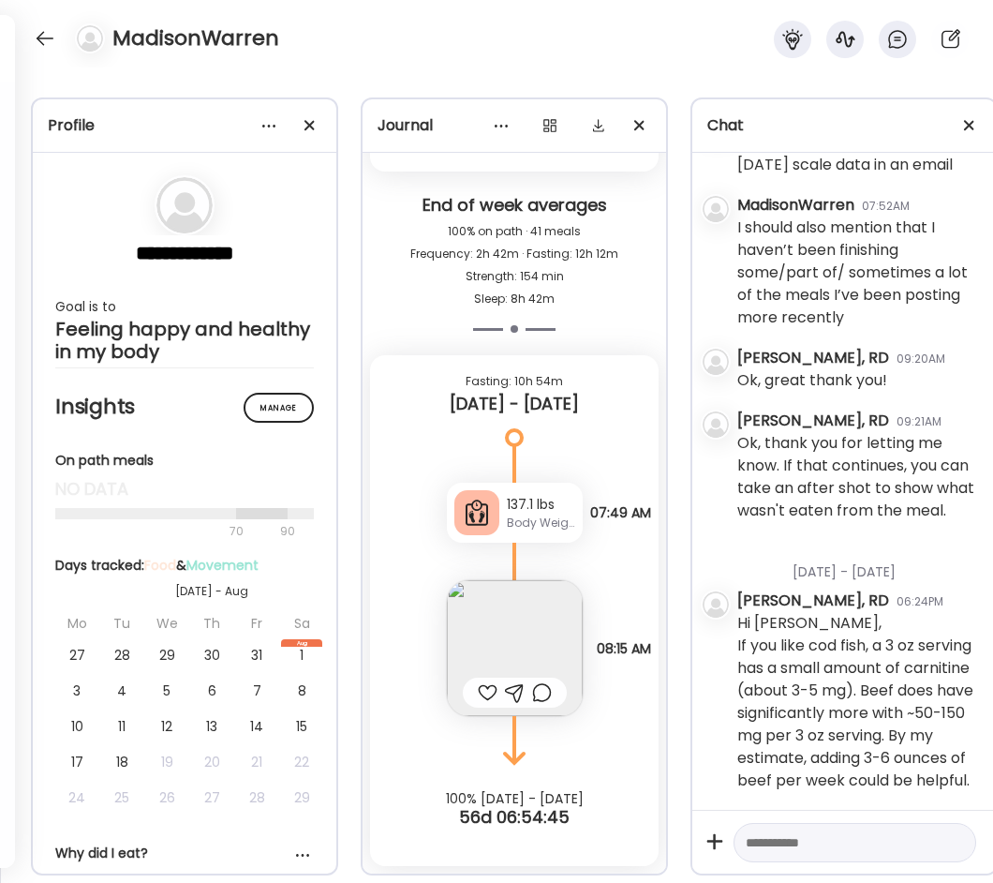
scroll to position [1286, 0]
click at [45, 33] on div at bounding box center [45, 38] width 30 height 30
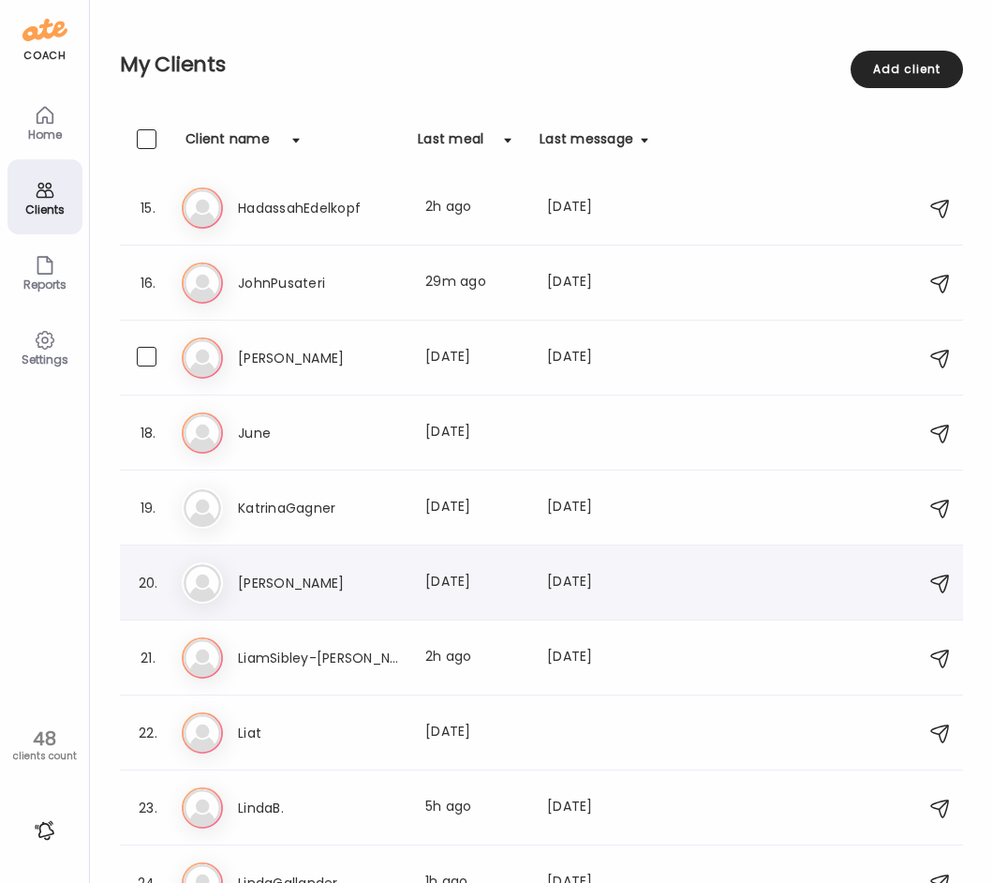
scroll to position [961, 0]
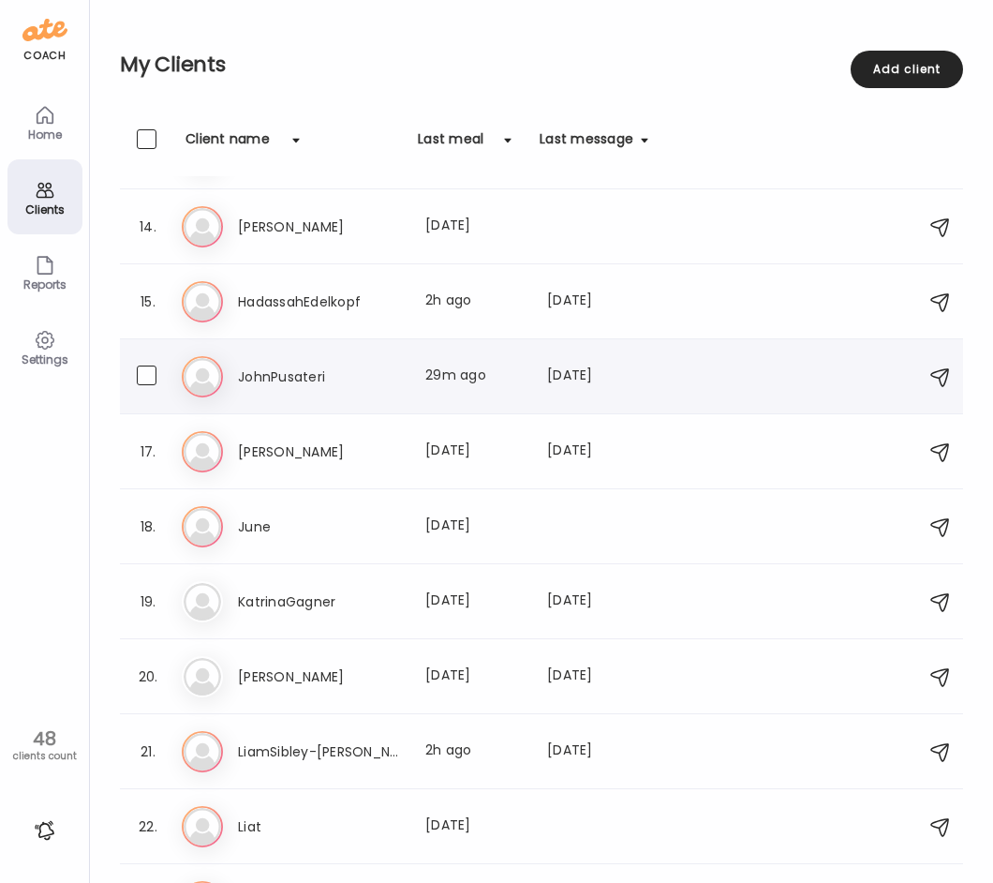
click at [364, 378] on h3 "JohnPusateri" at bounding box center [320, 376] width 165 height 22
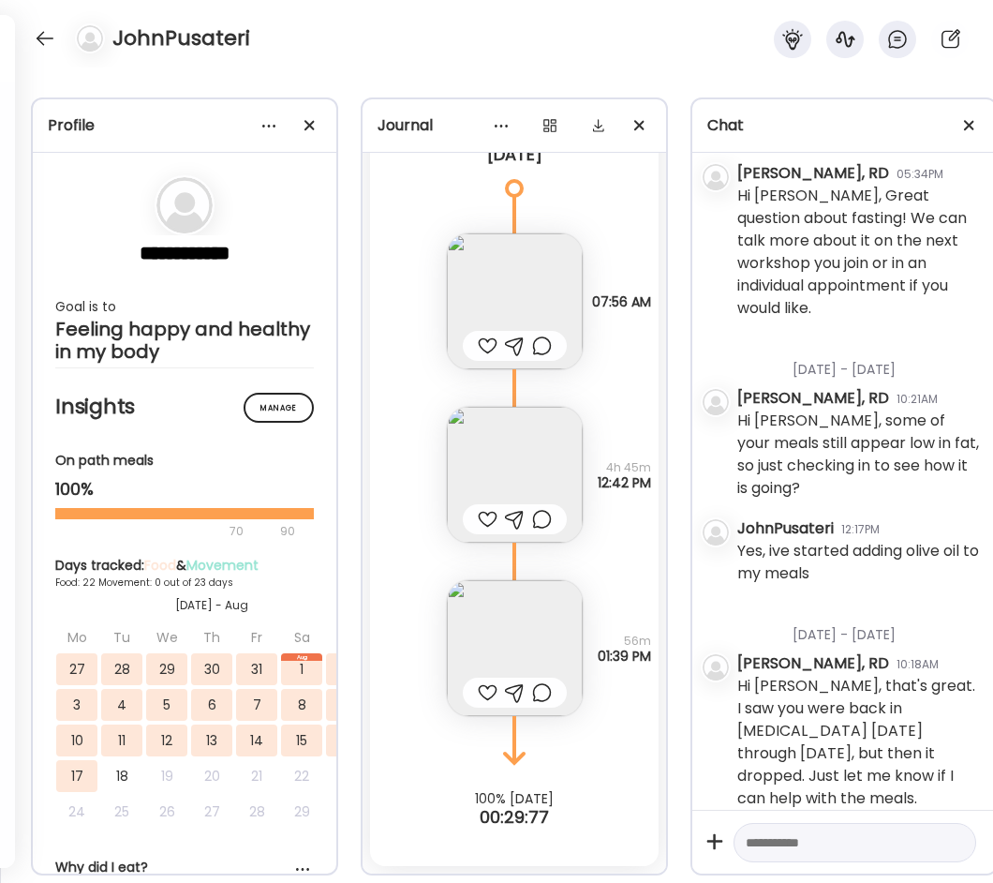
scroll to position [315, 0]
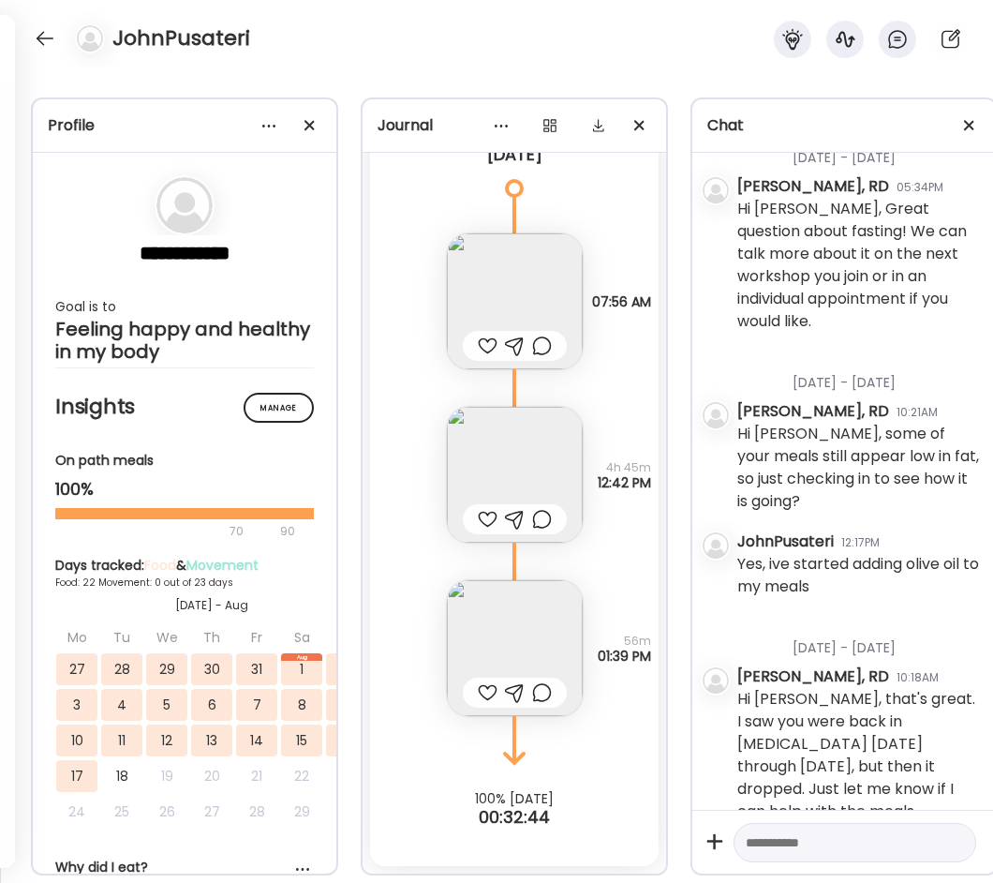
click at [498, 456] on img at bounding box center [515, 475] width 136 height 136
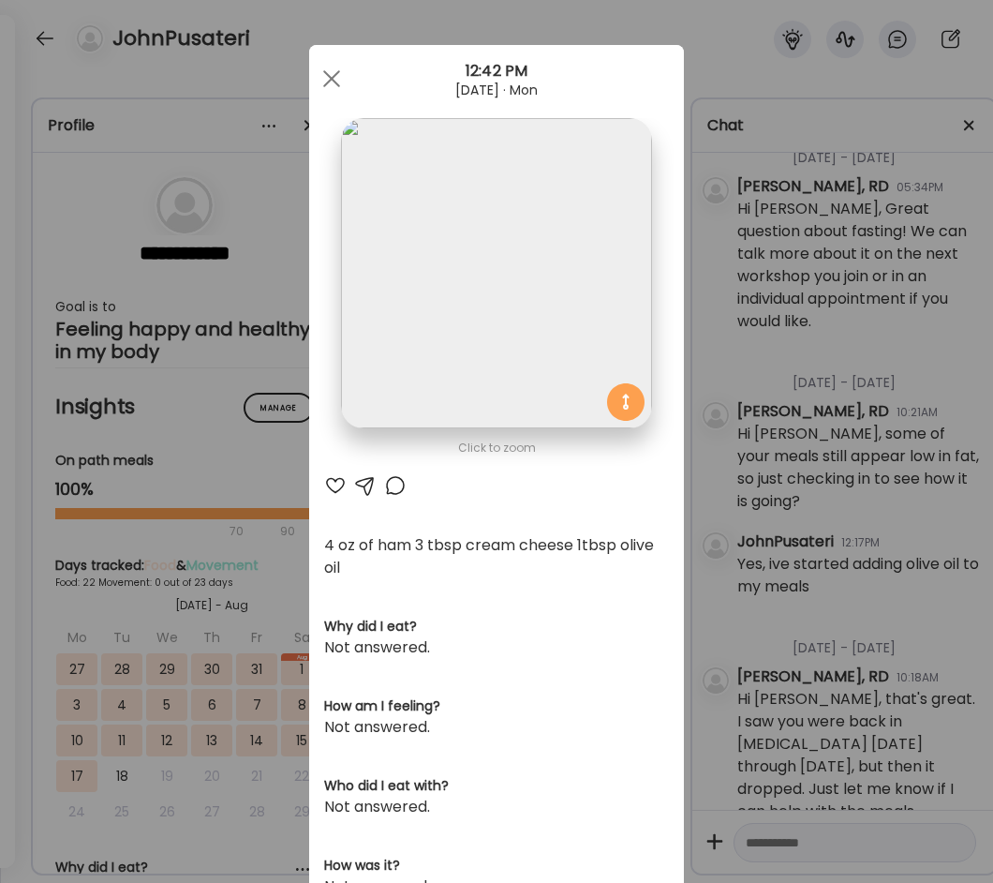
click at [776, 288] on div "Ate Coach Dashboard Wahoo! It’s official Take a moment to set up your Coach Pro…" at bounding box center [496, 441] width 993 height 883
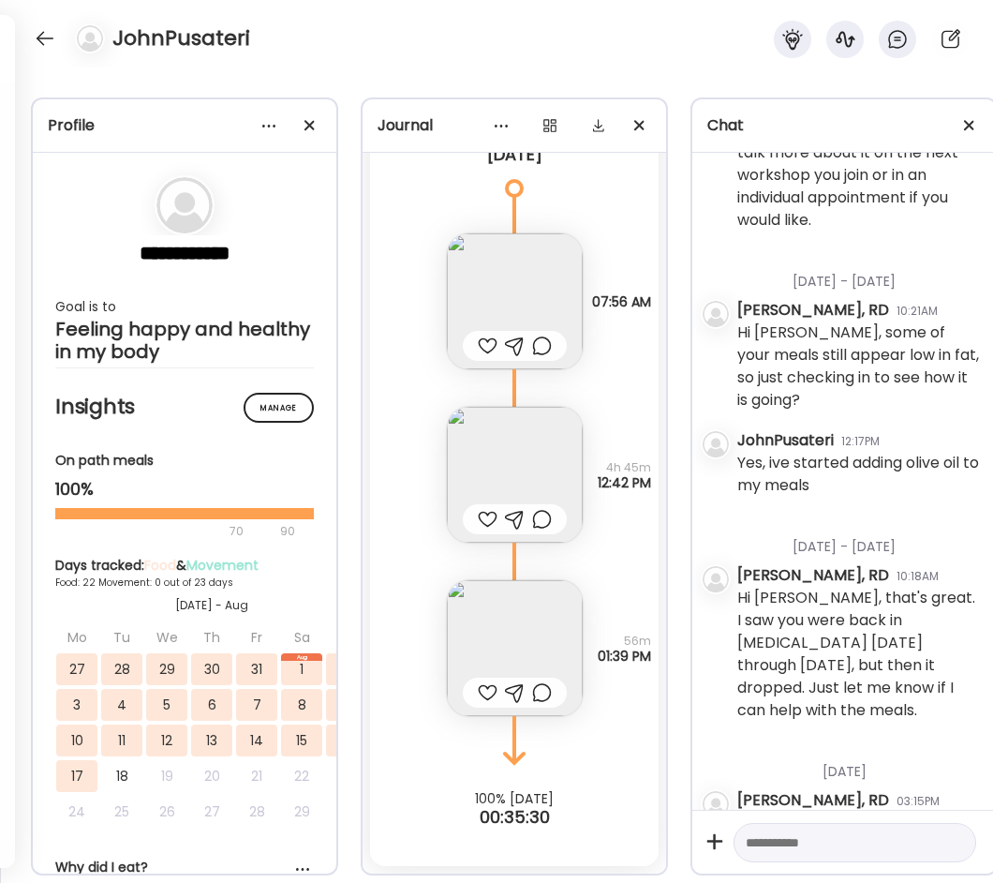
scroll to position [472, 0]
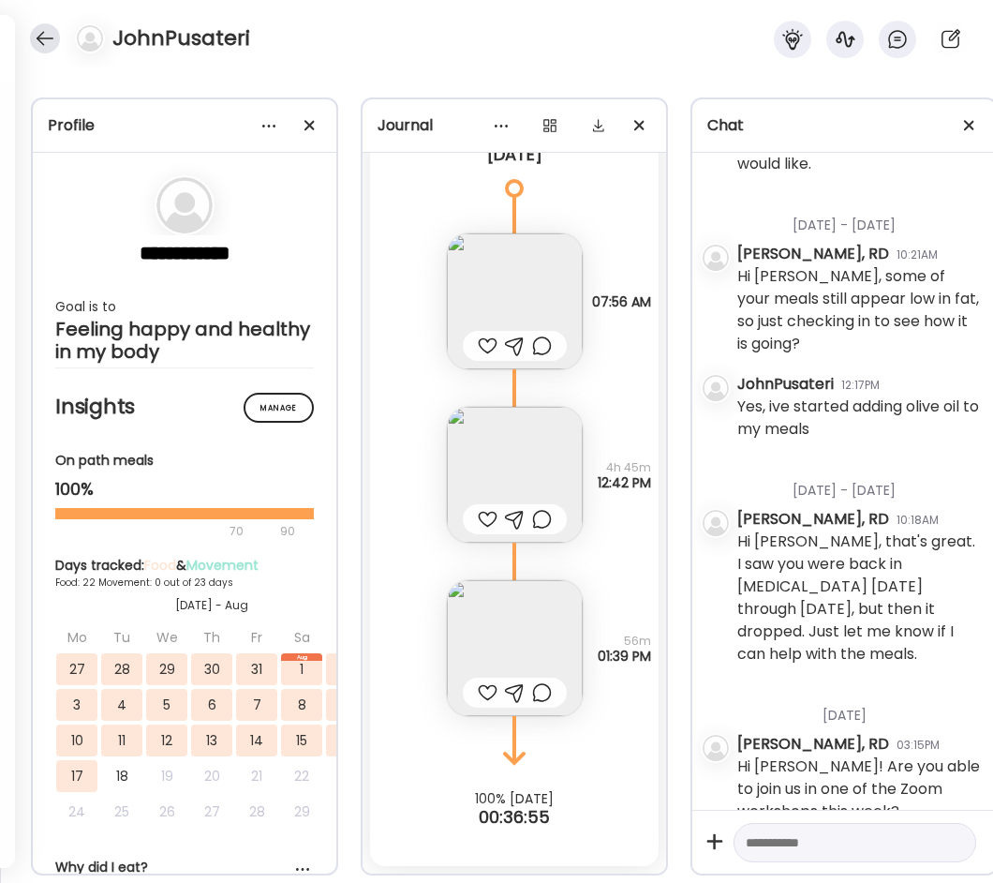
click at [37, 34] on div at bounding box center [45, 38] width 30 height 30
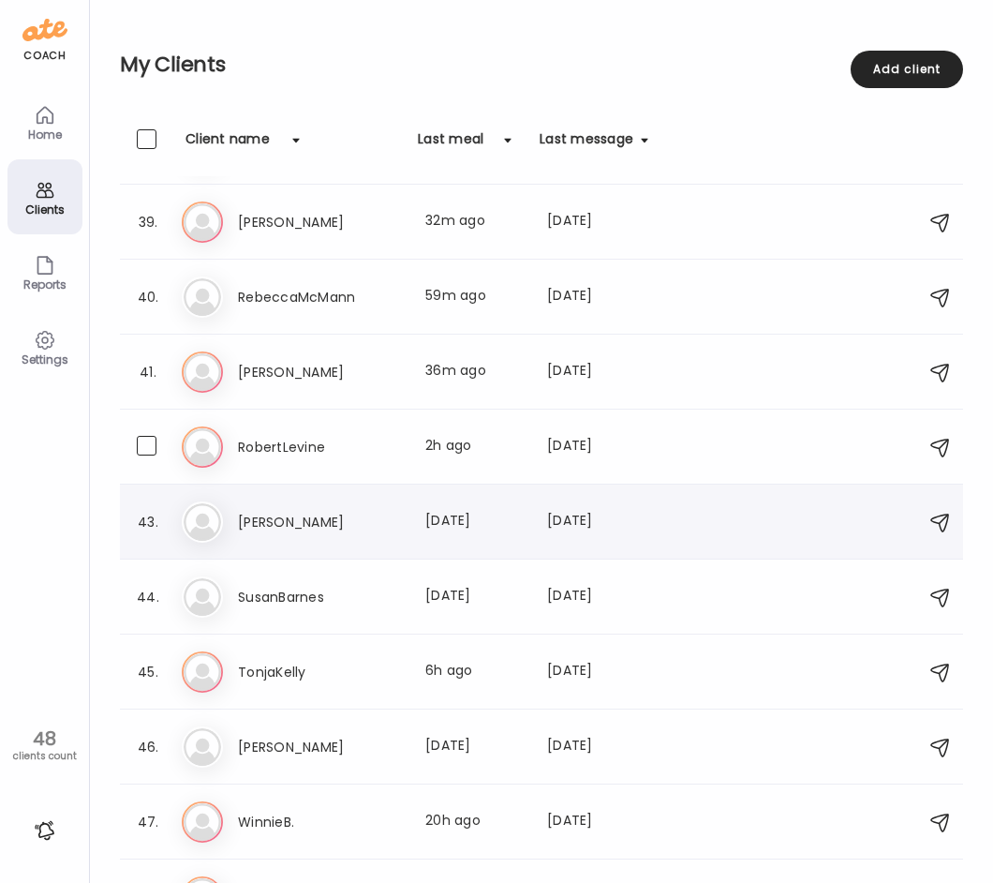
scroll to position [2889, 0]
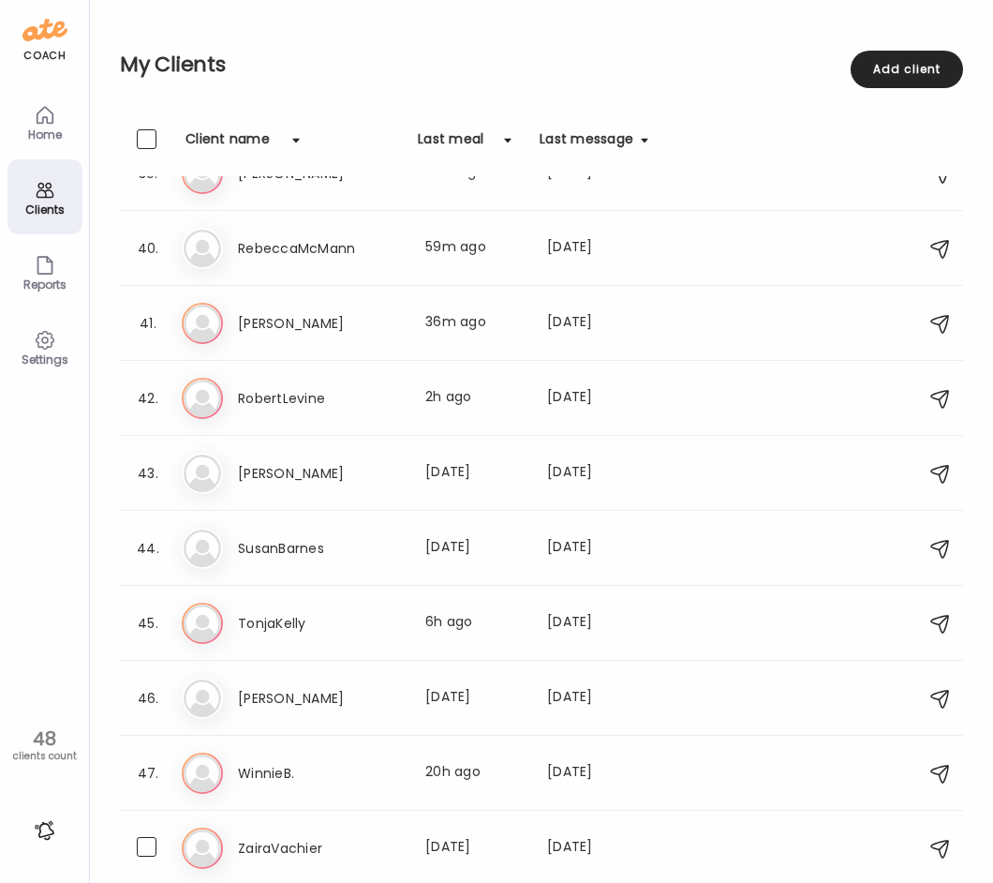
click at [321, 845] on h3 "ZairaVachier" at bounding box center [320, 848] width 165 height 22
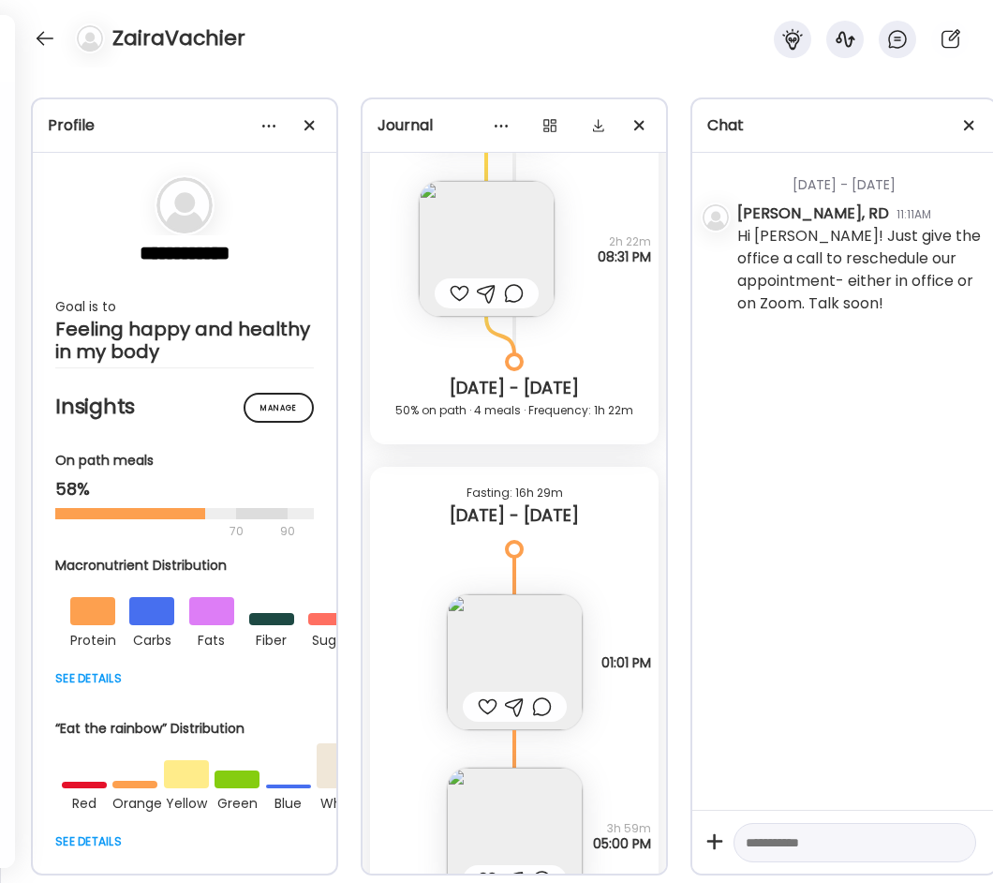
scroll to position [19668, 0]
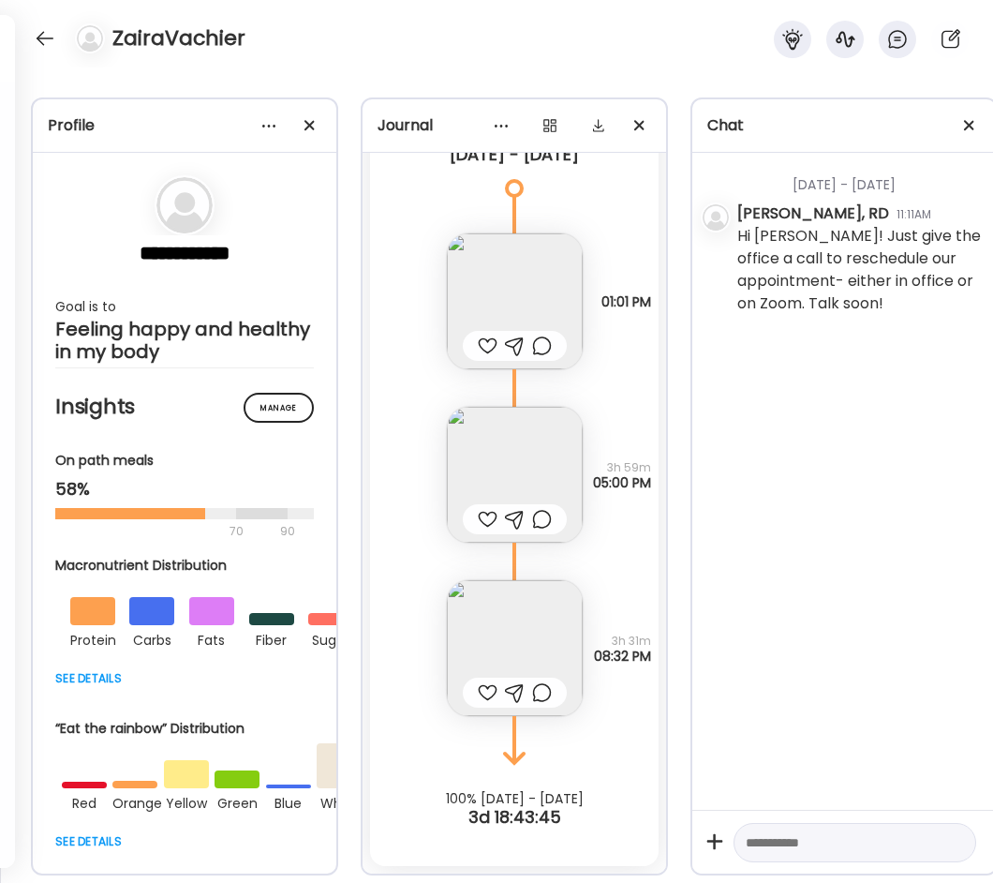
click at [528, 441] on img at bounding box center [515, 475] width 136 height 136
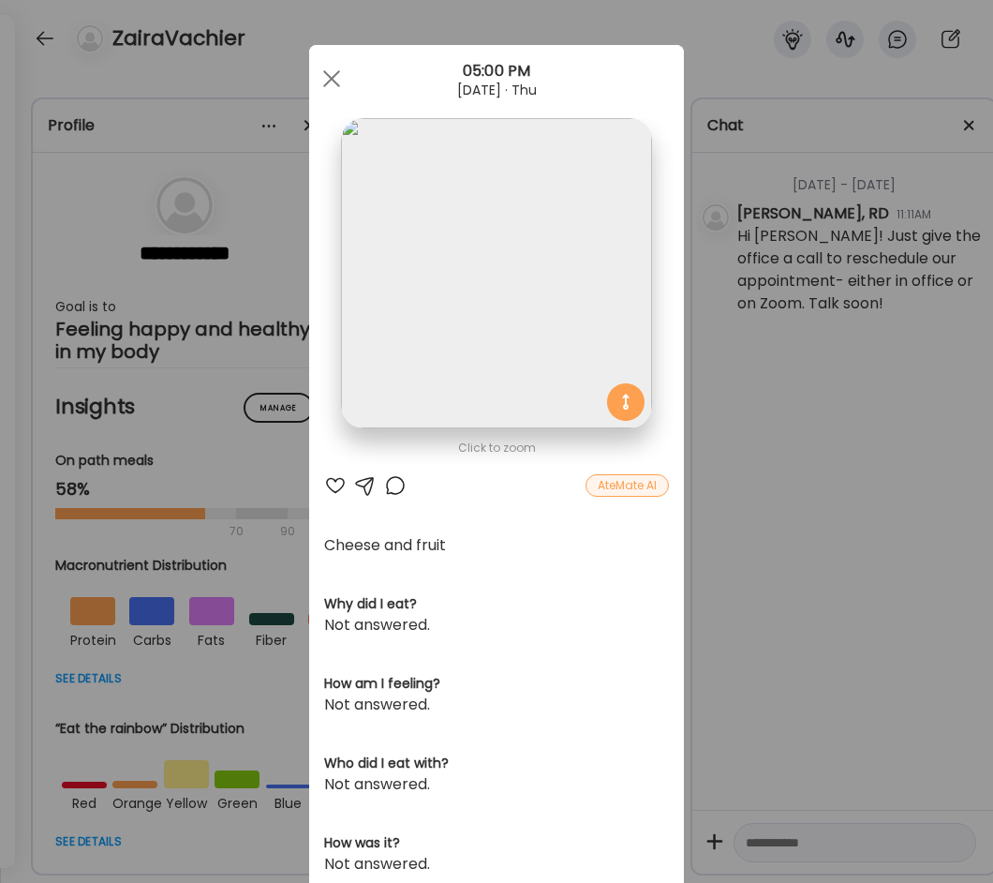
click at [803, 529] on div "Ate Coach Dashboard Wahoo! It’s official Take a moment to set up your Coach Pro…" at bounding box center [496, 441] width 993 height 883
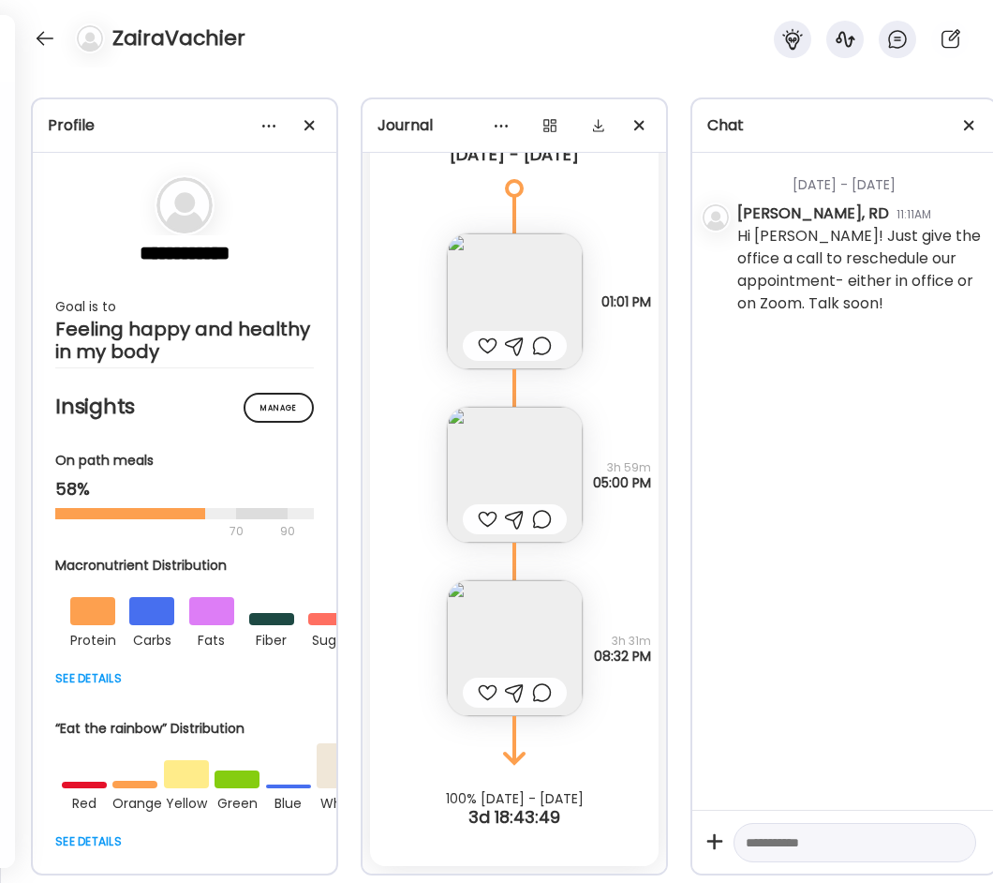
drag, startPoint x: 557, startPoint y: 595, endPoint x: 546, endPoint y: 608, distance: 16.7
click at [557, 596] on img at bounding box center [515, 648] width 136 height 136
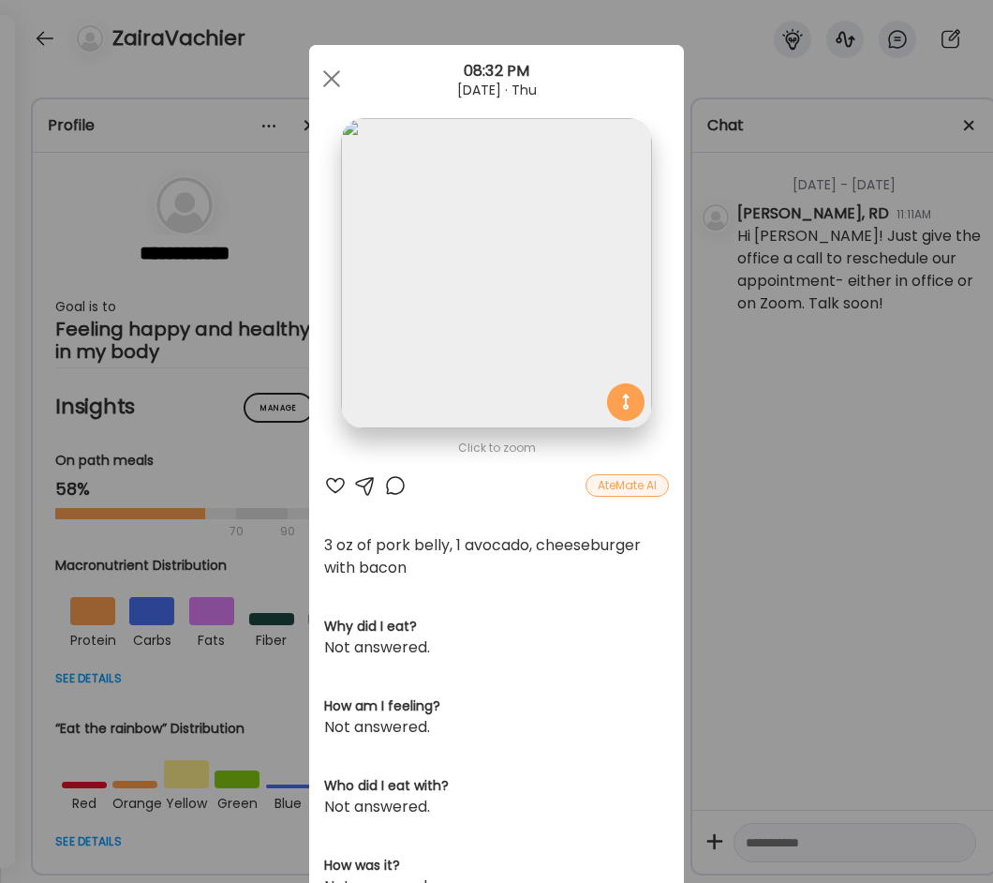
click at [893, 406] on div "Ate Coach Dashboard Wahoo! It’s official Take a moment to set up your Coach Pro…" at bounding box center [496, 441] width 993 height 883
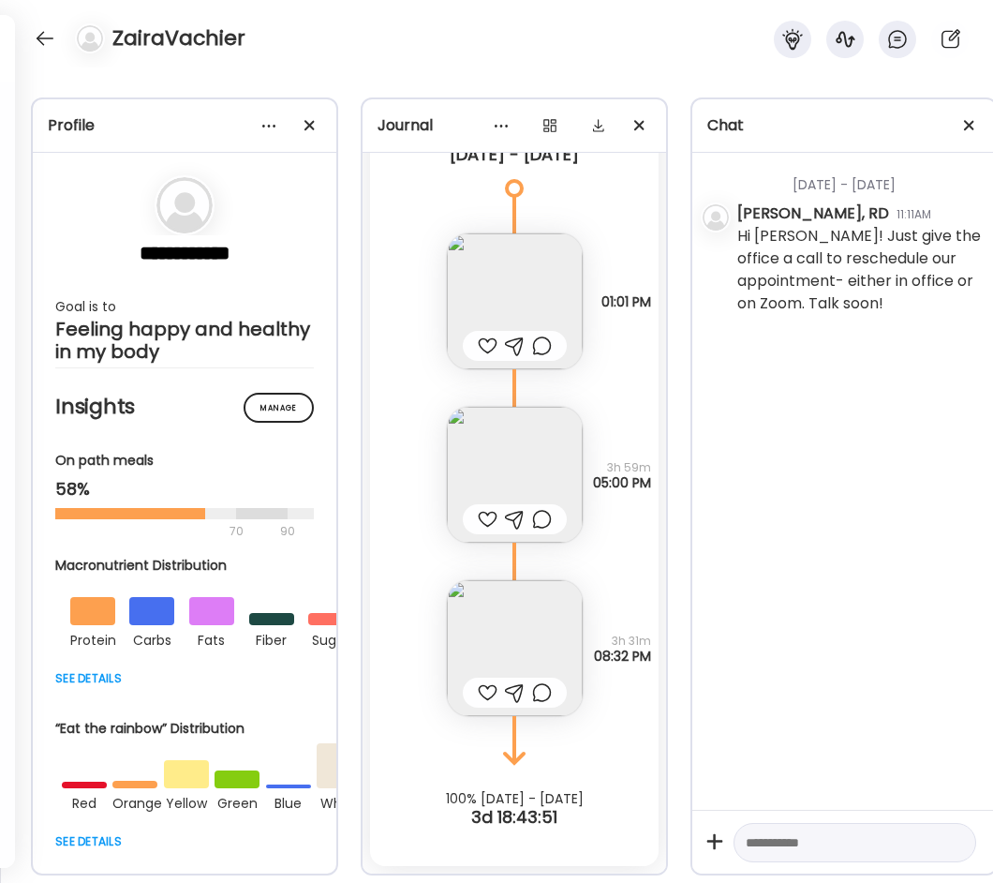
click at [500, 331] on div at bounding box center [515, 346] width 104 height 30
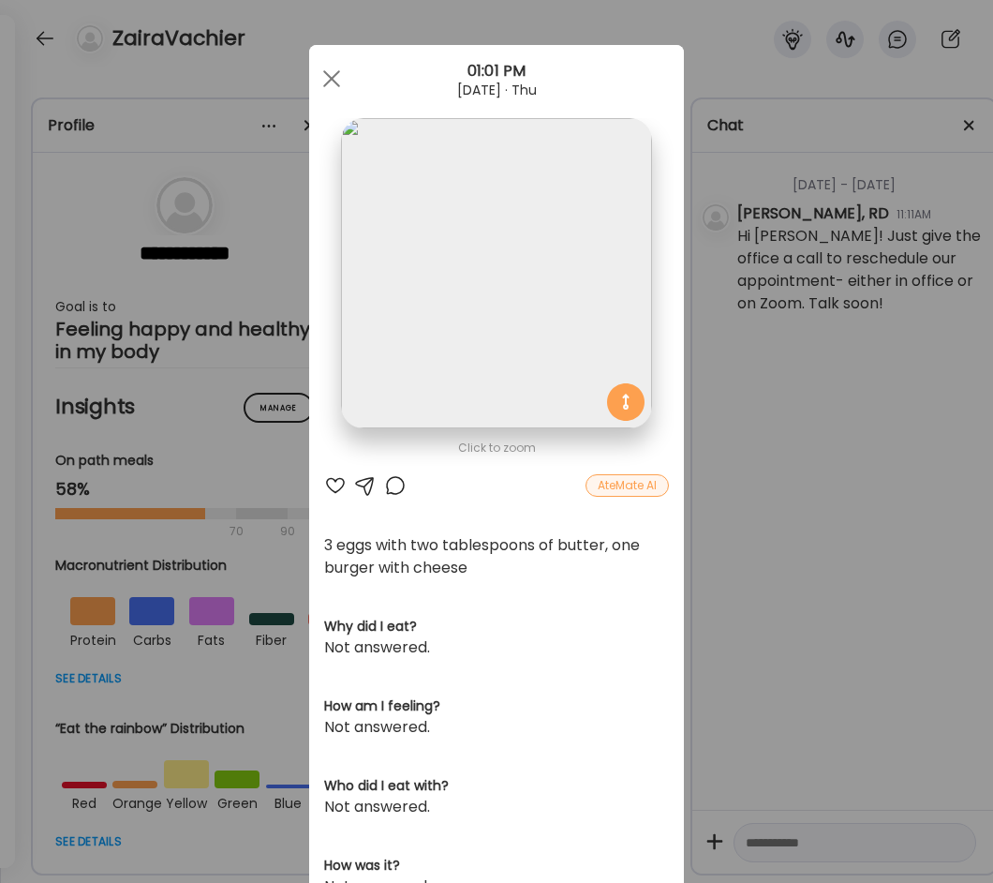
click at [744, 391] on div "Ate Coach Dashboard Wahoo! It’s official Take a moment to set up your Coach Pro…" at bounding box center [496, 441] width 993 height 883
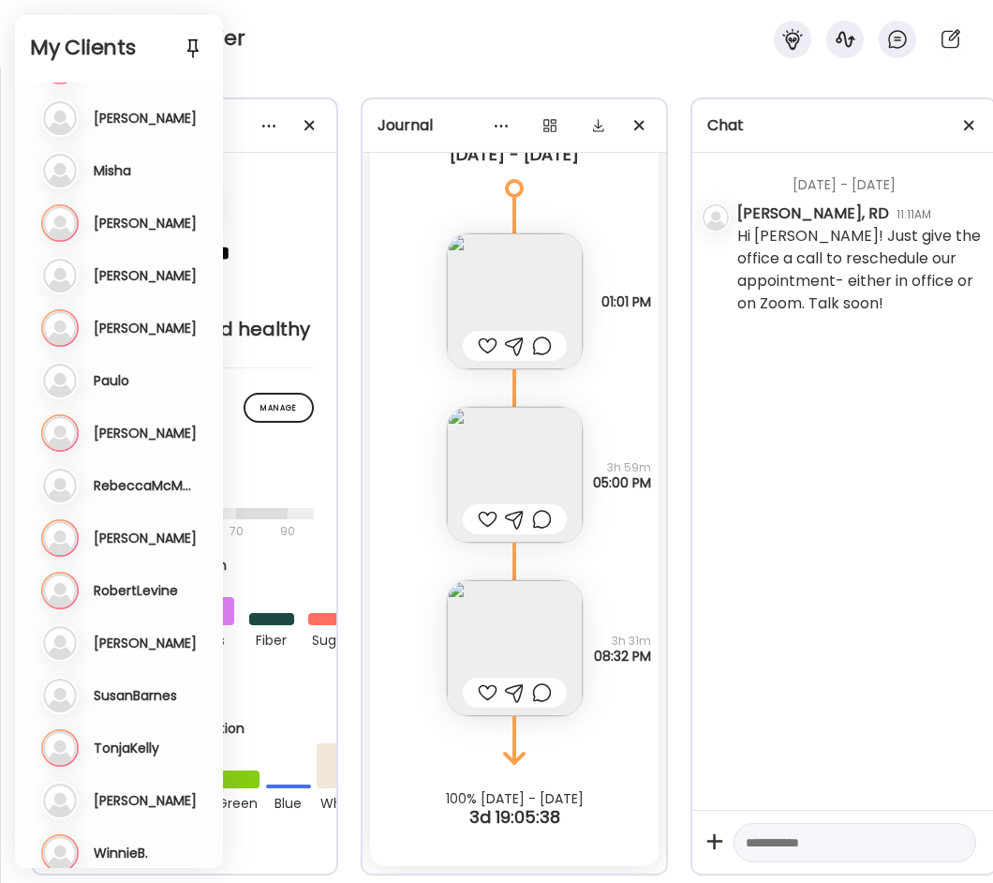
click at [78, 176] on icon at bounding box center [59, 170] width 37 height 37
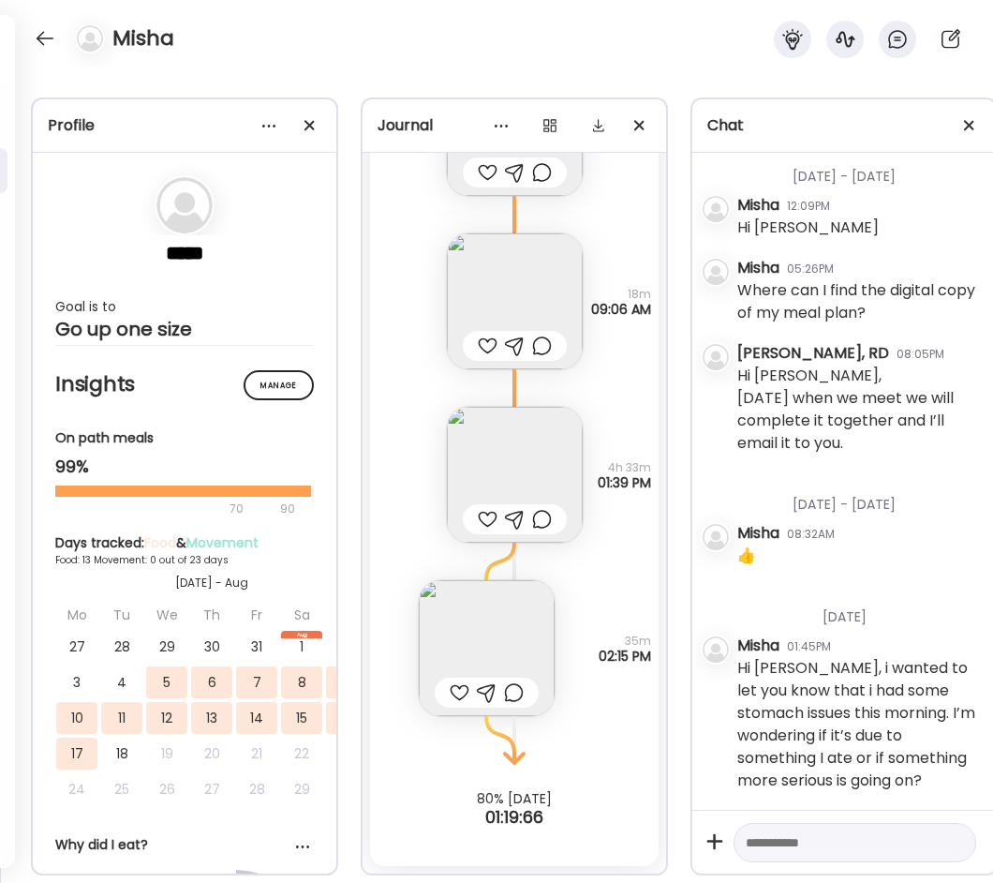
scroll to position [157, 0]
click at [493, 610] on img at bounding box center [487, 648] width 136 height 136
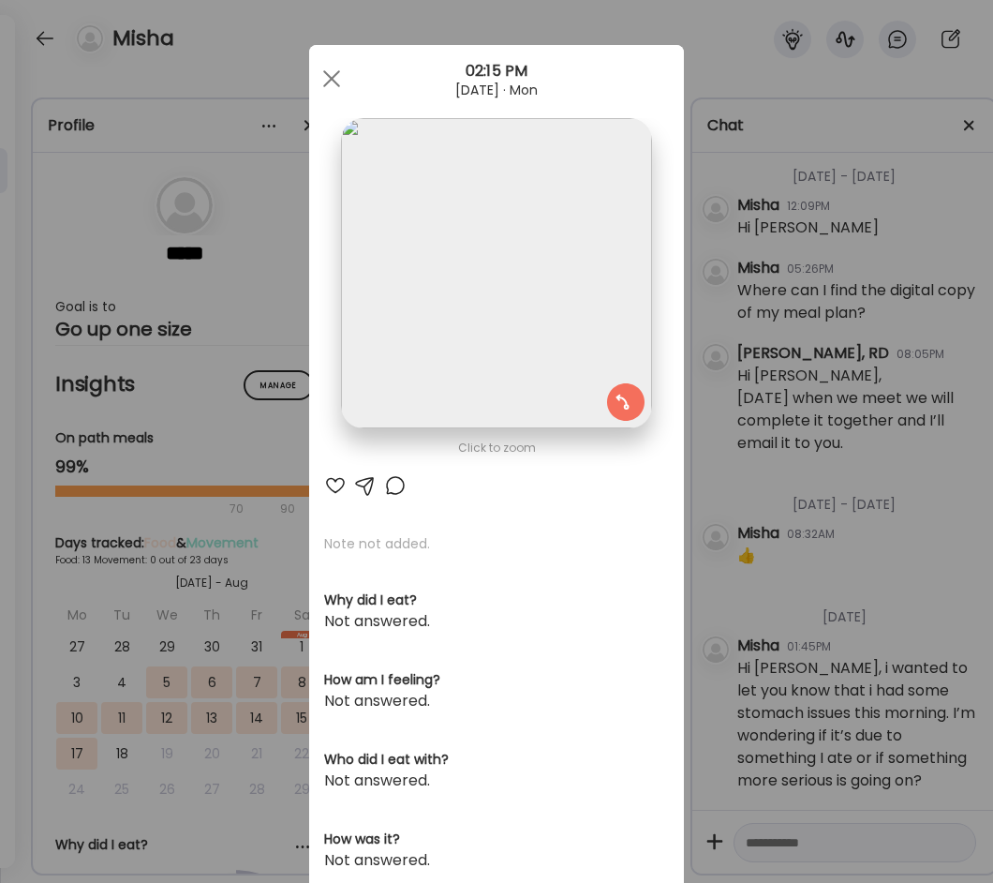
click at [493, 305] on img at bounding box center [496, 273] width 310 height 310
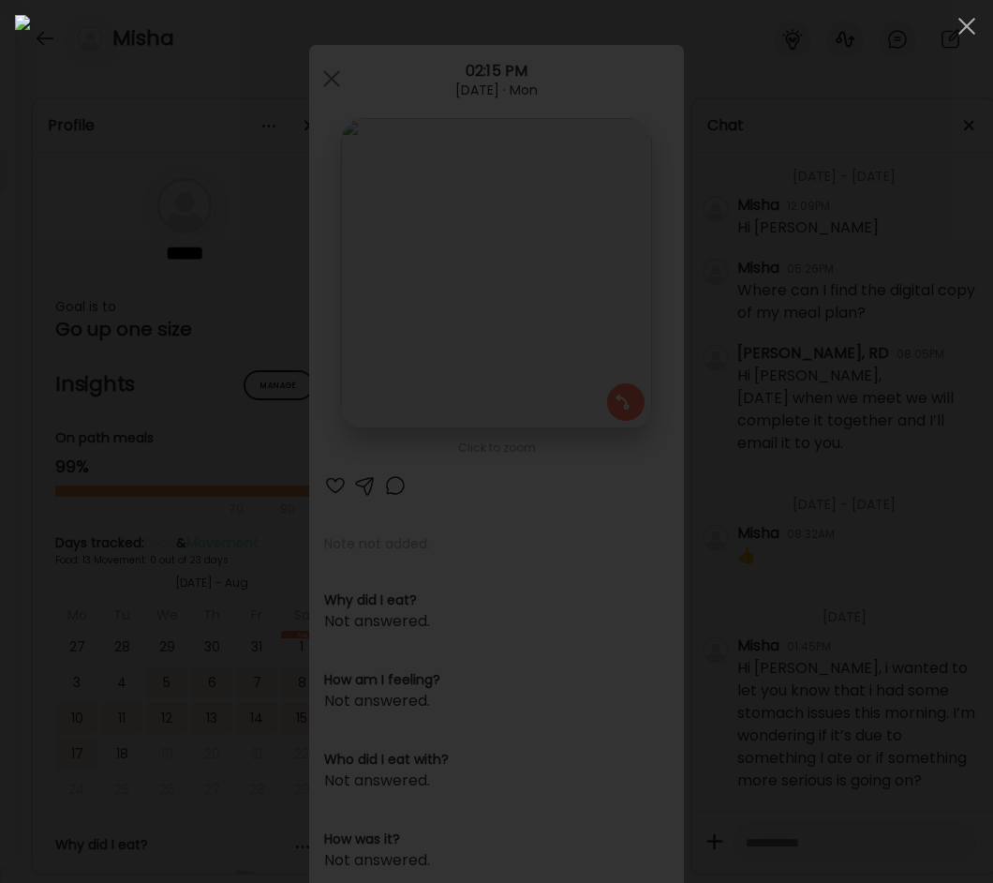
click at [493, 305] on img at bounding box center [496, 441] width 963 height 853
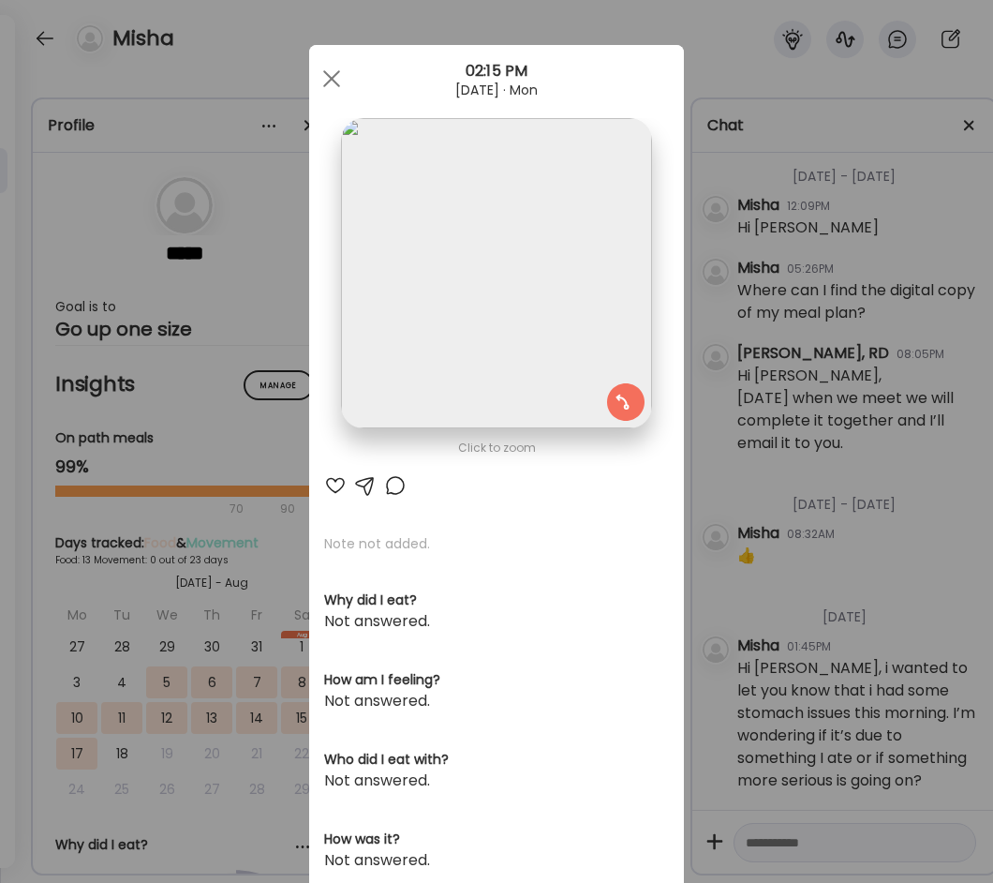
drag, startPoint x: 706, startPoint y: 561, endPoint x: 718, endPoint y: 567, distance: 13.4
click at [707, 561] on div "Ate Coach Dashboard Wahoo! It’s official Take a moment to set up your Coach Pro…" at bounding box center [496, 441] width 993 height 883
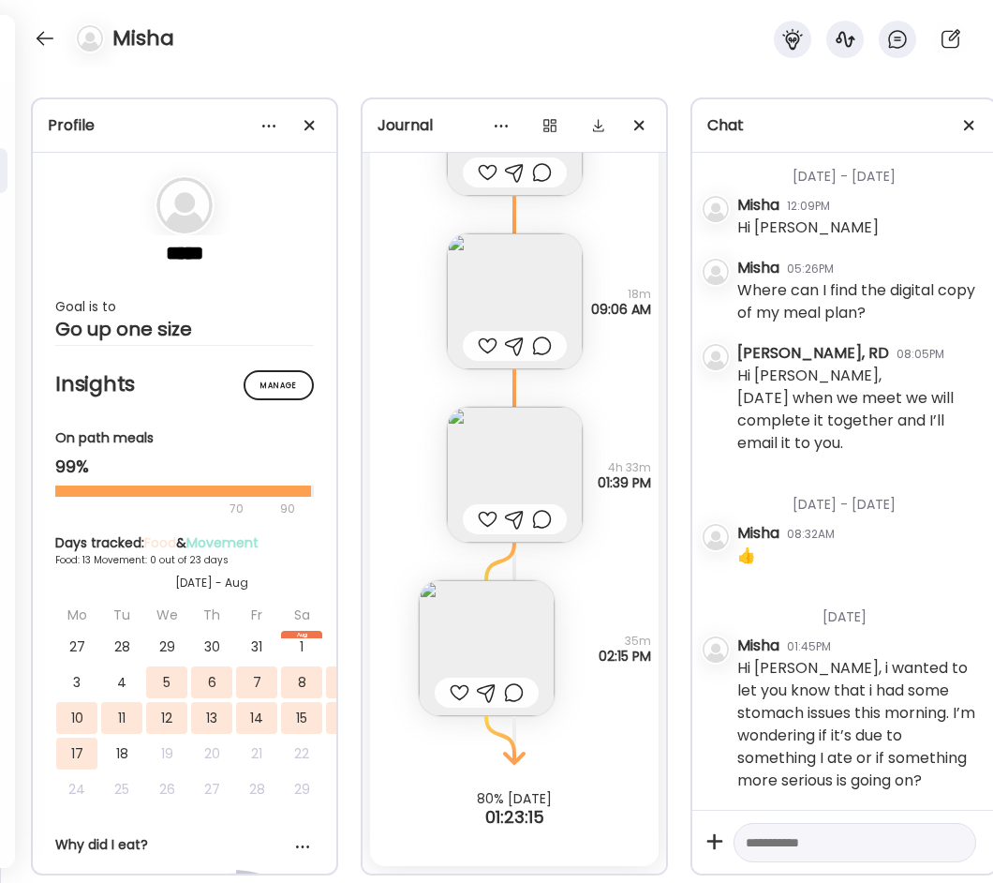
scroll to position [23162, 0]
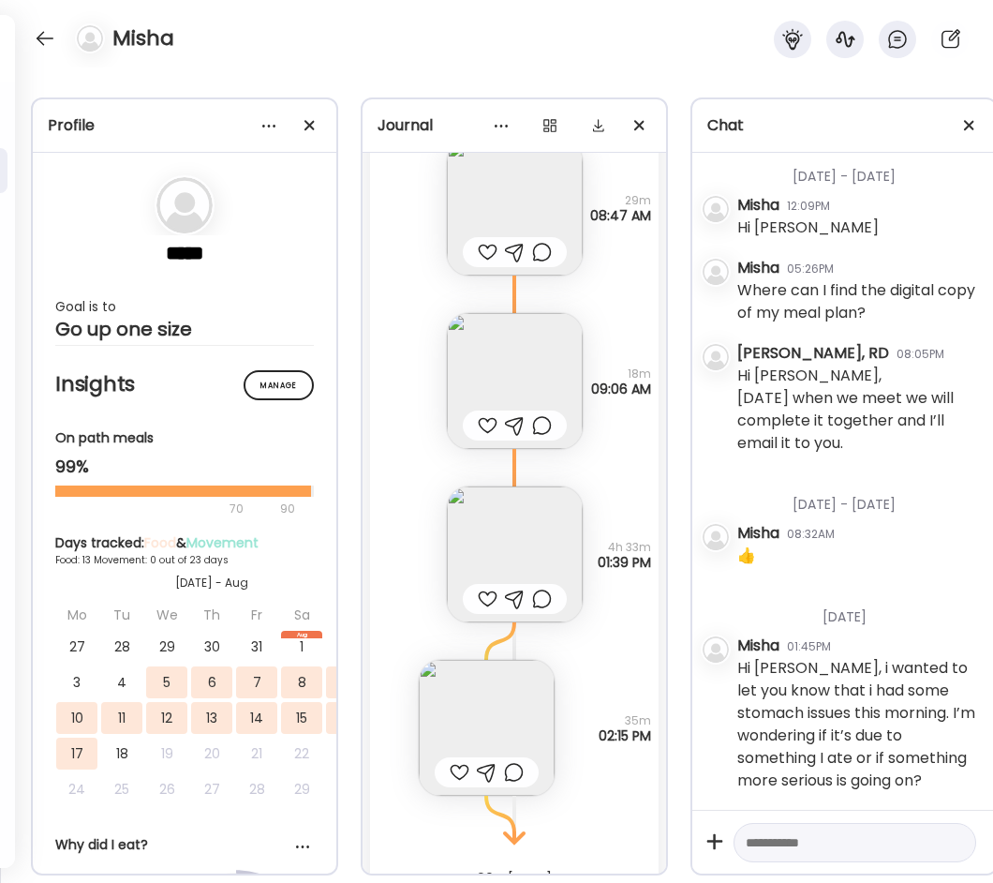
click at [508, 518] on img at bounding box center [515, 554] width 136 height 136
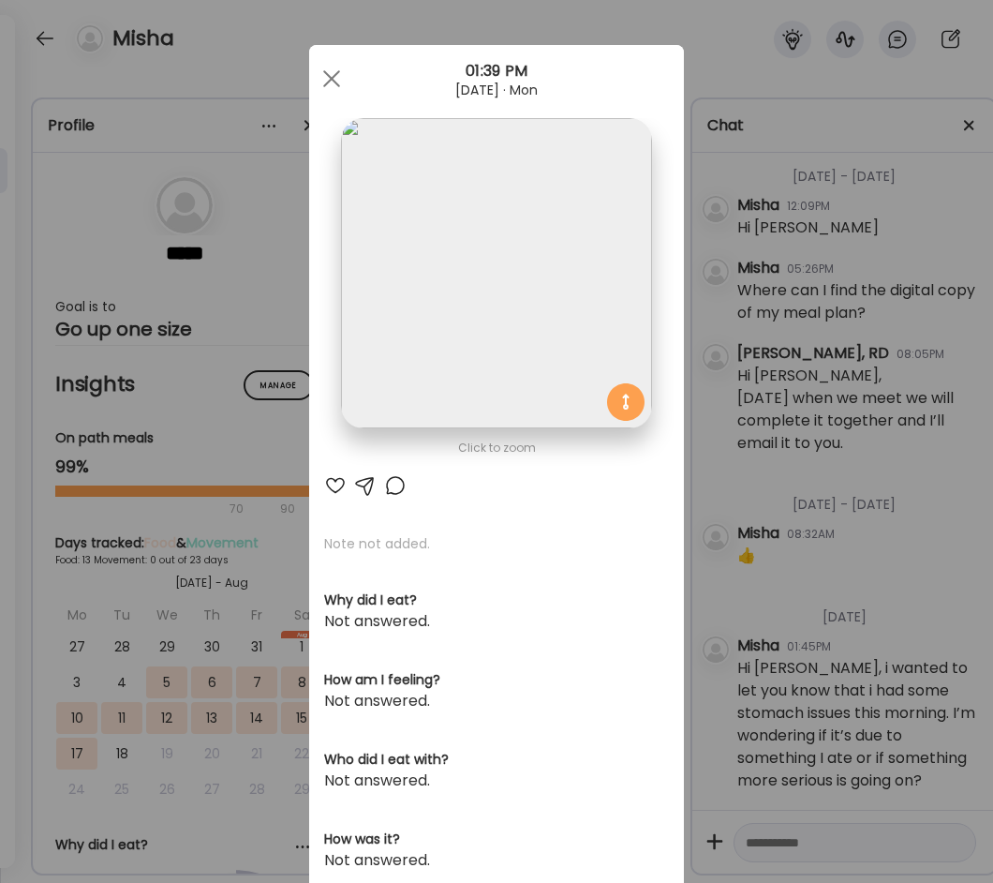
click at [476, 277] on img at bounding box center [496, 273] width 310 height 310
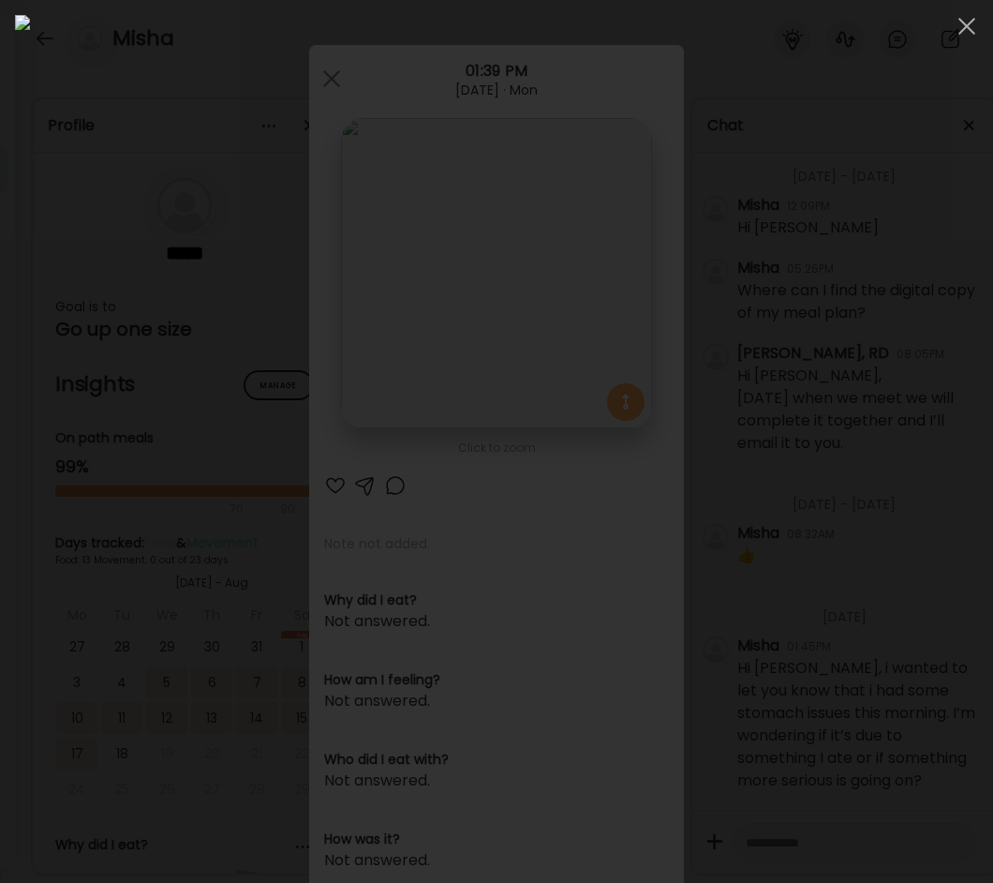
click at [529, 310] on img at bounding box center [496, 441] width 963 height 853
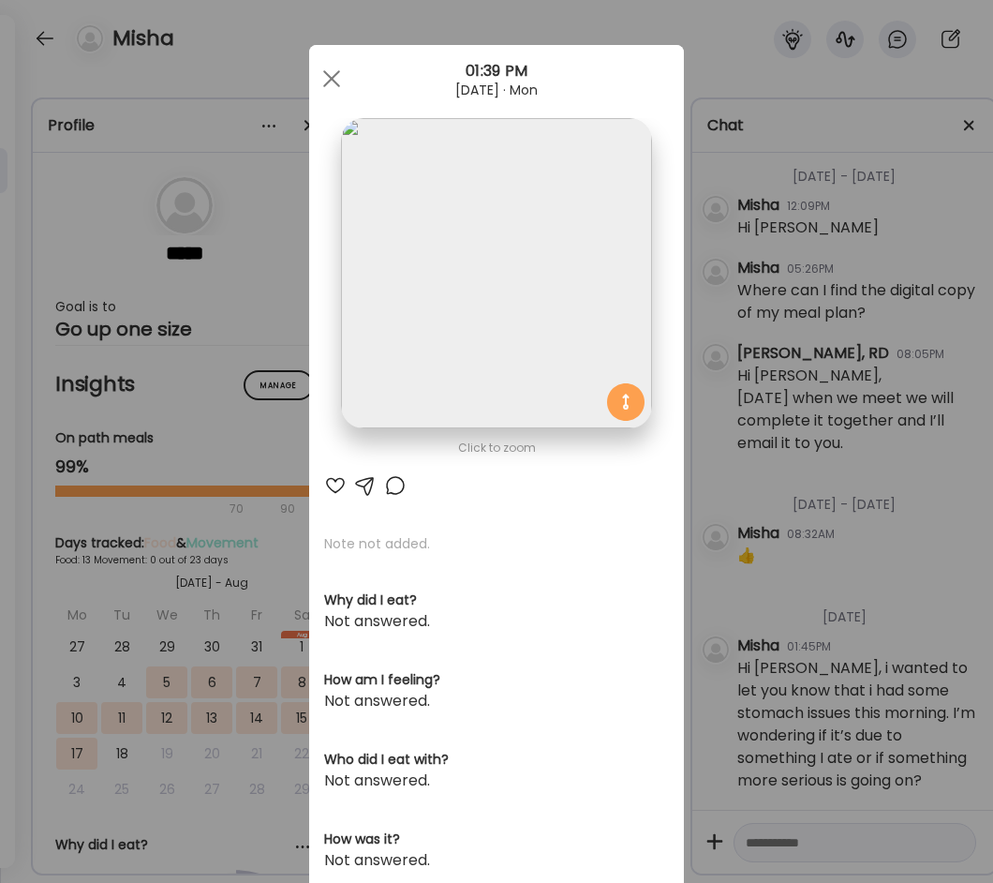
click at [273, 281] on div "Ate Coach Dashboard Wahoo! It’s official Take a moment to set up your Coach Pro…" at bounding box center [496, 441] width 993 height 883
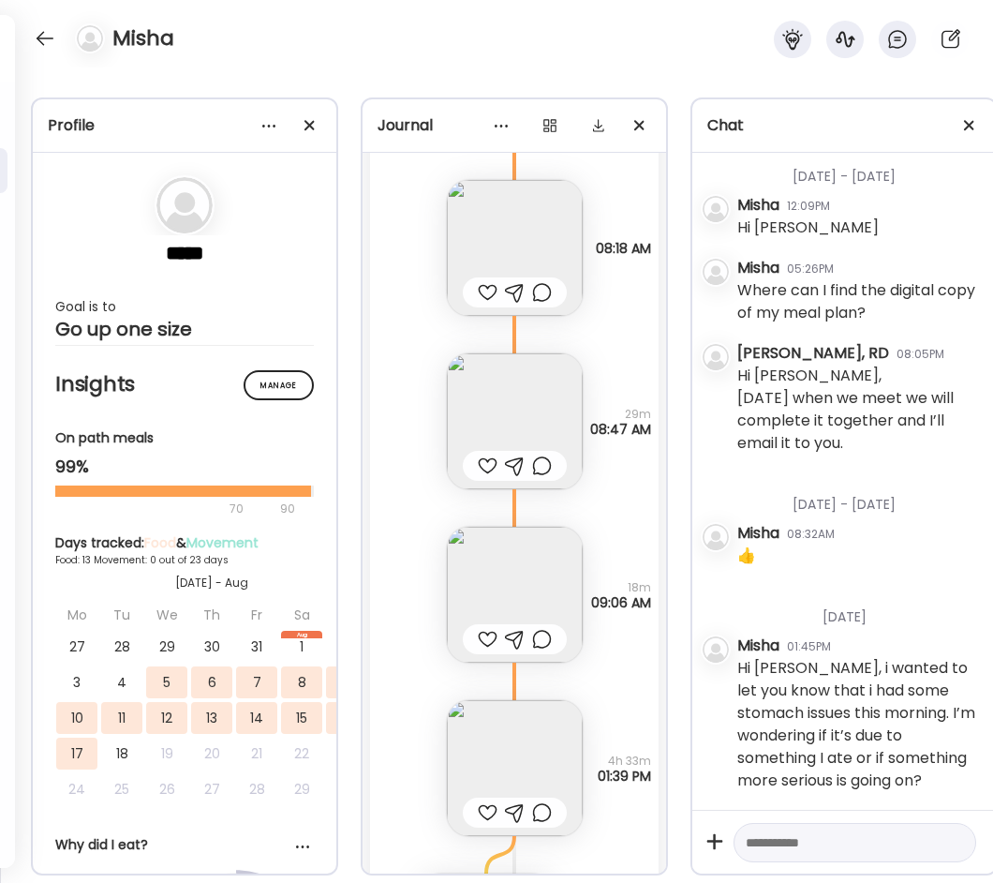
scroll to position [22881, 0]
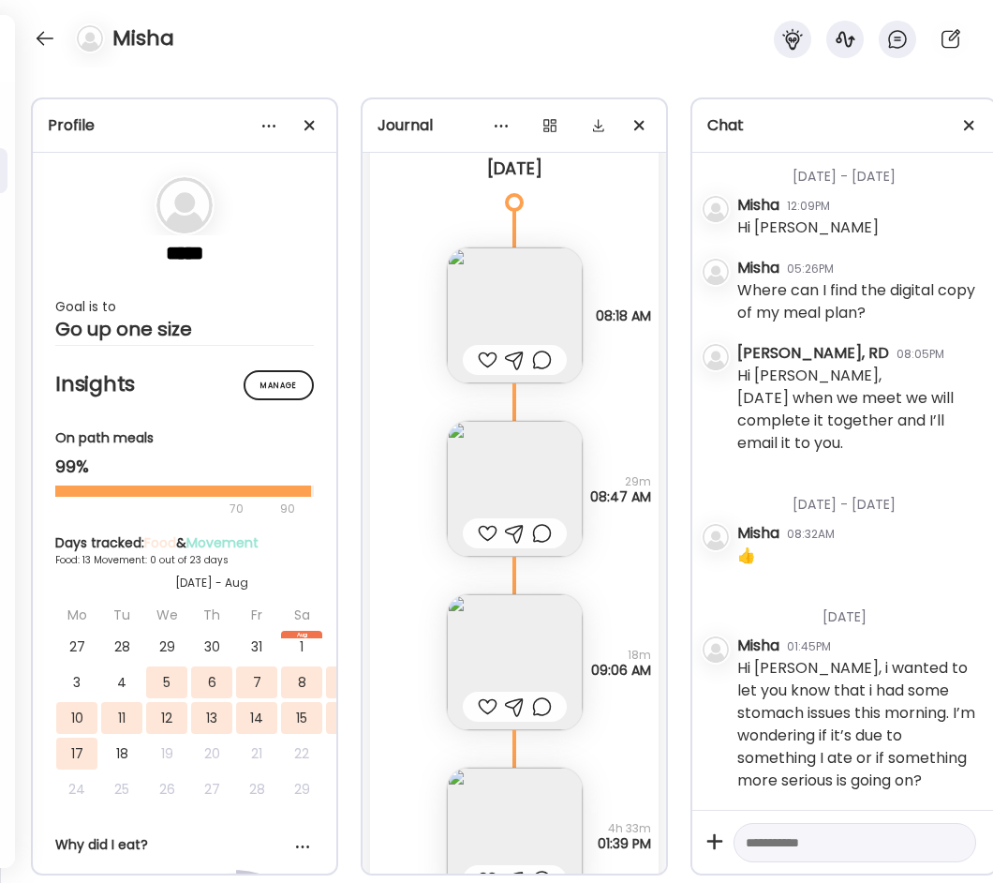
click at [508, 313] on img at bounding box center [515, 315] width 136 height 136
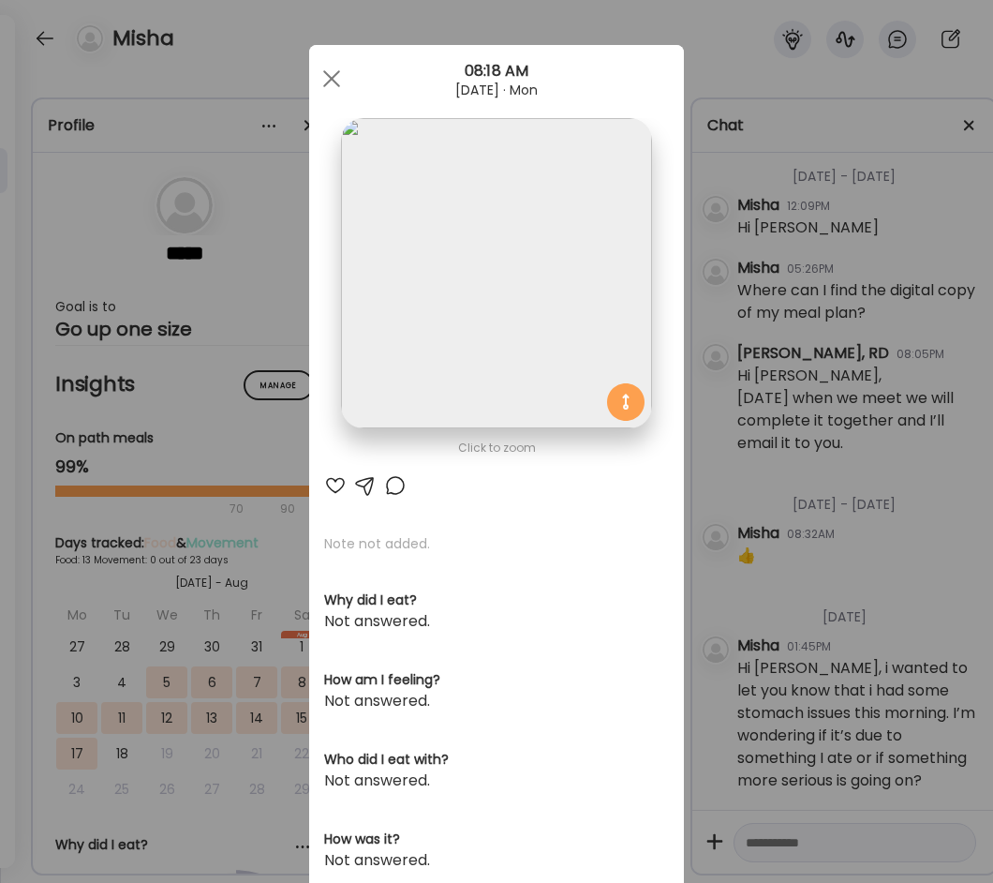
click at [457, 299] on img at bounding box center [496, 273] width 310 height 310
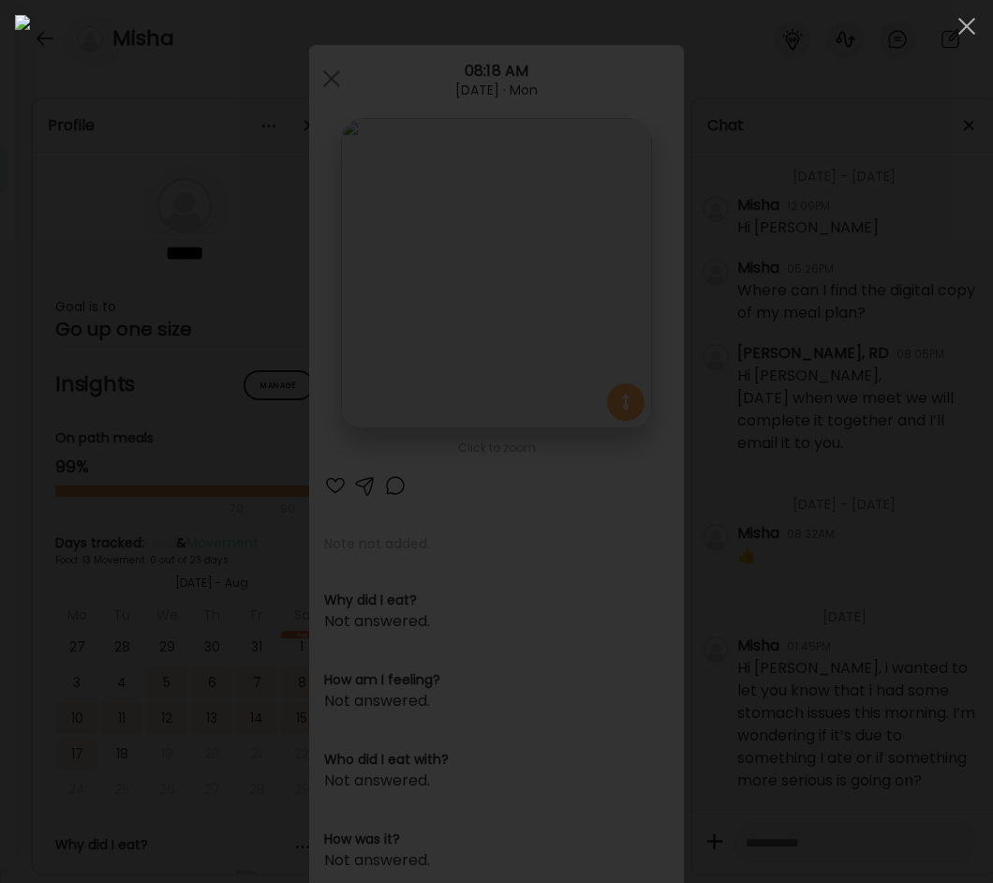
click at [457, 299] on img at bounding box center [496, 441] width 963 height 853
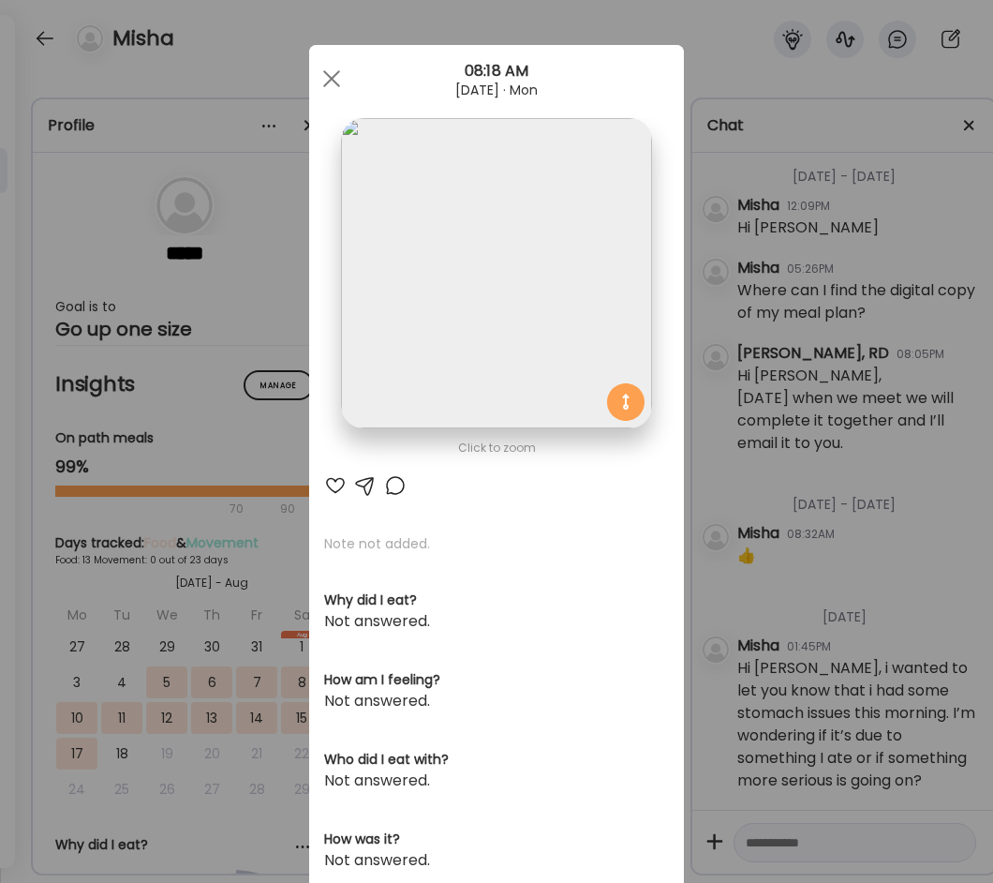
click at [266, 278] on div "Ate Coach Dashboard Wahoo! It’s official Take a moment to set up your Coach Pro…" at bounding box center [496, 441] width 993 height 883
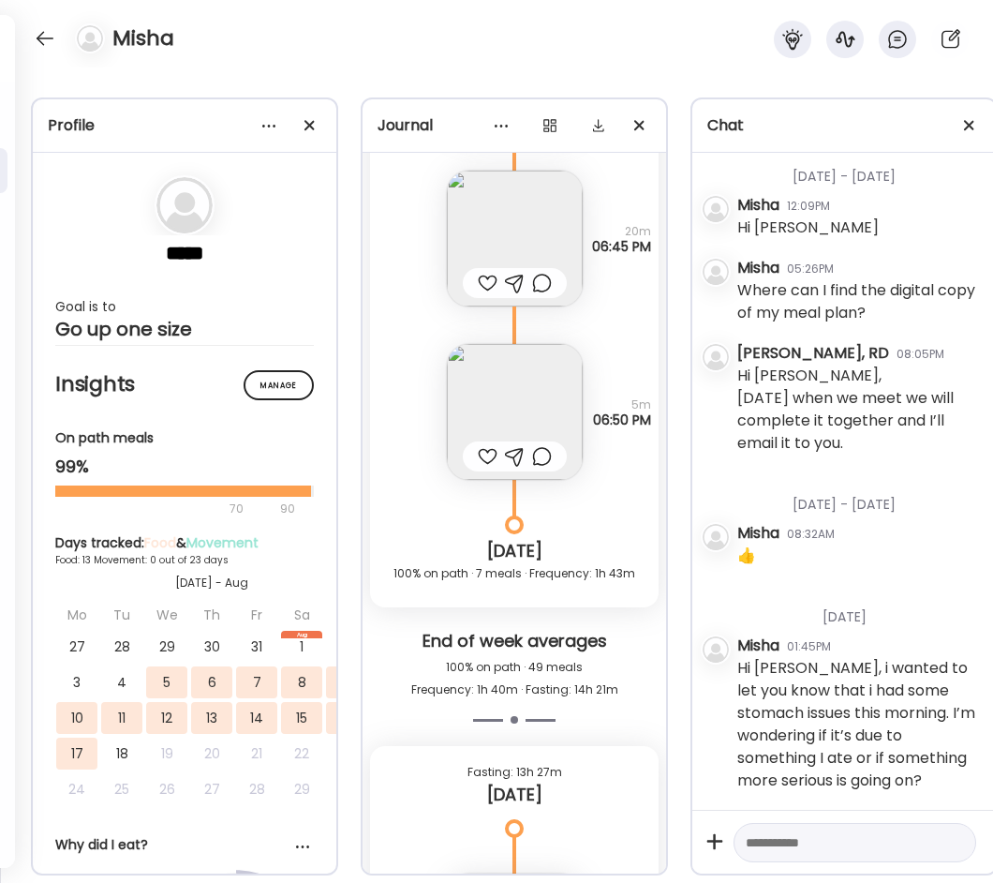
scroll to position [22225, 0]
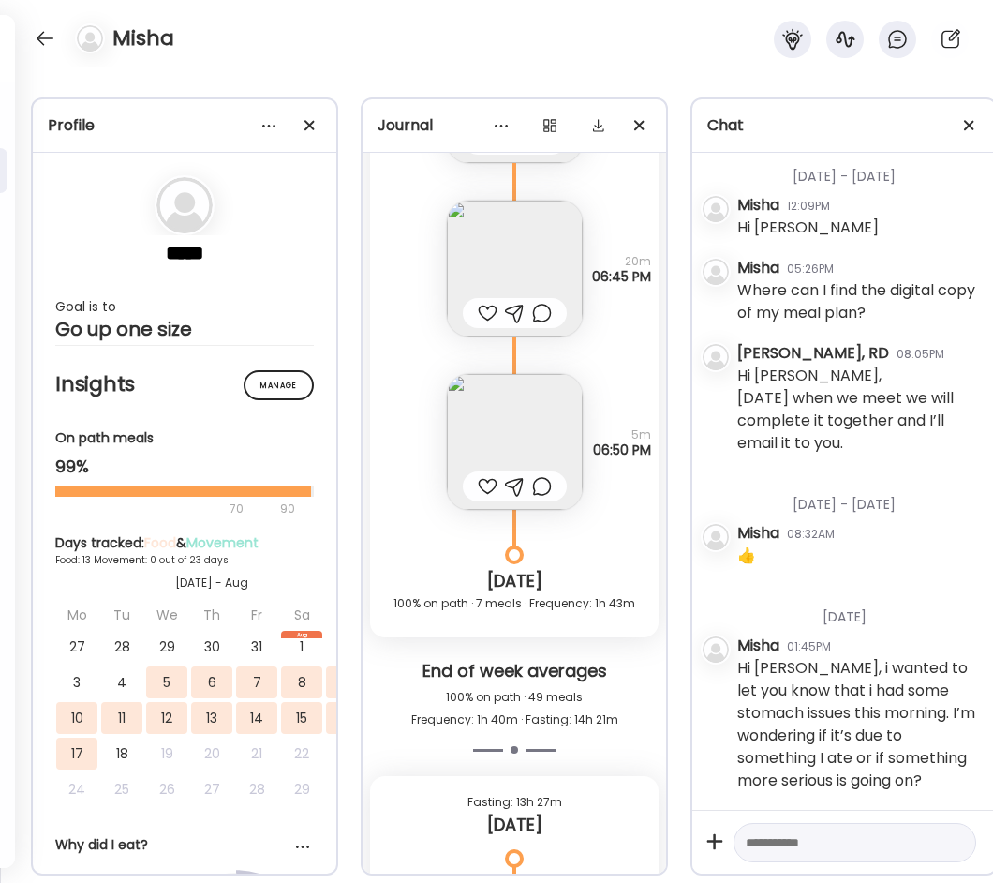
click at [499, 399] on img at bounding box center [515, 442] width 136 height 136
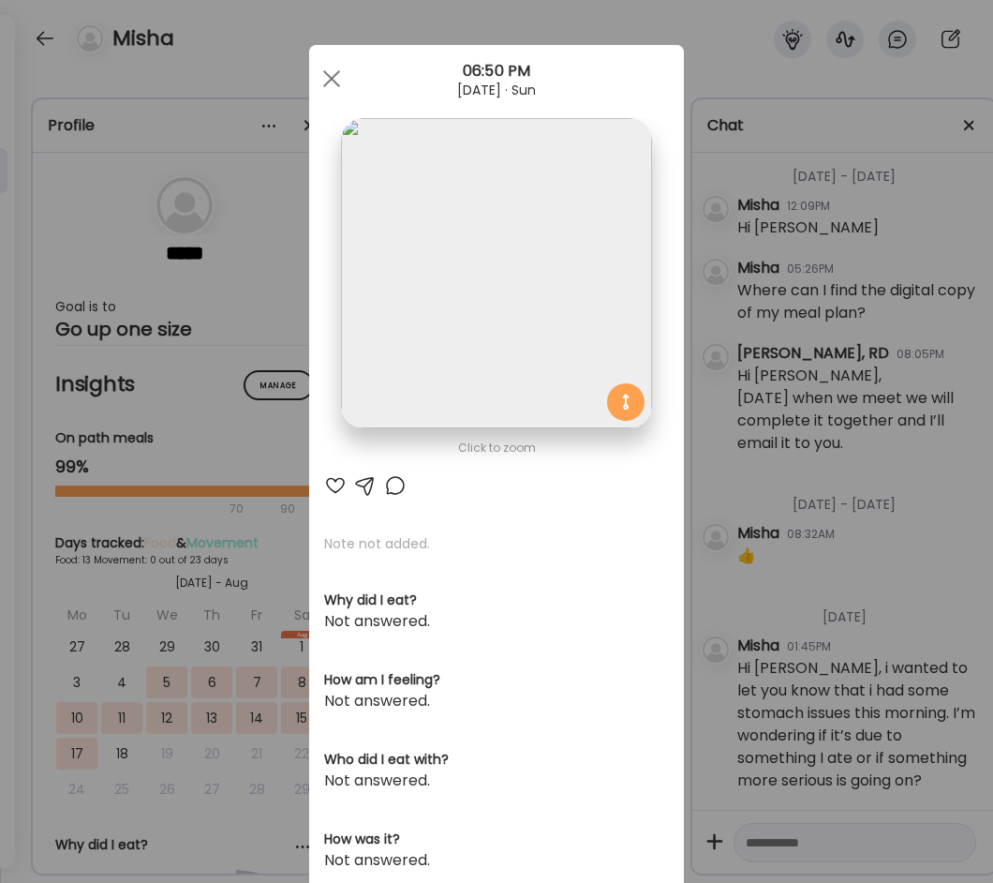
click at [518, 216] on img at bounding box center [496, 273] width 310 height 310
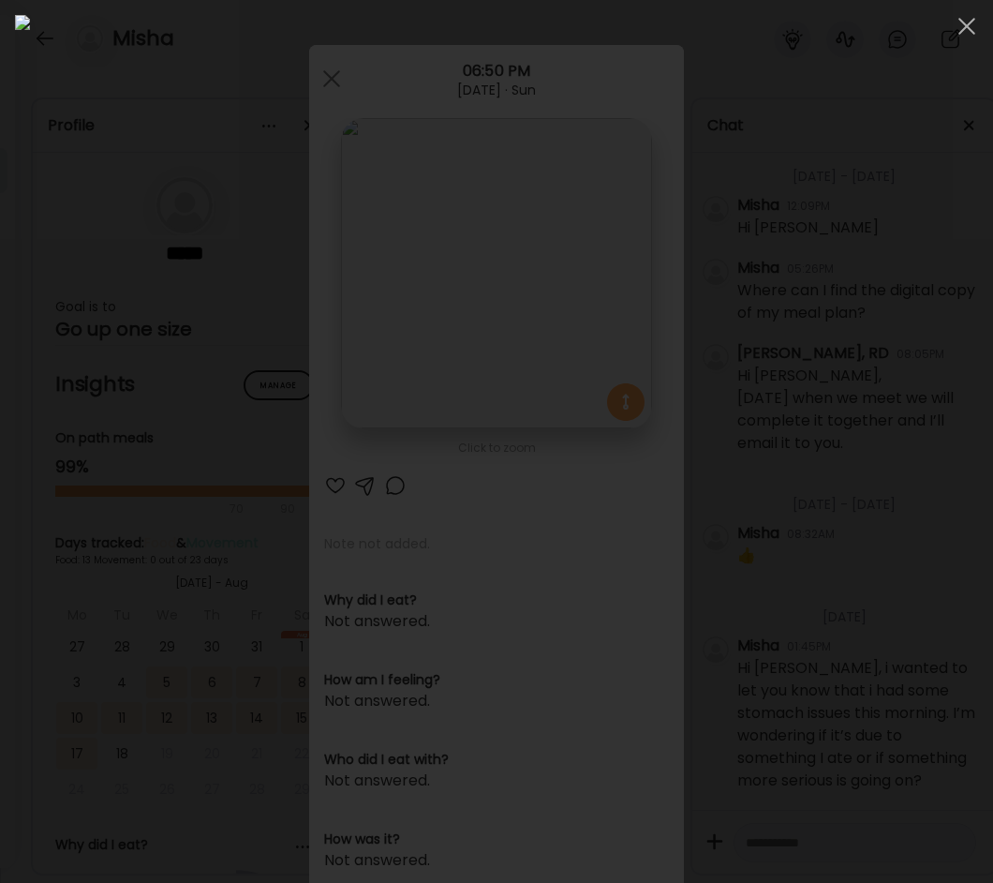
click at [518, 216] on img at bounding box center [496, 441] width 963 height 853
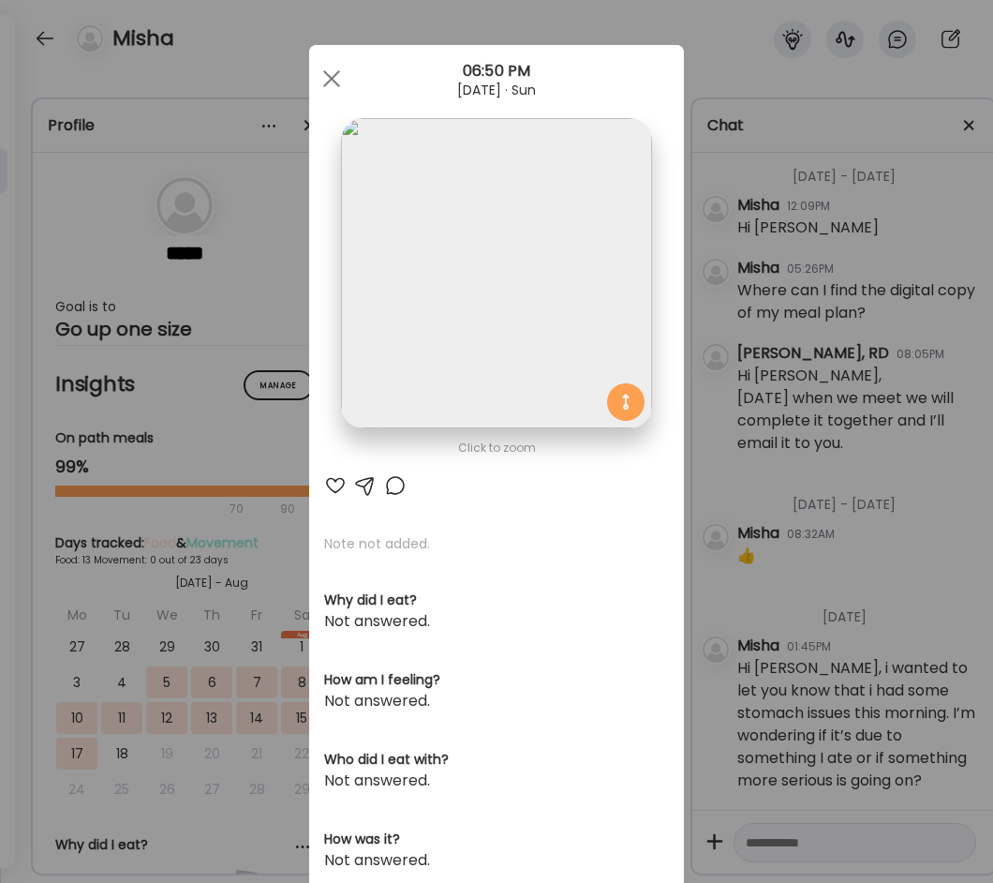
click at [218, 46] on div "Ate Coach Dashboard Wahoo! It’s official Take a moment to set up your Coach Pro…" at bounding box center [496, 441] width 993 height 883
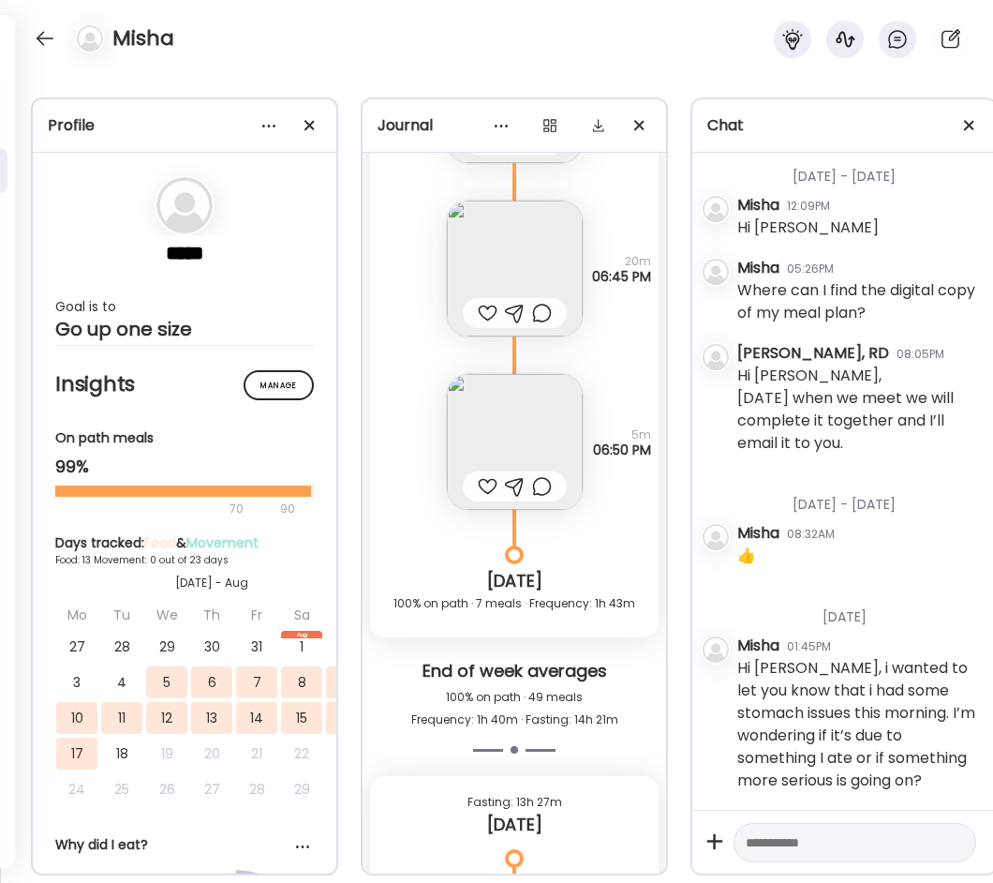
scroll to position [22132, 0]
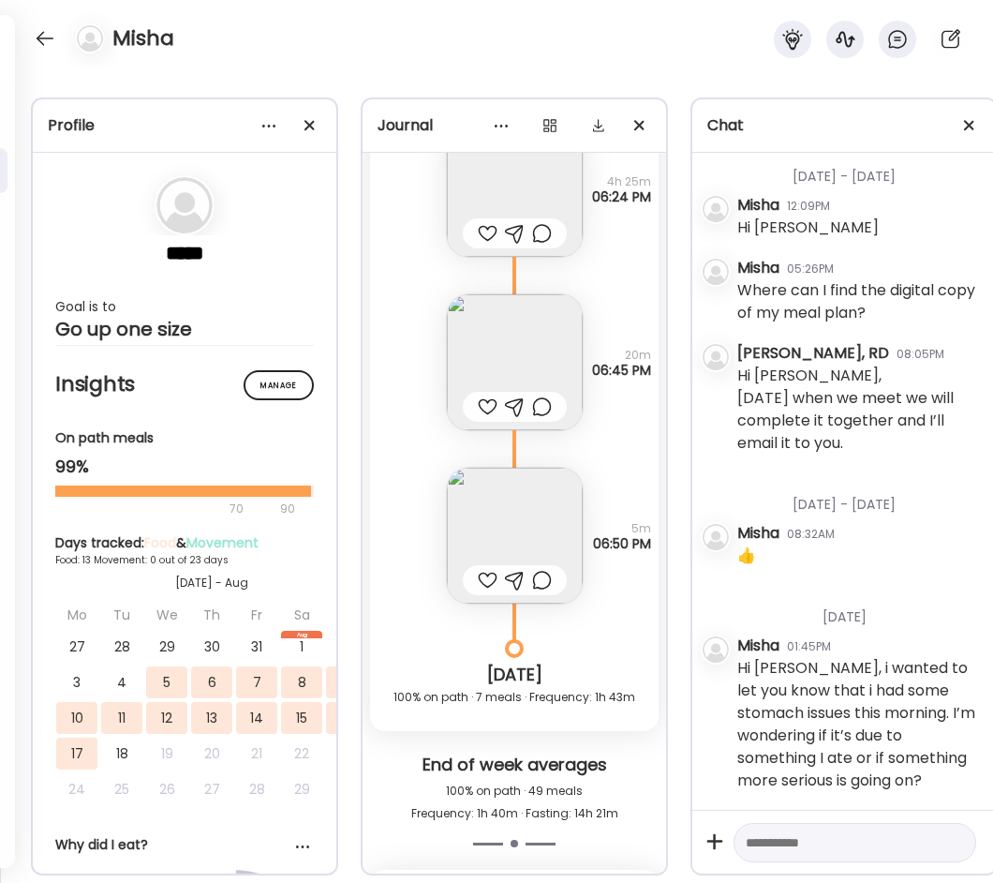
click at [501, 344] on img at bounding box center [515, 362] width 136 height 136
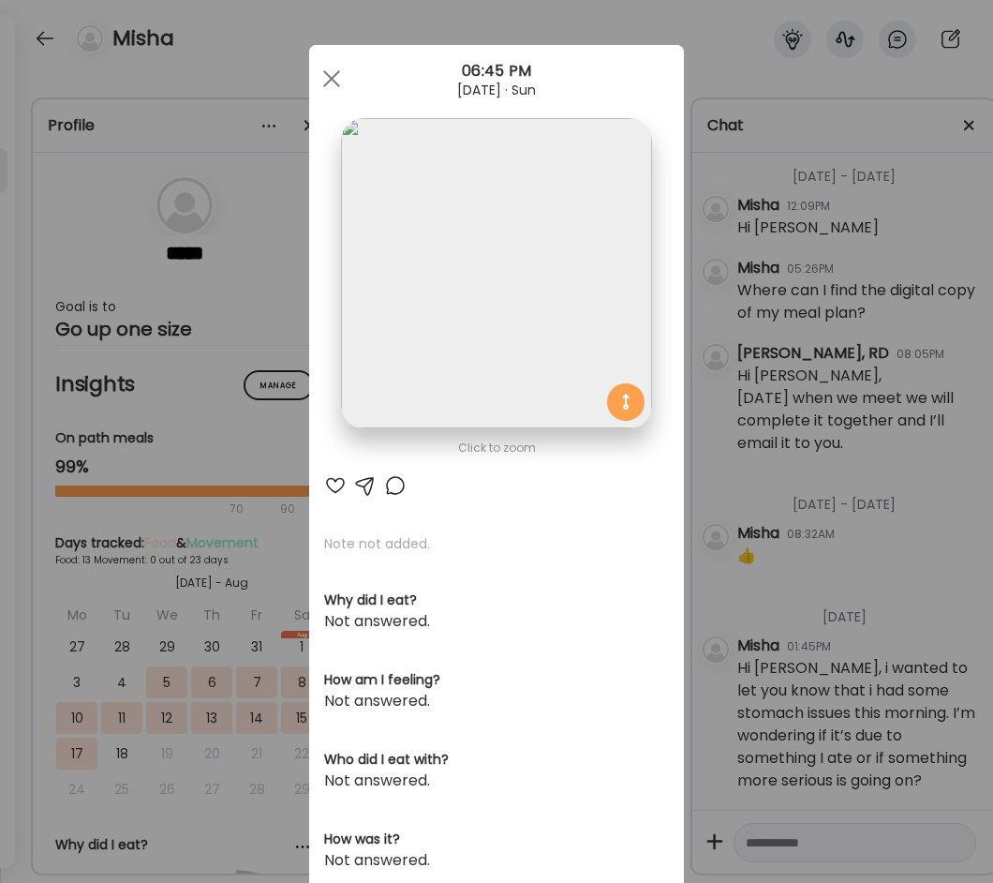
click at [497, 246] on img at bounding box center [496, 273] width 310 height 310
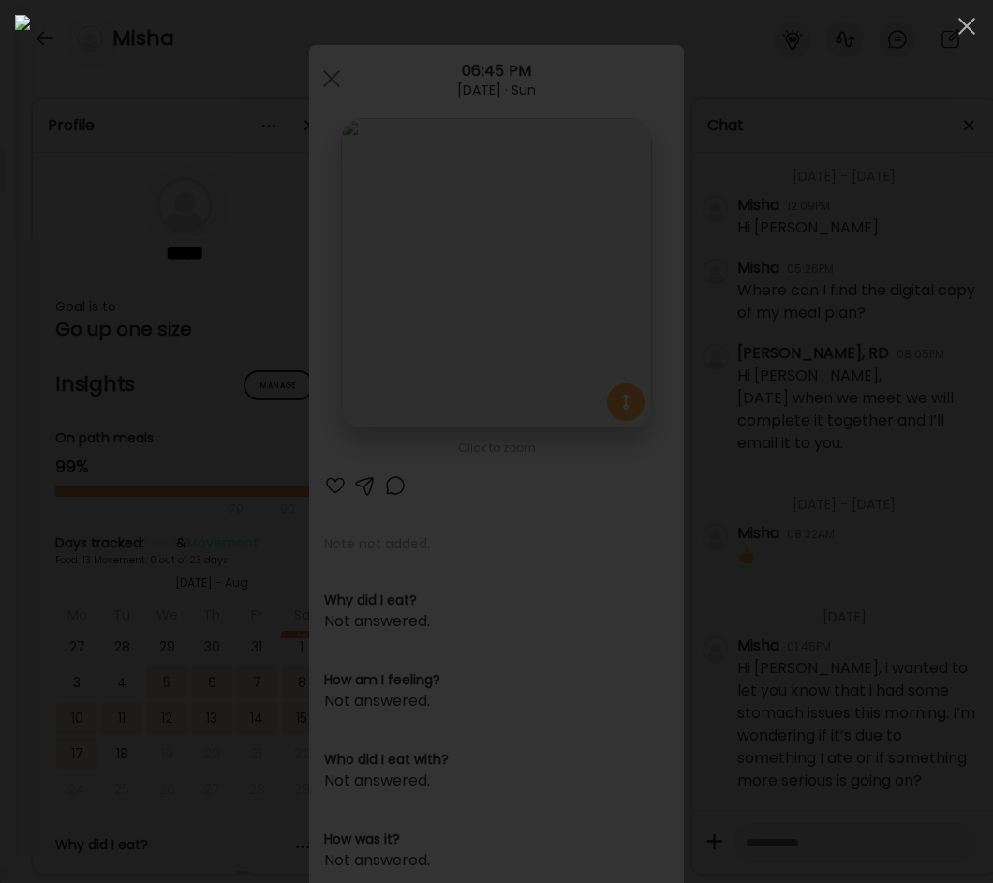
click at [497, 246] on img at bounding box center [496, 441] width 963 height 853
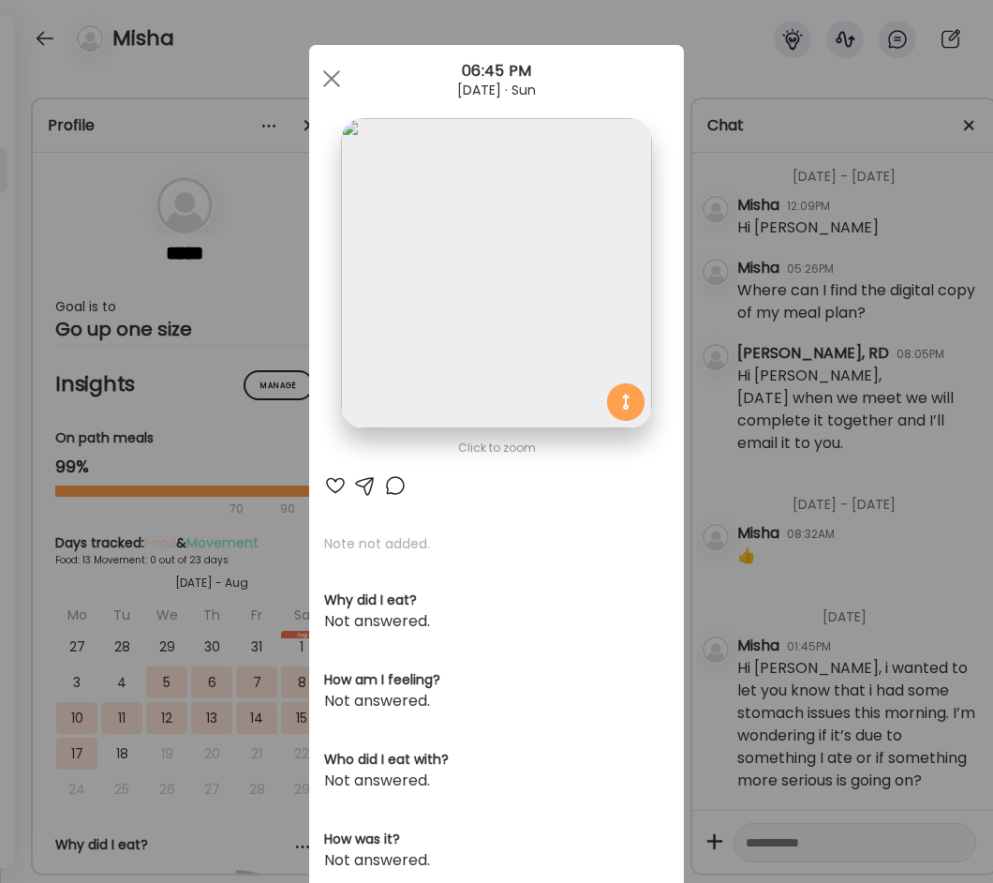
click at [217, 48] on div "Ate Coach Dashboard Wahoo! It’s official Take a moment to set up your Coach Pro…" at bounding box center [496, 441] width 993 height 883
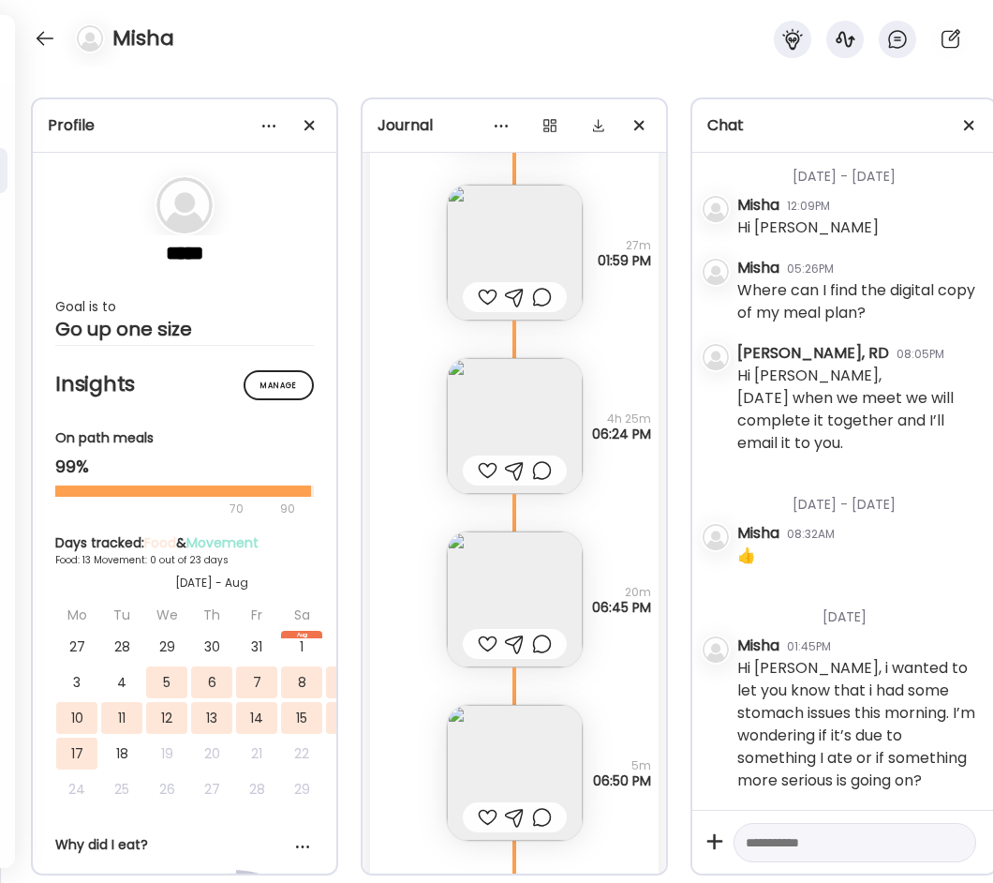
scroll to position [21851, 0]
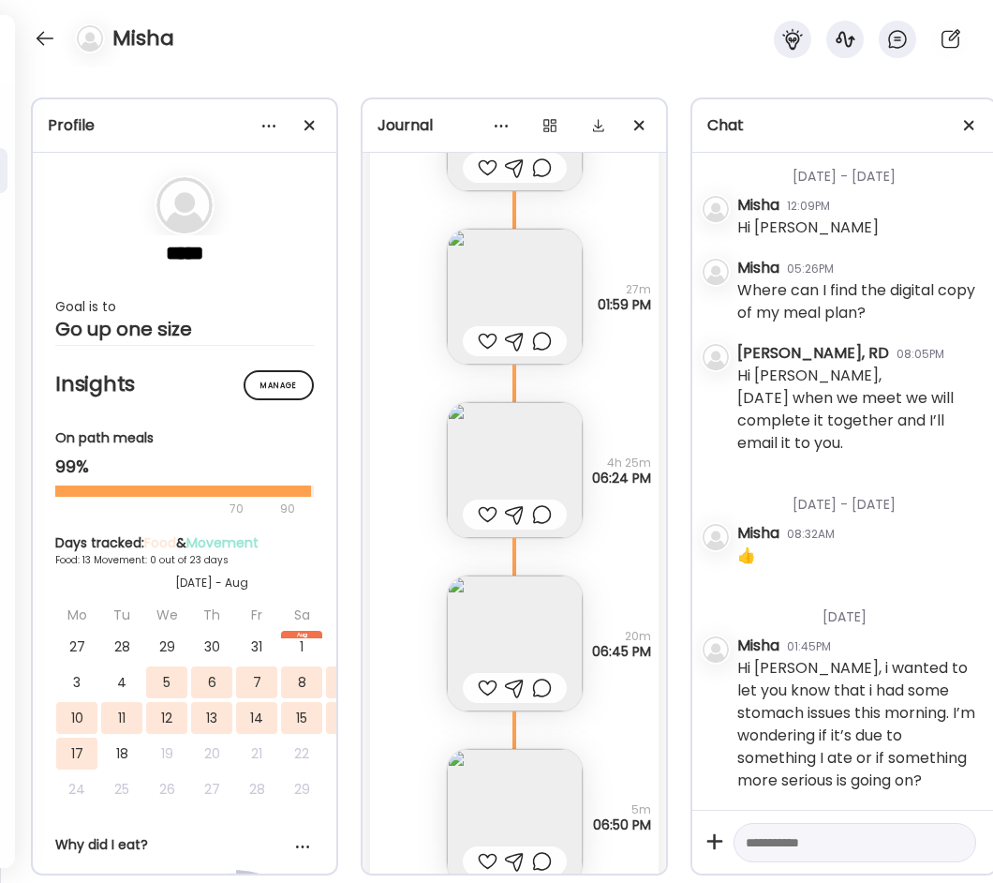
click at [533, 436] on img at bounding box center [515, 470] width 136 height 136
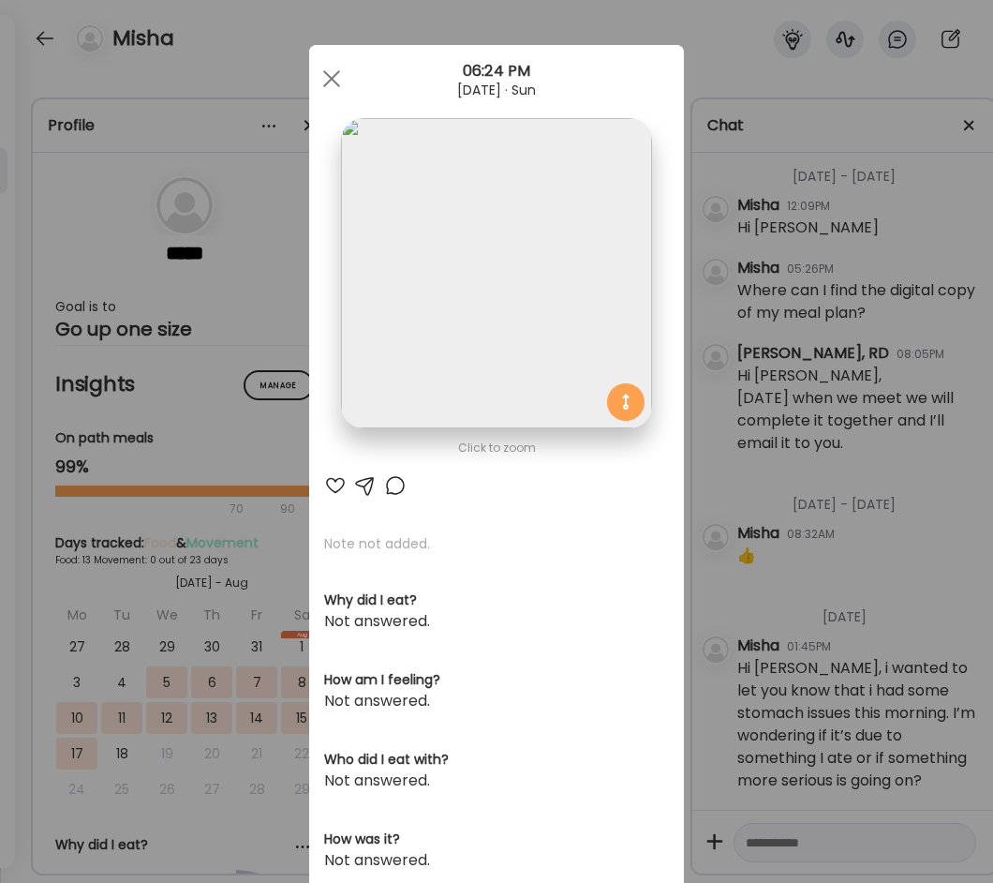
click at [220, 70] on div "Ate Coach Dashboard Wahoo! It’s official Take a moment to set up your Coach Pro…" at bounding box center [496, 441] width 993 height 883
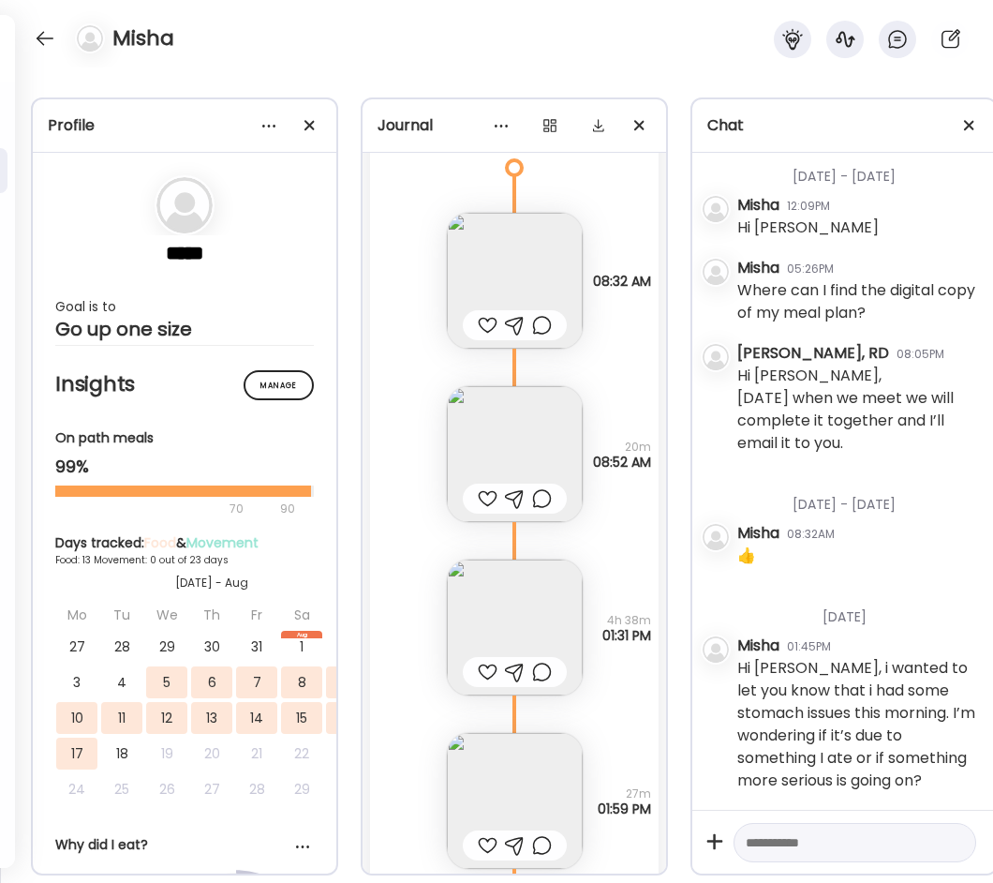
scroll to position [21476, 0]
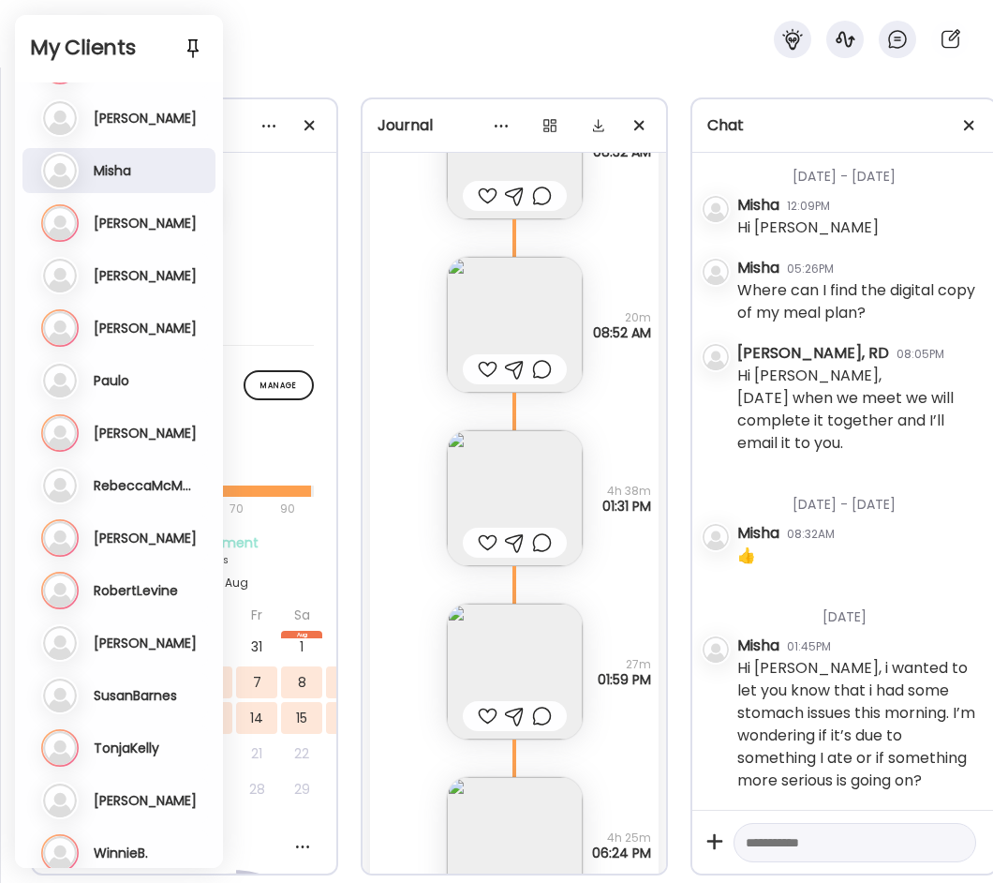
click at [290, 59] on div "Misha" at bounding box center [496, 33] width 993 height 67
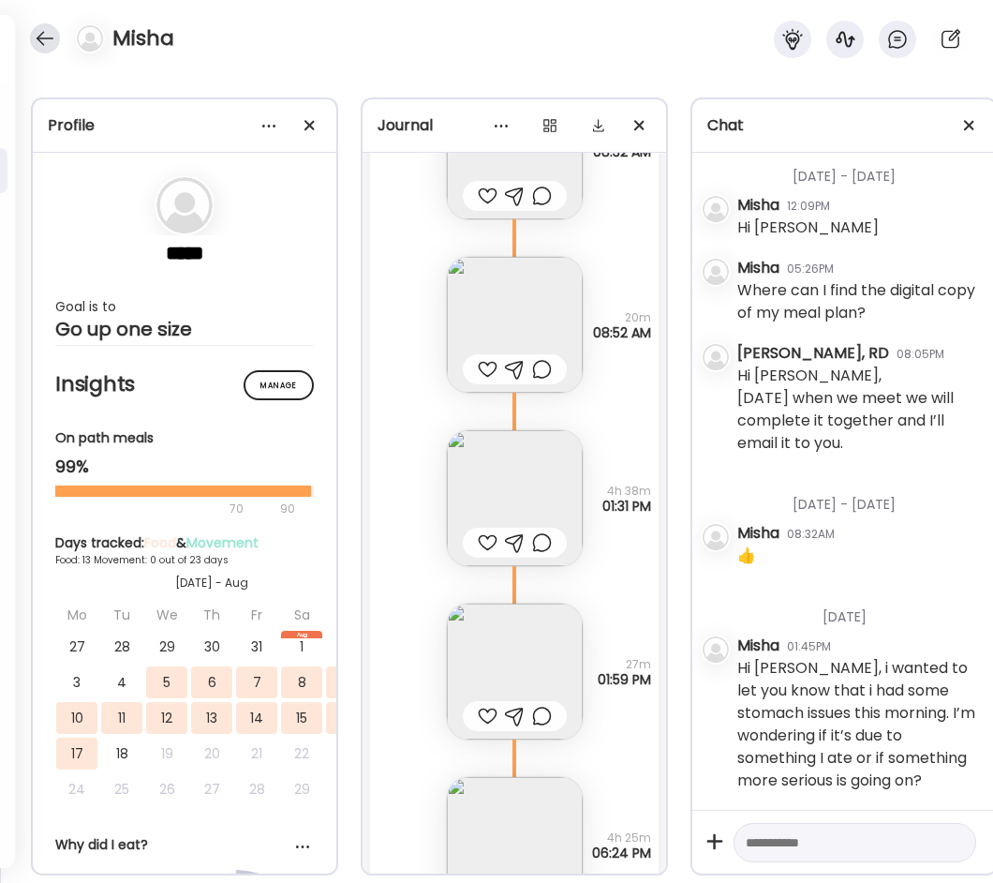
click at [33, 31] on div at bounding box center [45, 38] width 30 height 30
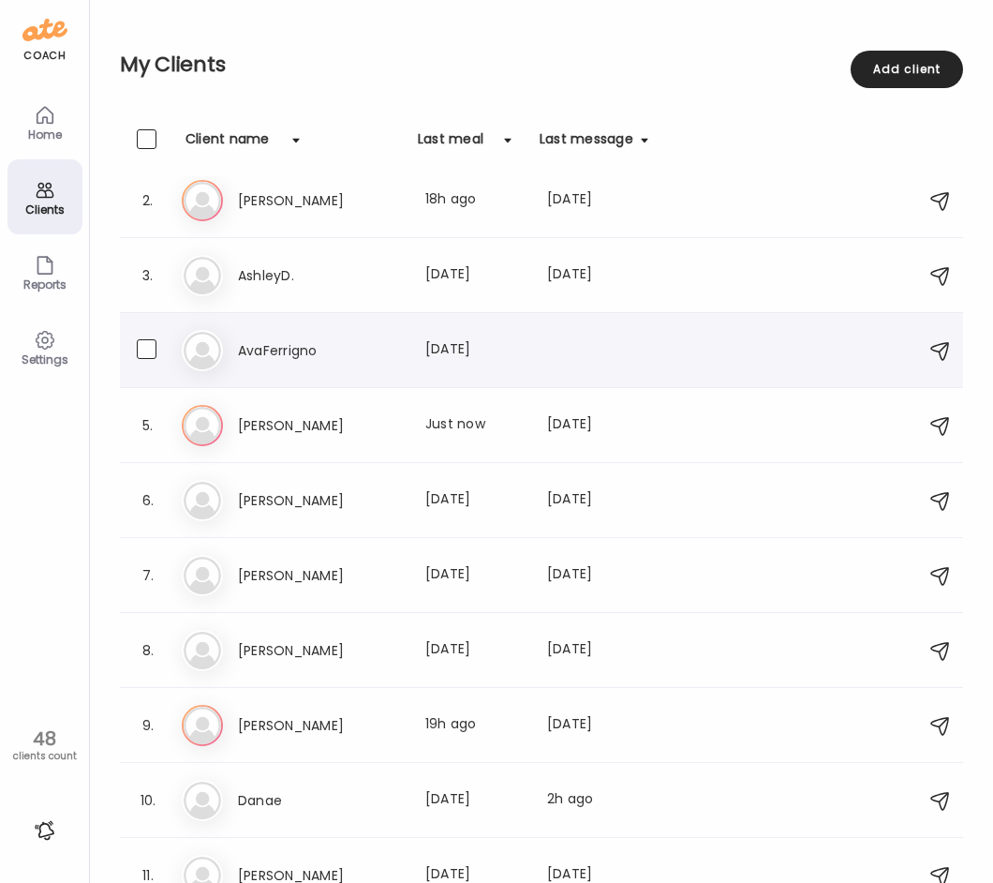
scroll to position [0, 0]
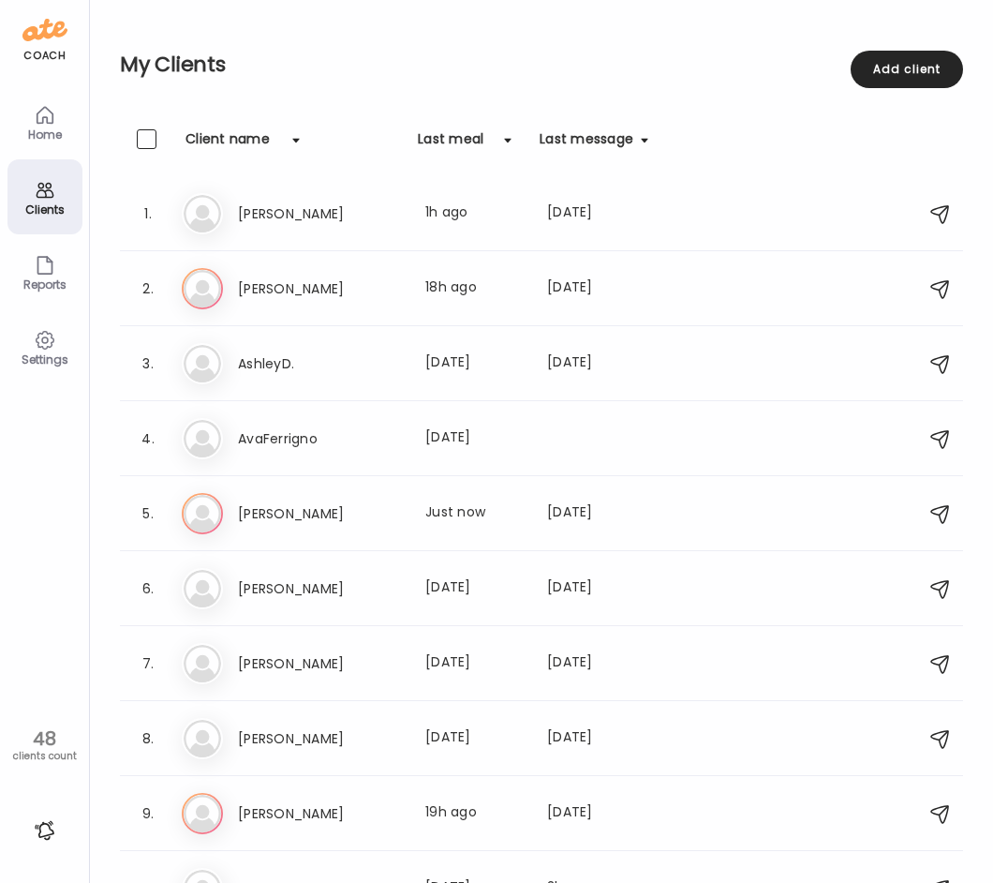
click at [22, 125] on div "Home" at bounding box center [44, 121] width 75 height 75
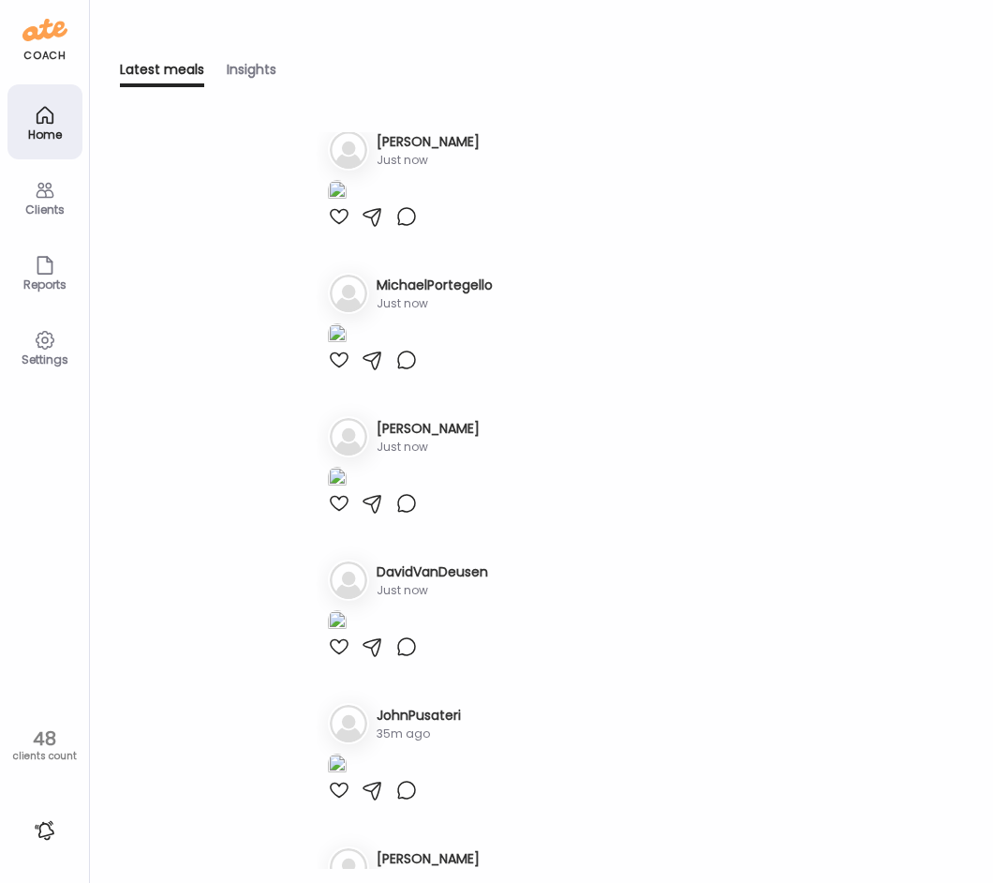
scroll to position [94, 0]
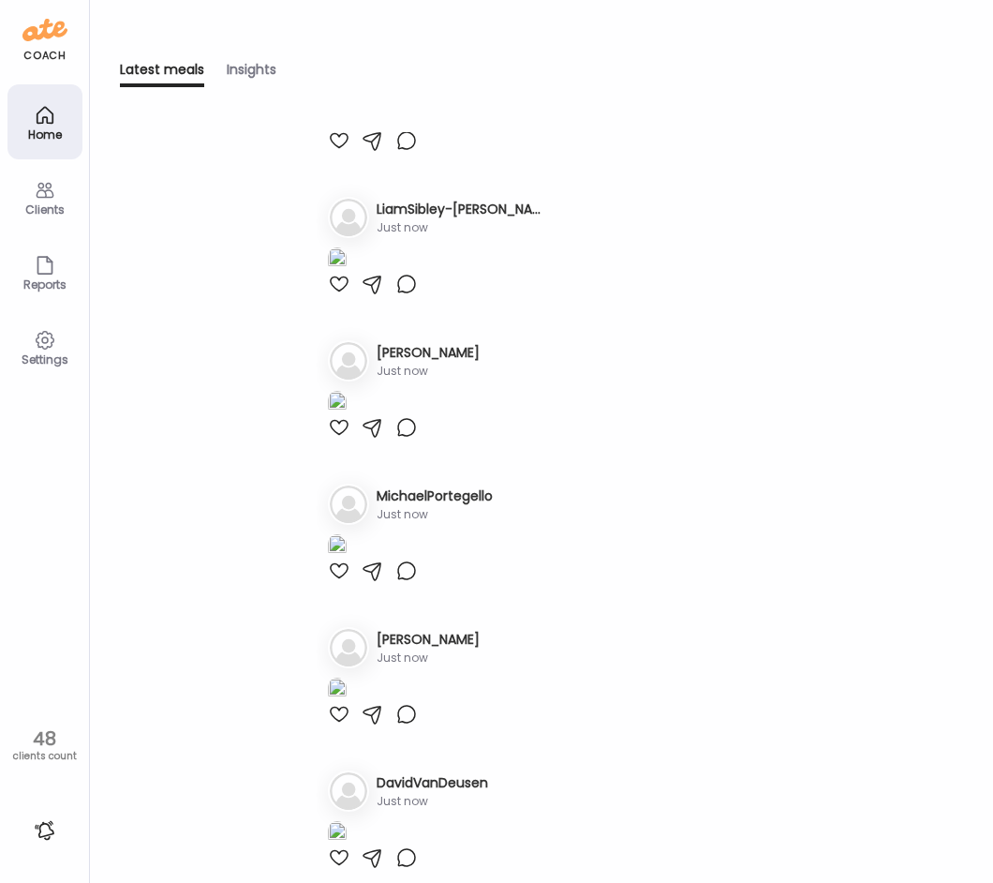
click at [38, 203] on div "Clients" at bounding box center [44, 209] width 67 height 12
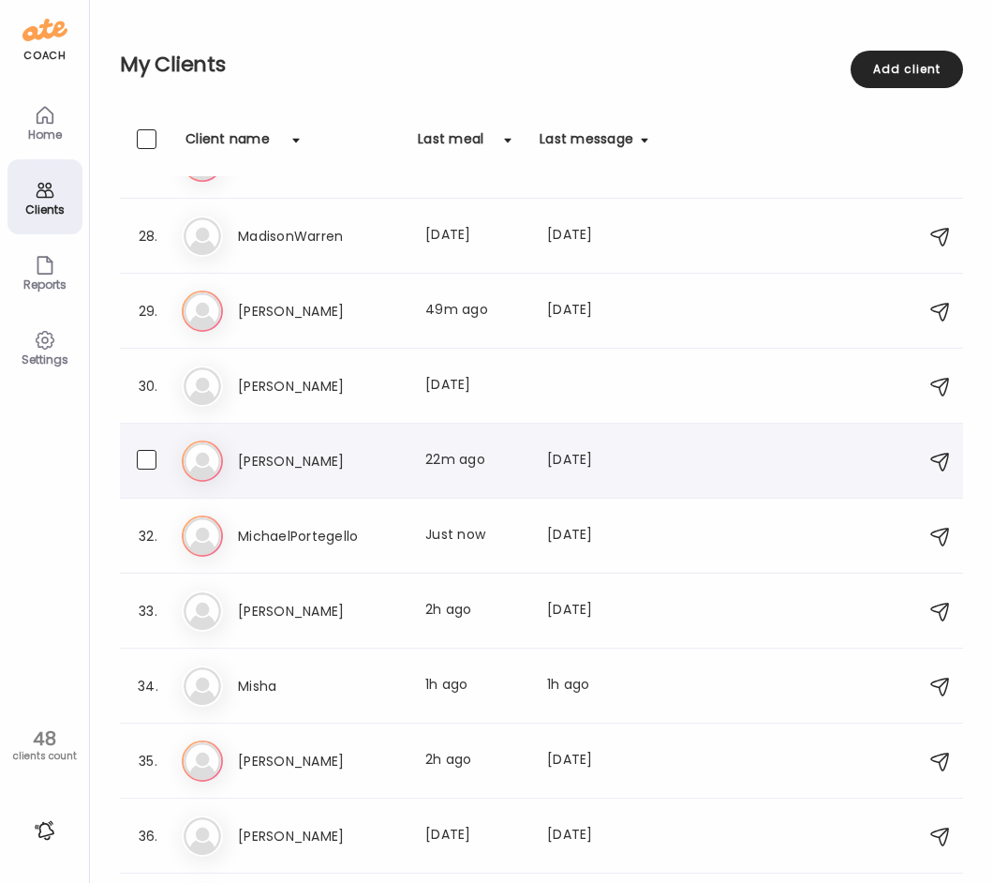
scroll to position [2062, 0]
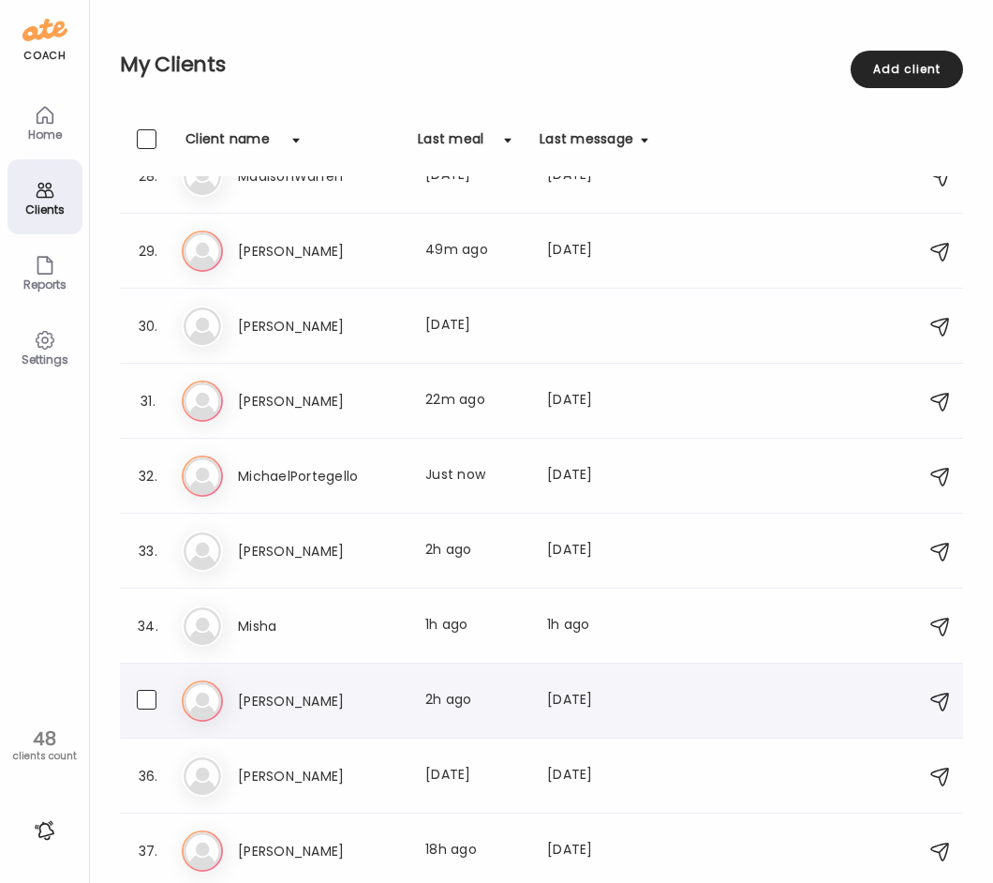
click at [305, 685] on div "Mo [PERSON_NAME] Last meal: 2h ago Last message: [DATE] You: Hi [PERSON_NAME]! …" at bounding box center [544, 700] width 725 height 41
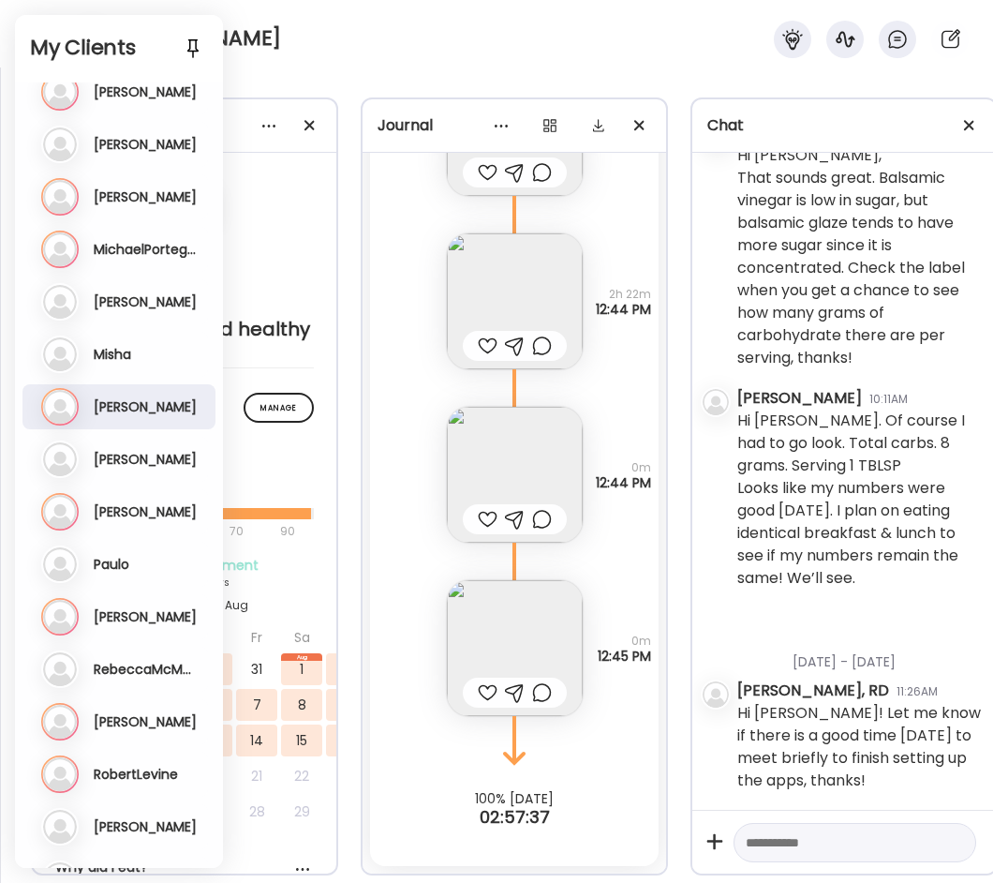
scroll to position [1494, 0]
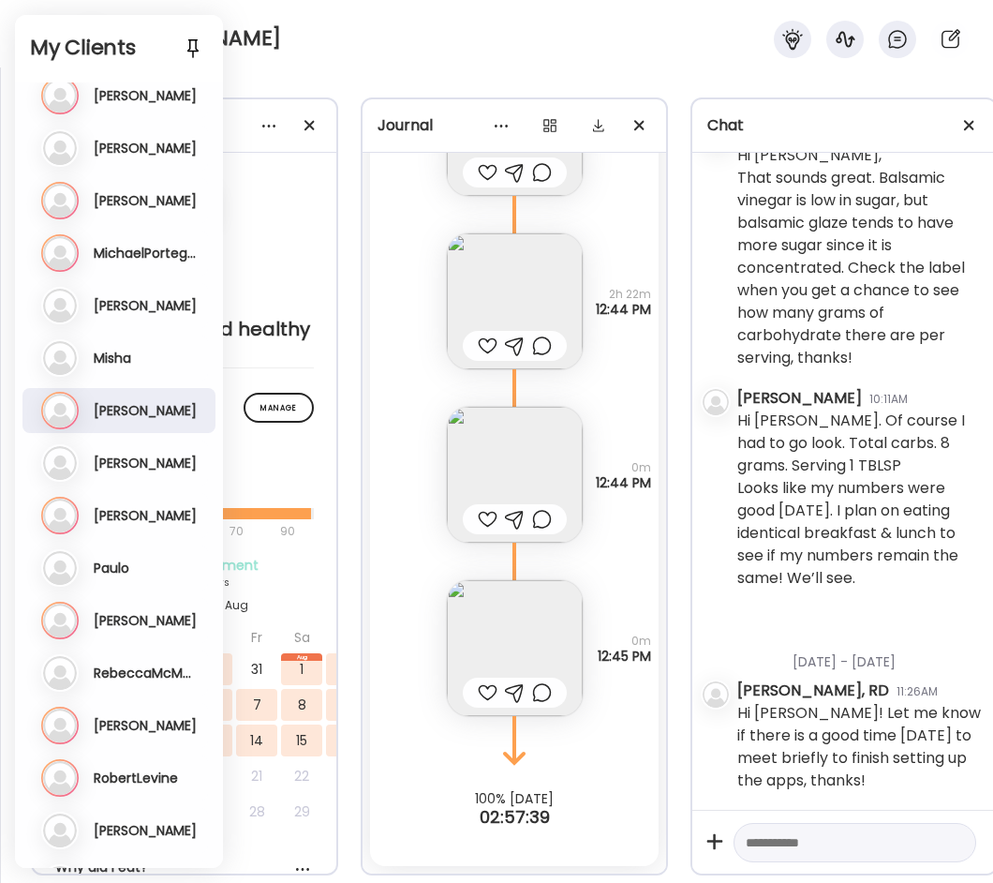
click at [143, 248] on h3 "MichaelPortegello" at bounding box center [146, 253] width 105 height 17
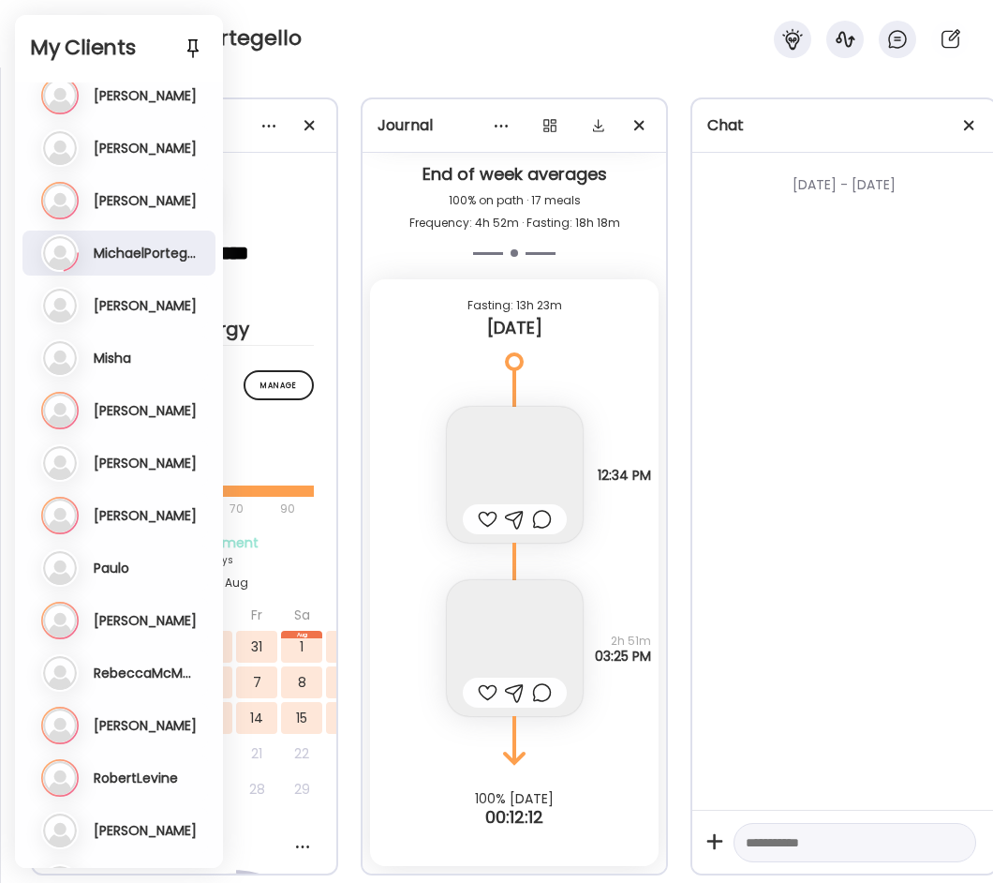
scroll to position [24686, 0]
click at [440, 59] on div "MichaelPortegello" at bounding box center [496, 33] width 993 height 67
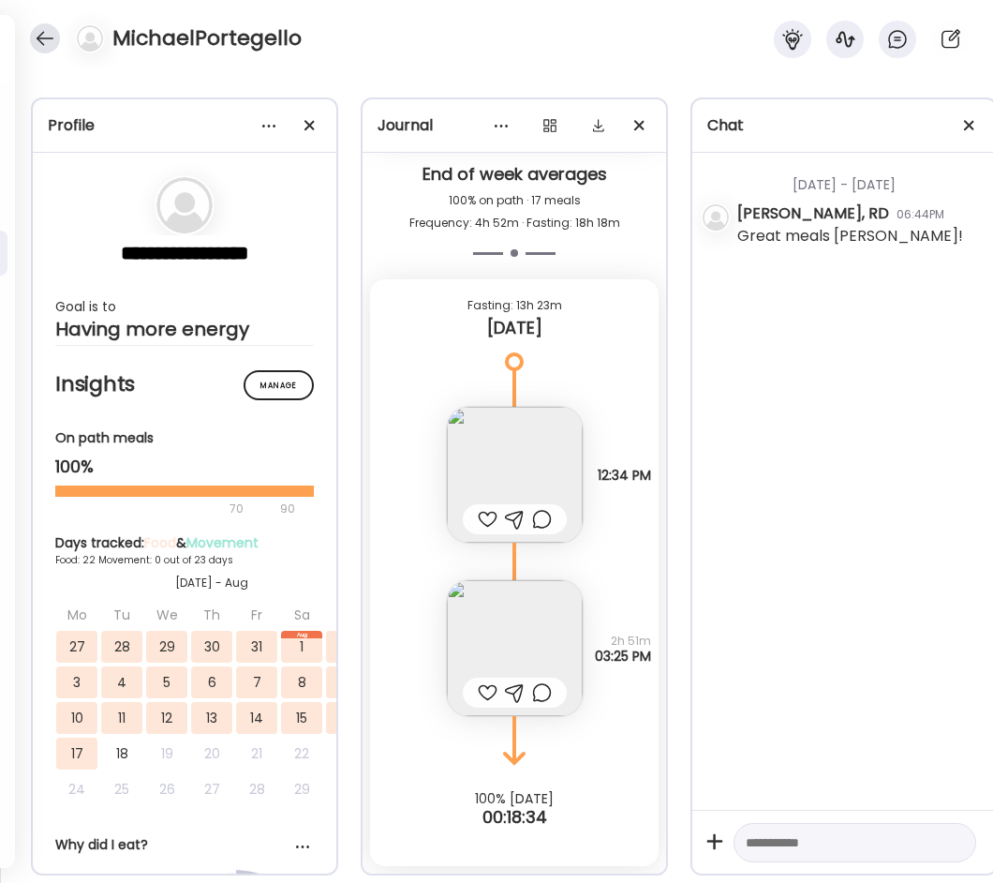
click at [46, 36] on div at bounding box center [45, 38] width 30 height 30
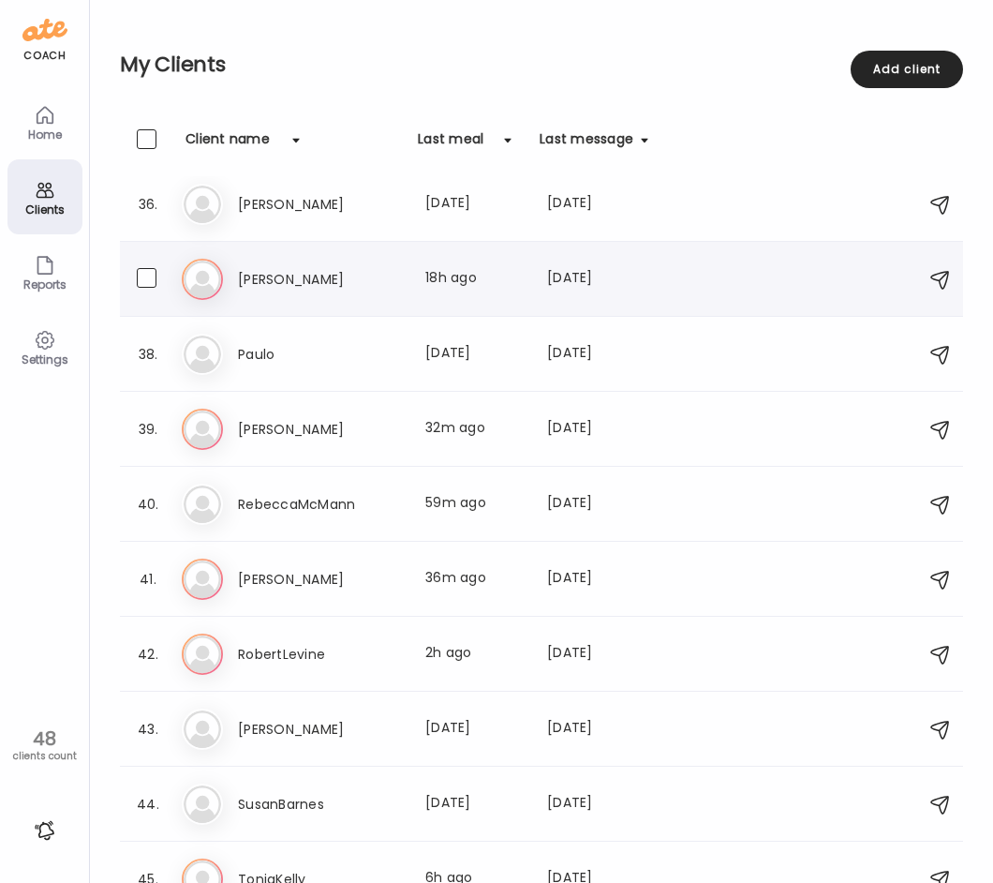
scroll to position [2889, 0]
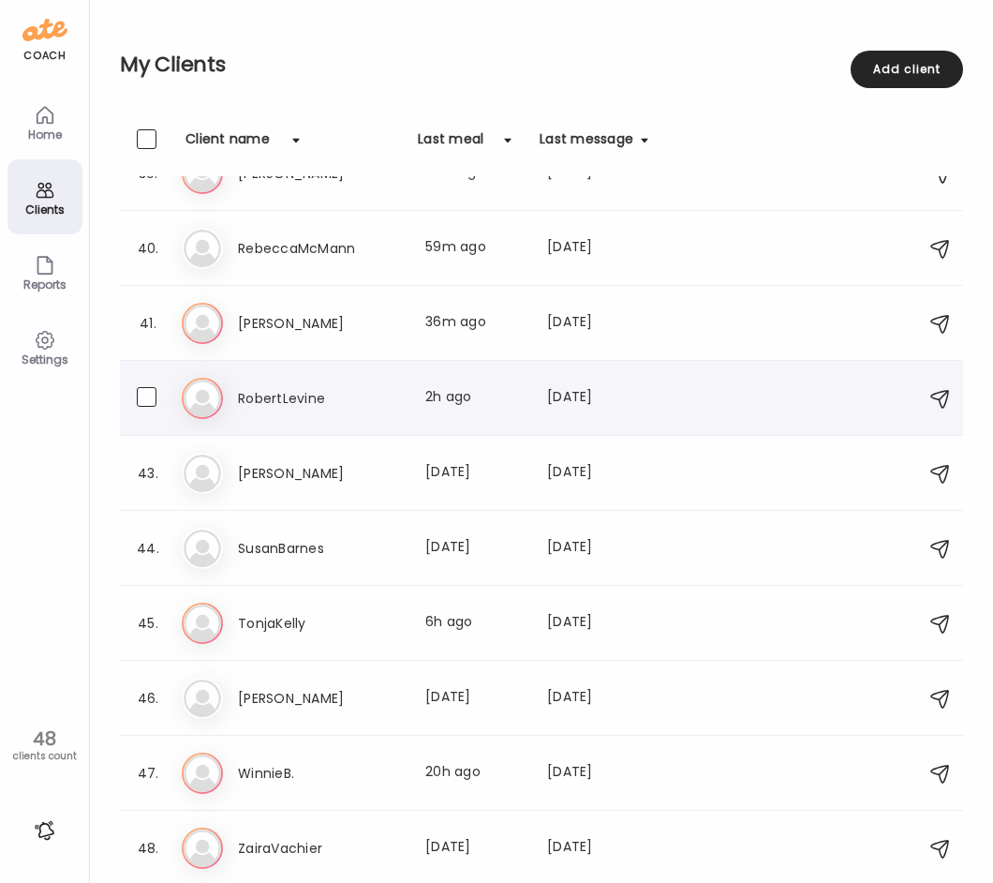
click at [314, 389] on h3 "RobertLevine" at bounding box center [320, 398] width 165 height 22
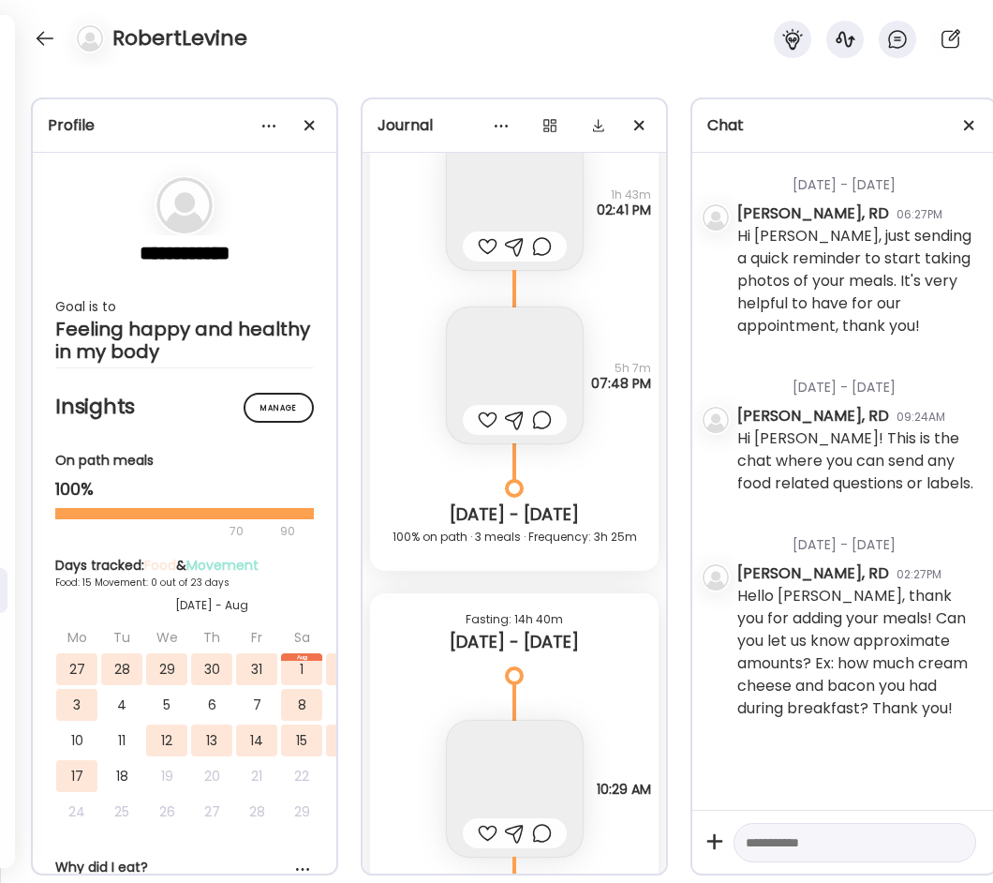
scroll to position [15623, 0]
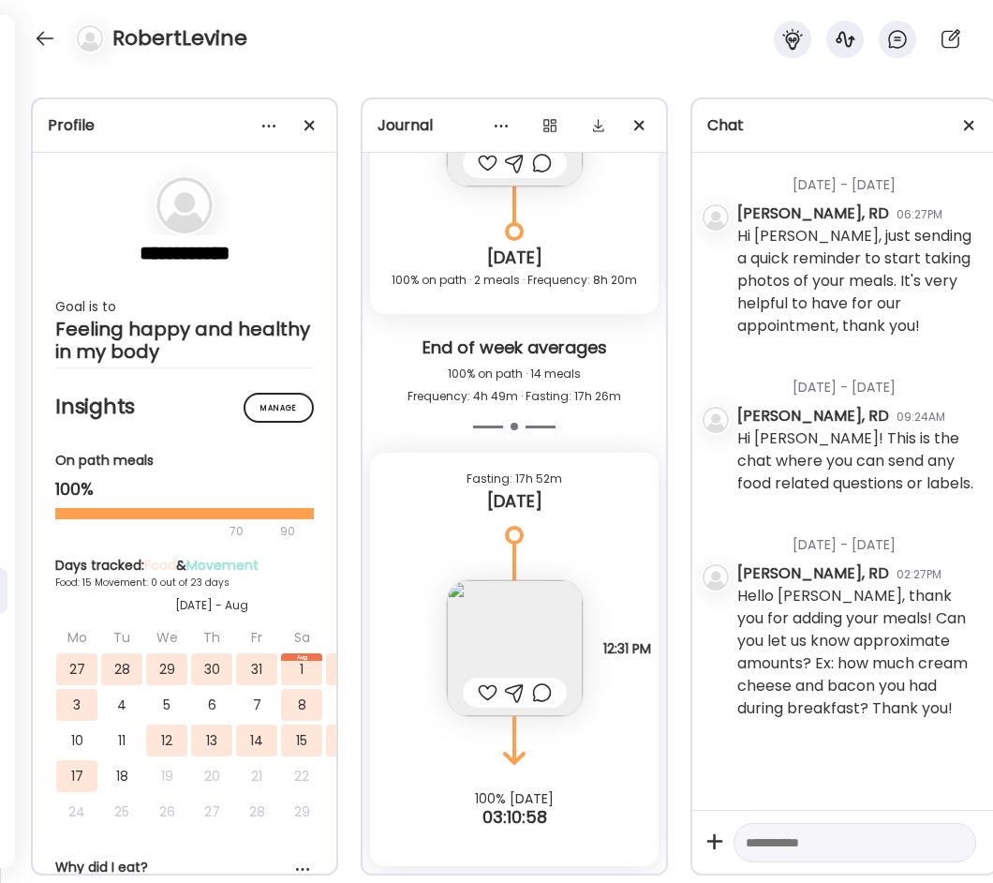
click at [514, 622] on img at bounding box center [515, 648] width 136 height 136
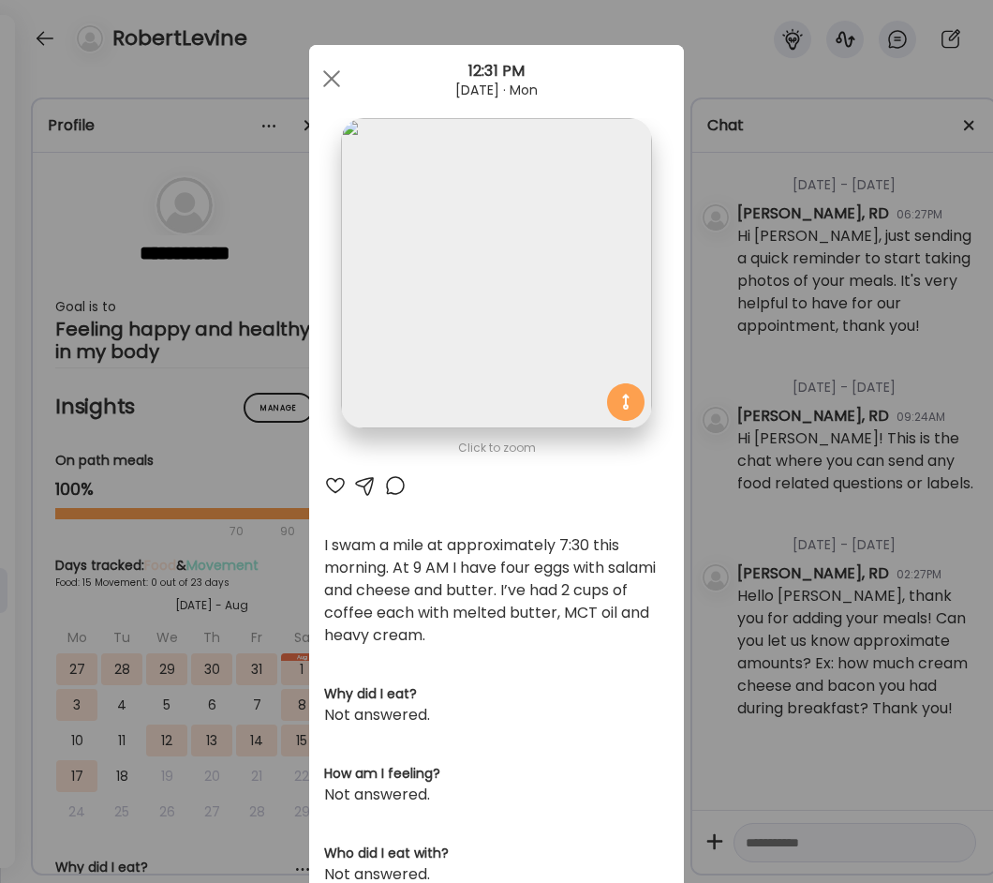
click at [708, 539] on div "Ate Coach Dashboard Wahoo! It’s official Take a moment to set up your Coach Pro…" at bounding box center [496, 441] width 993 height 883
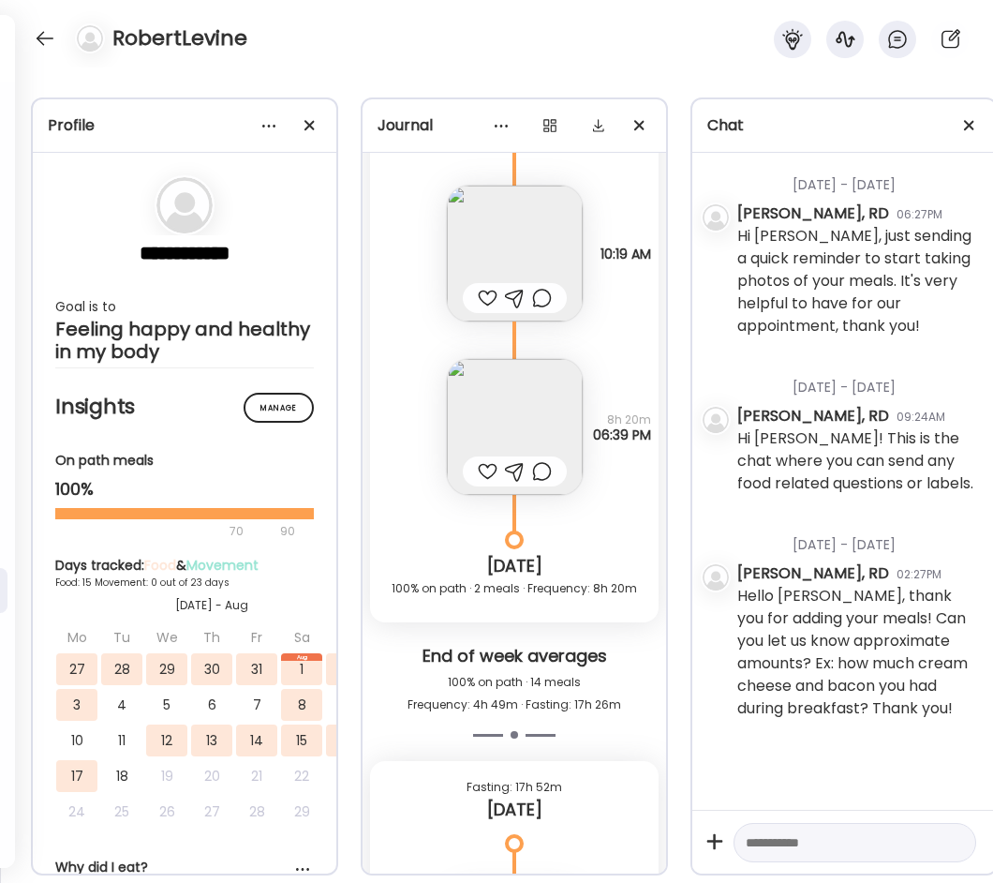
scroll to position [15249, 0]
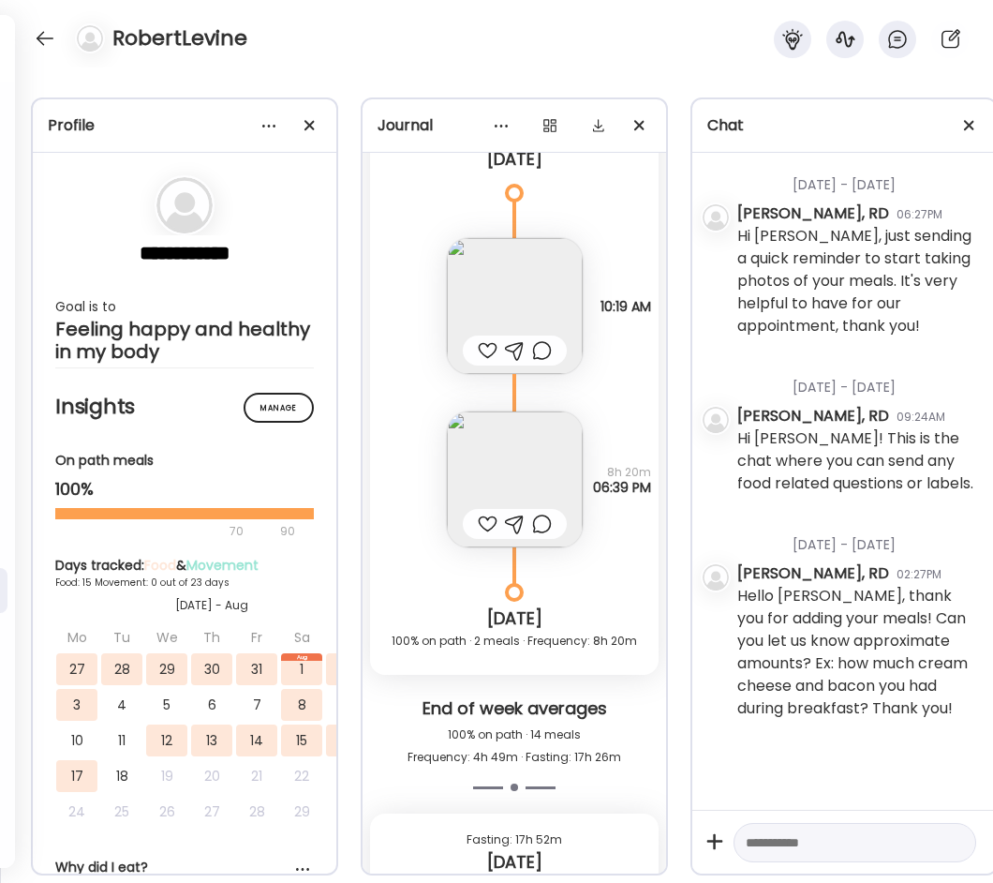
click at [545, 468] on img at bounding box center [515, 479] width 136 height 136
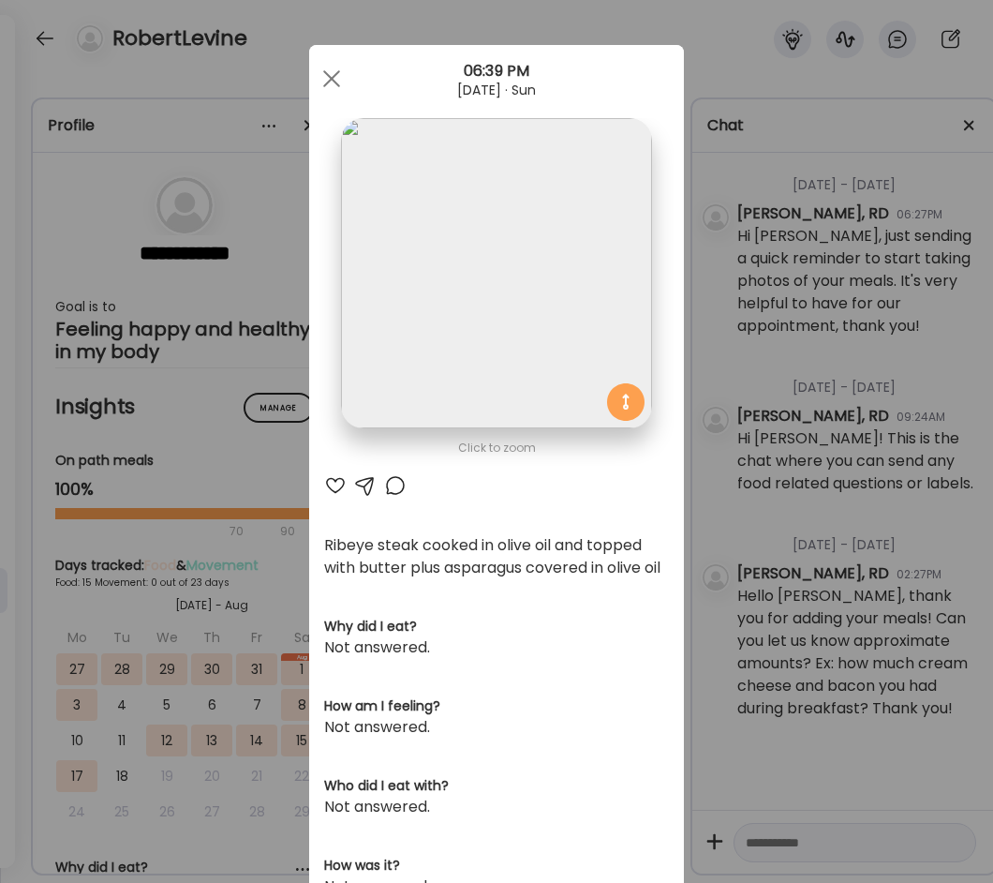
click at [705, 338] on div "Ate Coach Dashboard Wahoo! It’s official Take a moment to set up your Coach Pro…" at bounding box center [496, 441] width 993 height 883
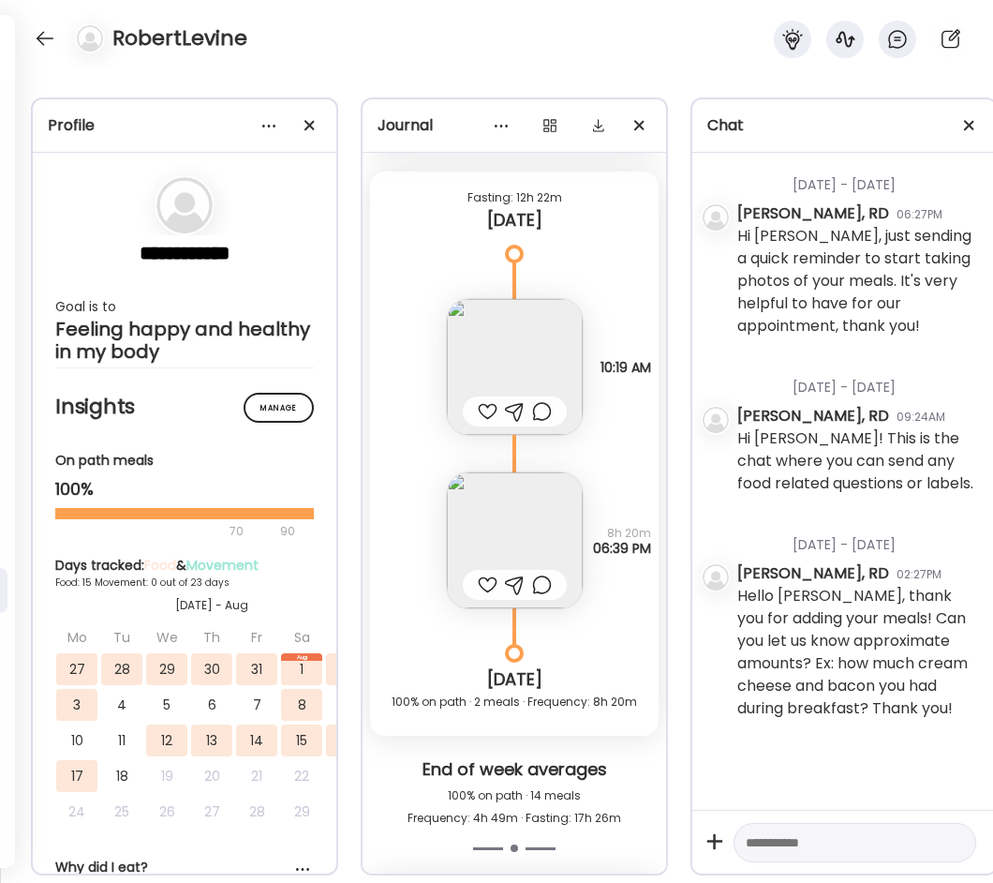
scroll to position [15155, 0]
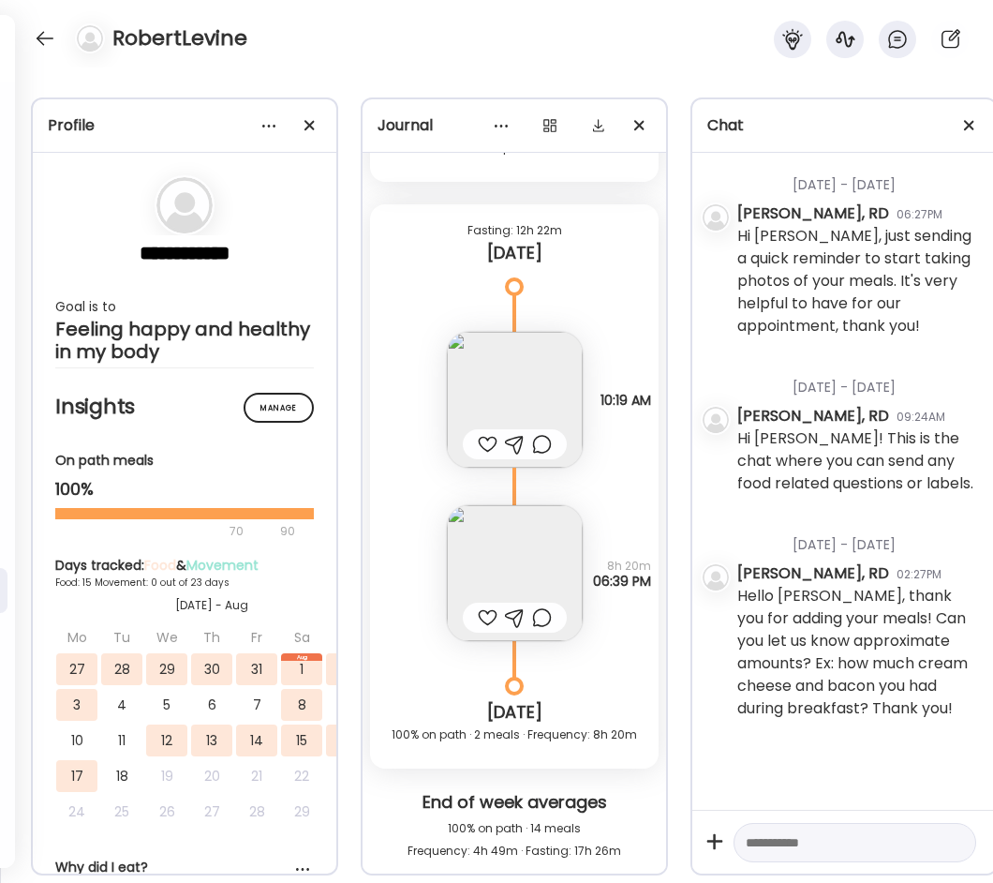
click at [493, 371] on img at bounding box center [515, 400] width 136 height 136
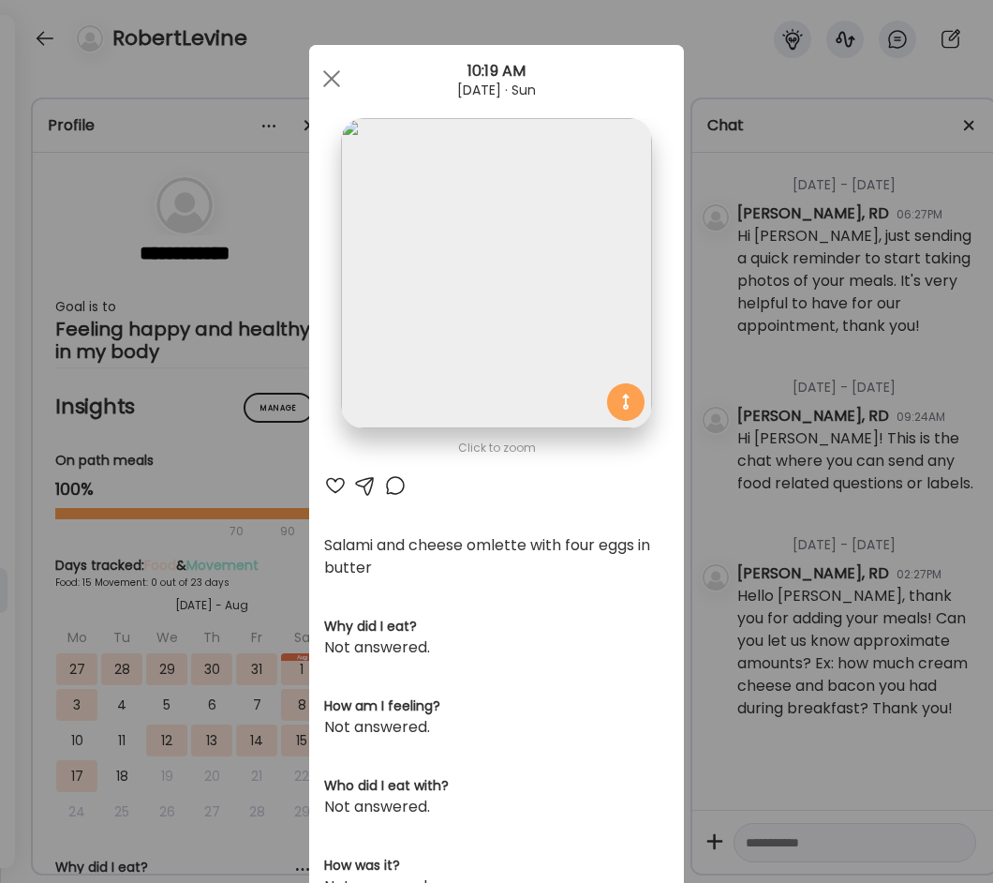
click at [753, 492] on div "Ate Coach Dashboard Wahoo! It’s official Take a moment to set up your Coach Pro…" at bounding box center [496, 441] width 993 height 883
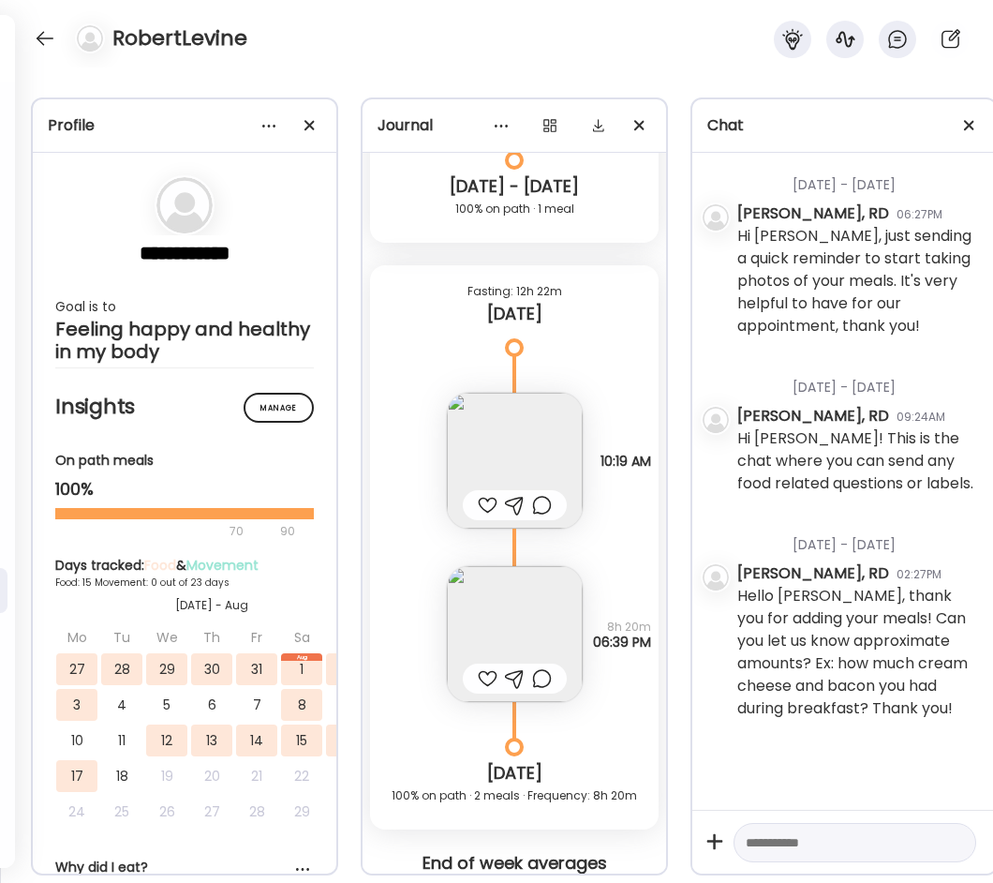
scroll to position [15061, 0]
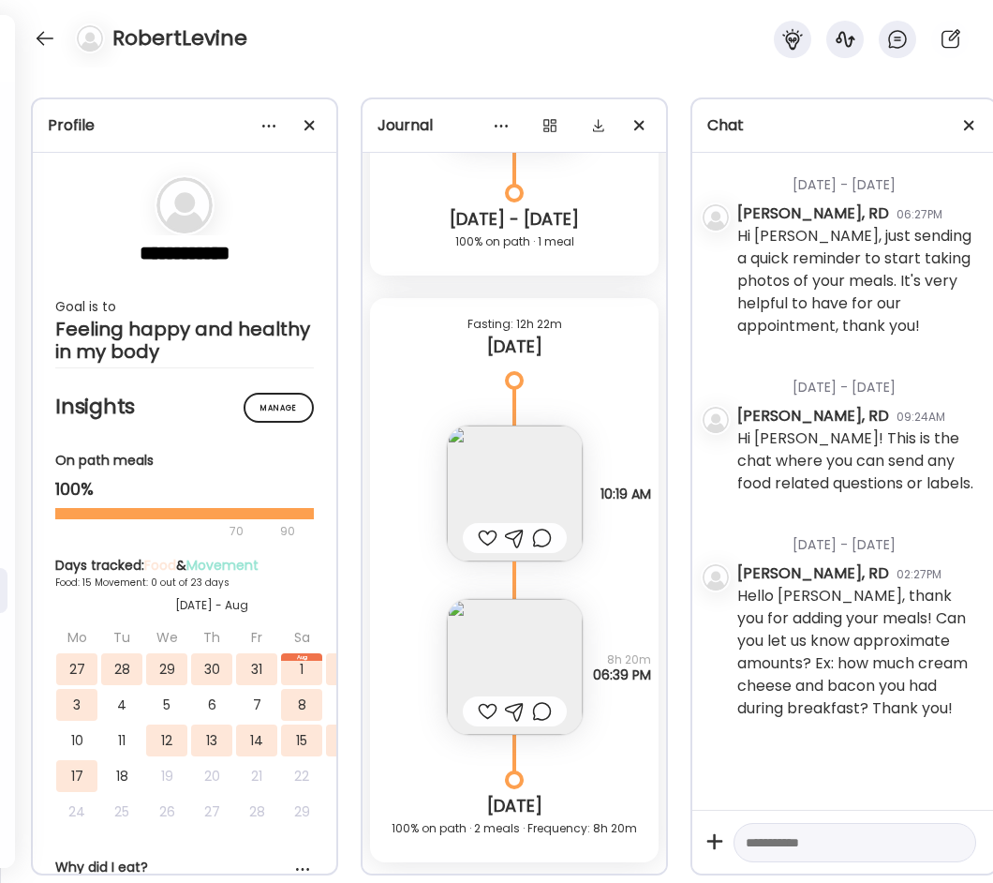
click at [508, 477] on img at bounding box center [515, 493] width 136 height 136
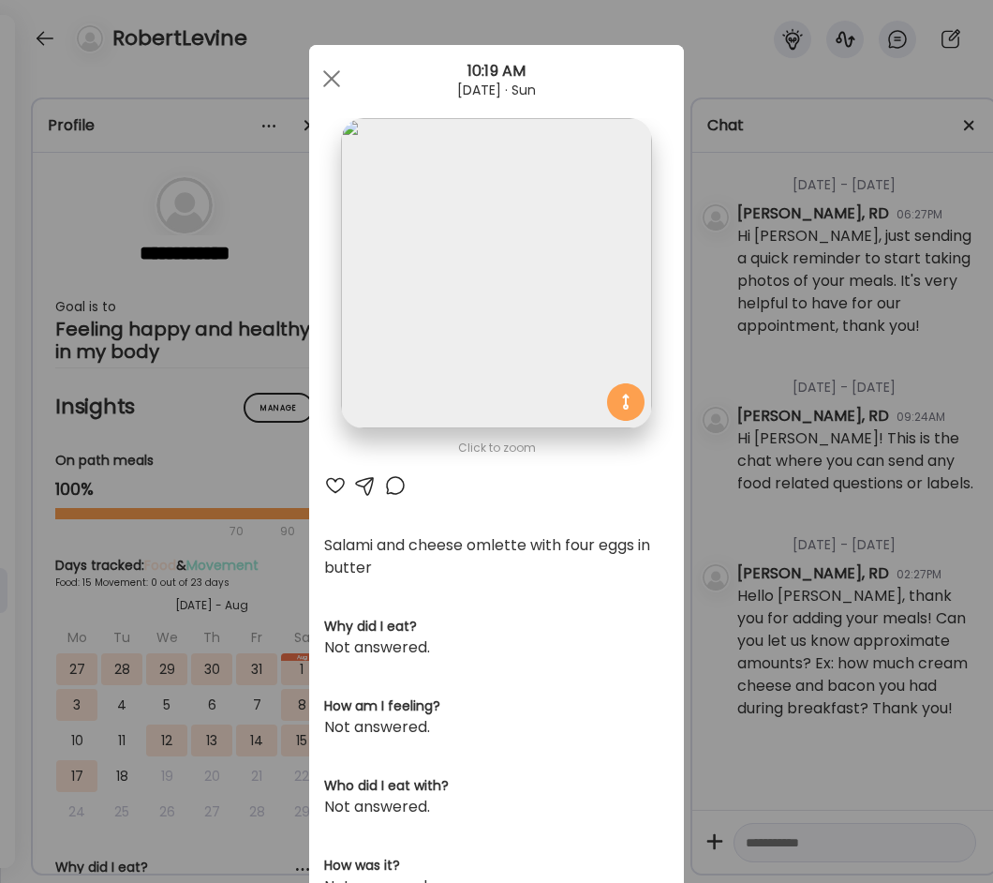
click at [694, 500] on div "Ate Coach Dashboard Wahoo! It’s official Take a moment to set up your Coach Pro…" at bounding box center [496, 441] width 993 height 883
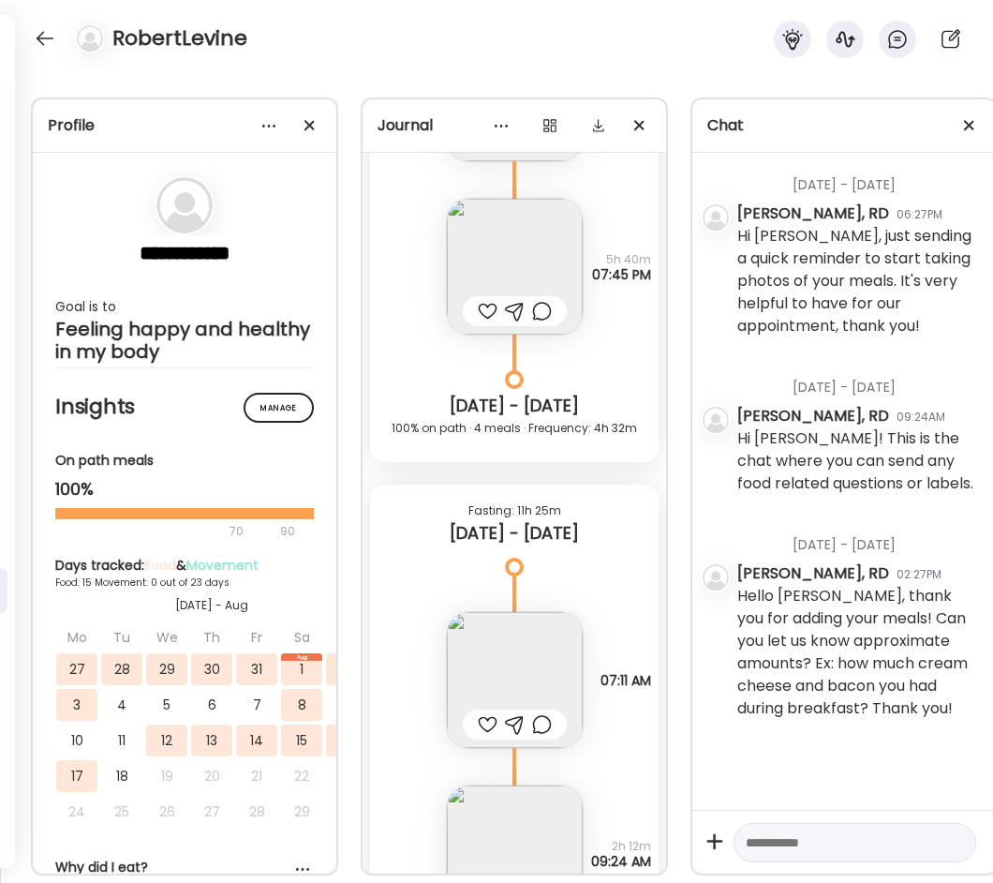
scroll to position [12718, 0]
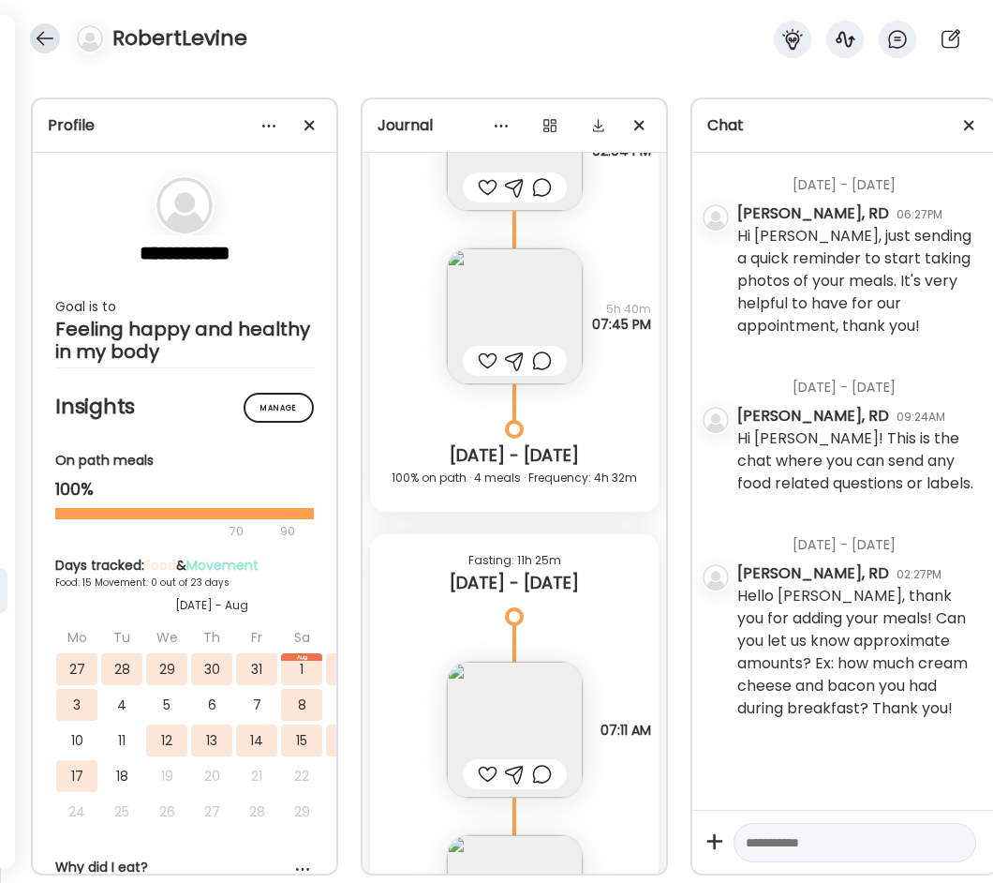
click at [46, 25] on div at bounding box center [45, 38] width 30 height 30
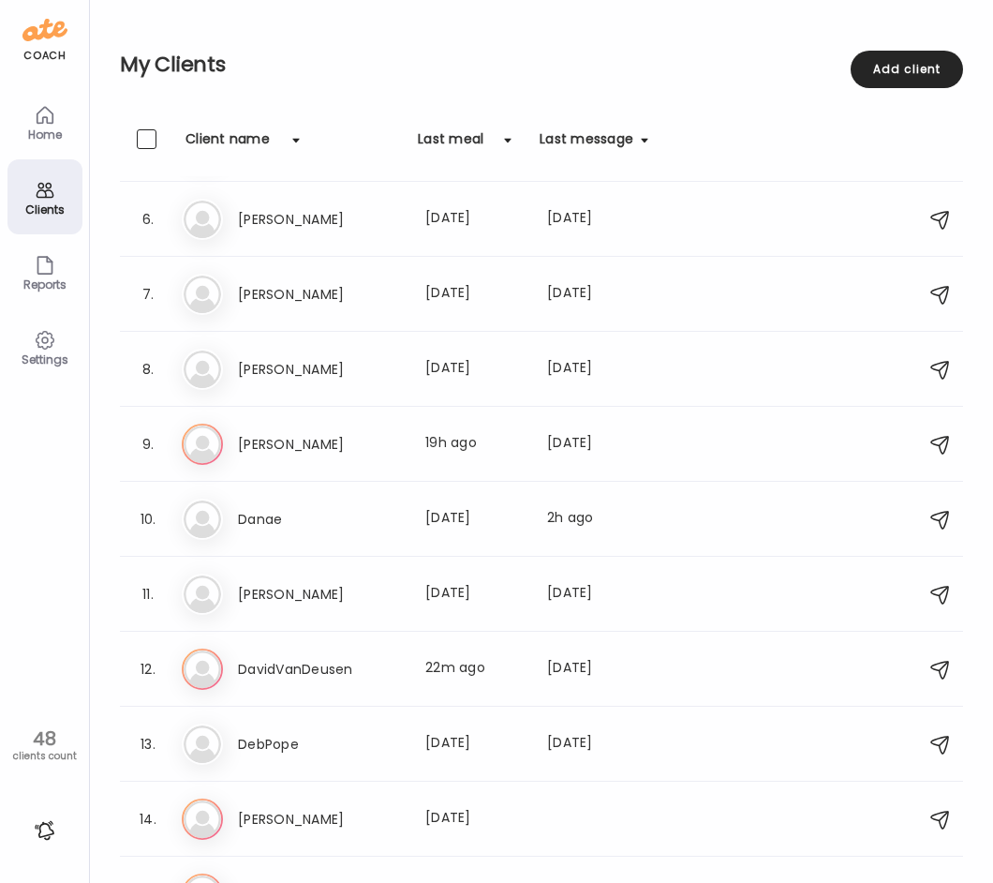
scroll to position [0, 0]
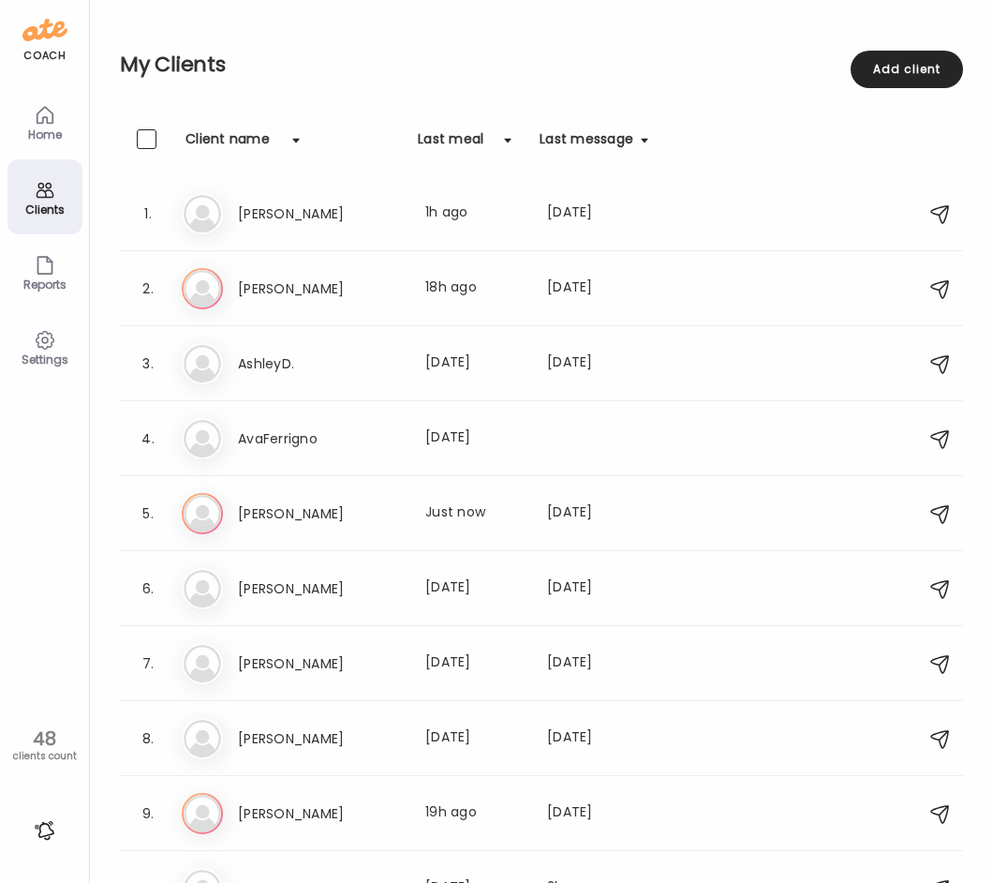
click at [49, 128] on div "Home" at bounding box center [44, 134] width 67 height 12
